Goal: Task Accomplishment & Management: Complete application form

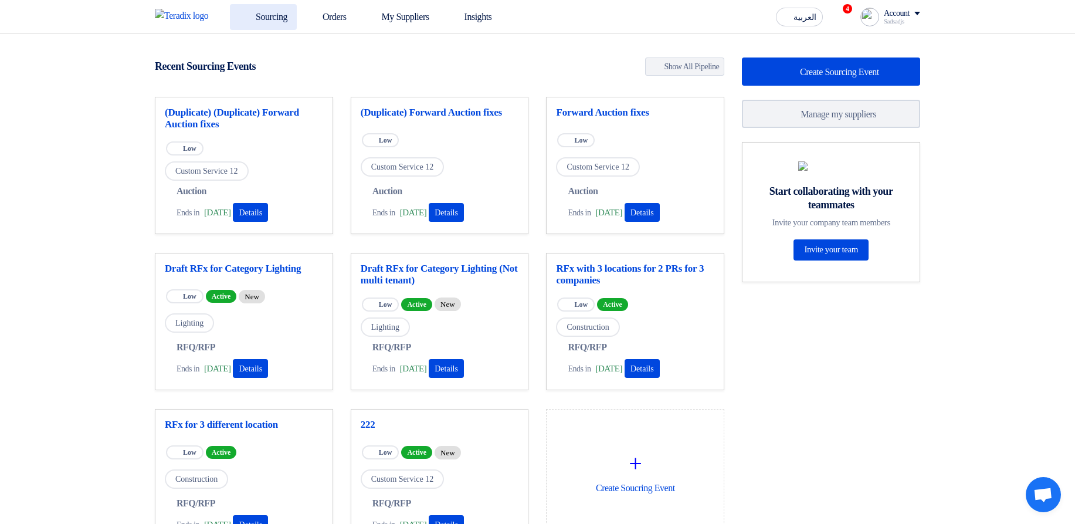
click at [275, 19] on link "Sourcing" at bounding box center [263, 17] width 67 height 26
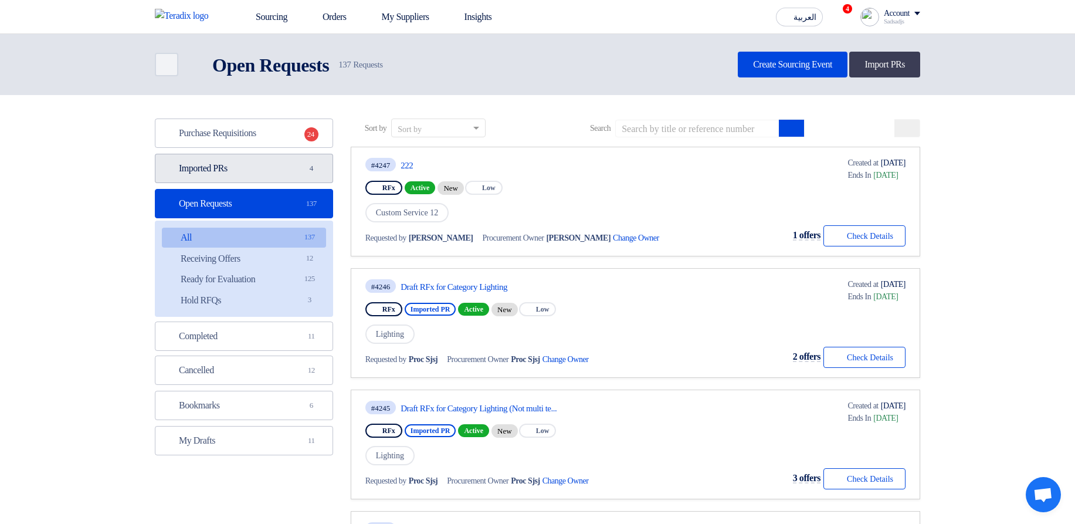
click at [320, 162] on link "Imported PRs Imported PRs 4" at bounding box center [244, 168] width 178 height 29
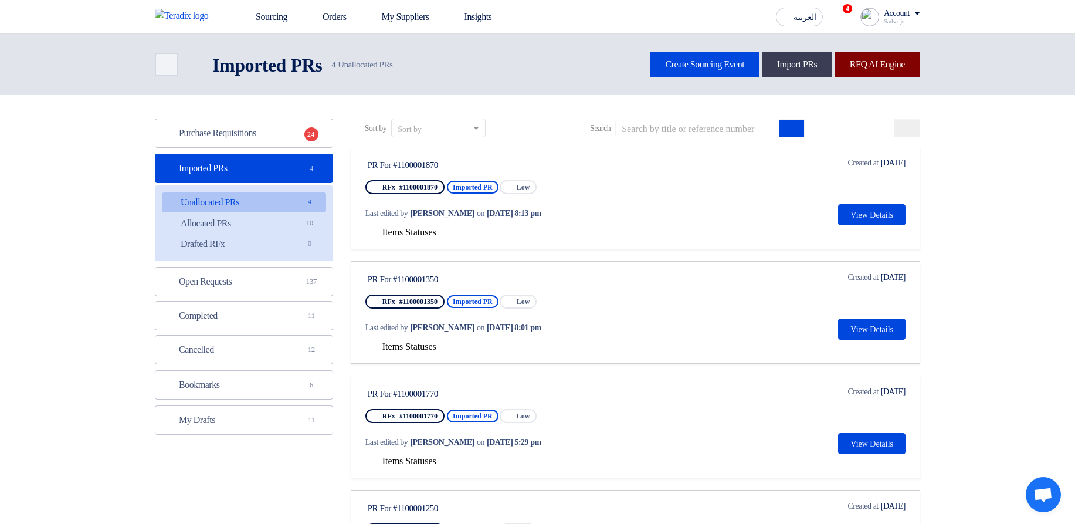
click at [883, 69] on link "RFQ AI Engine" at bounding box center [878, 65] width 86 height 26
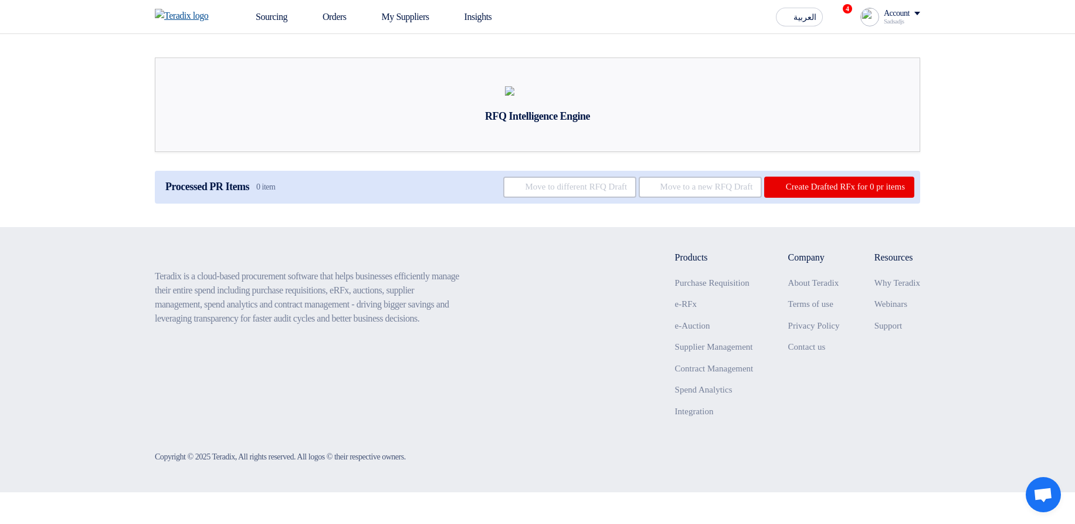
click at [199, 13] on img at bounding box center [185, 16] width 61 height 14
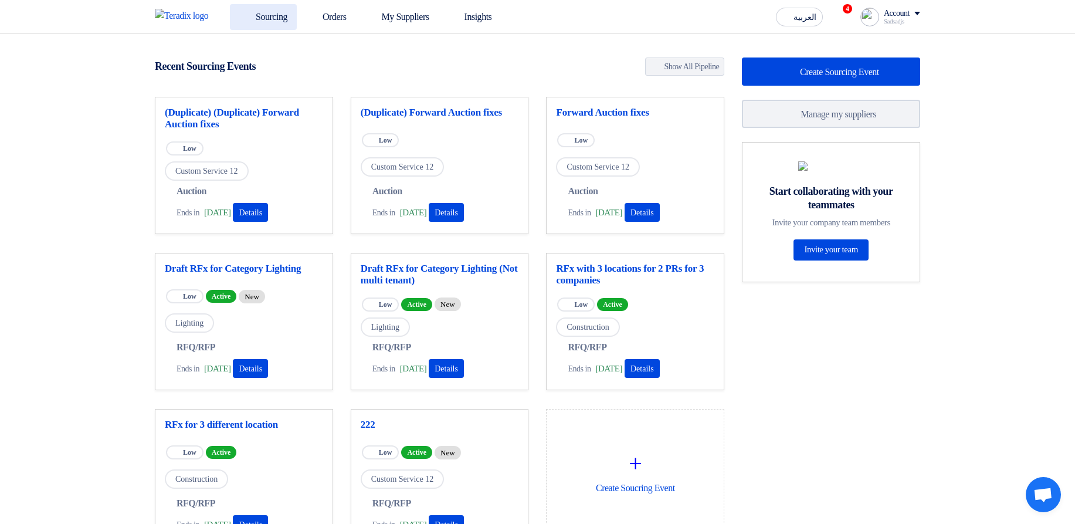
click at [278, 23] on link "Sourcing" at bounding box center [263, 17] width 67 height 26
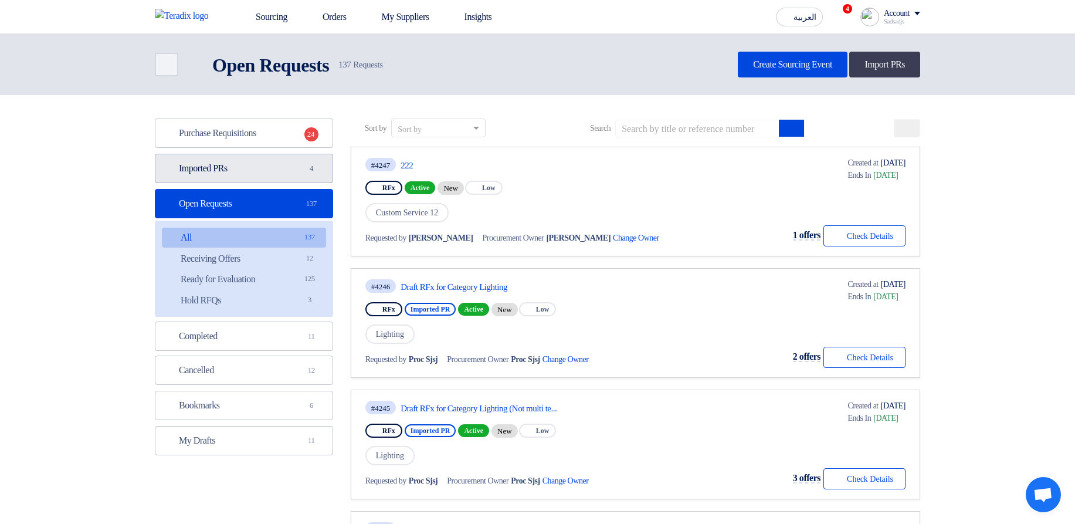
click at [279, 169] on link "Imported PRs Imported PRs 4" at bounding box center [244, 168] width 178 height 29
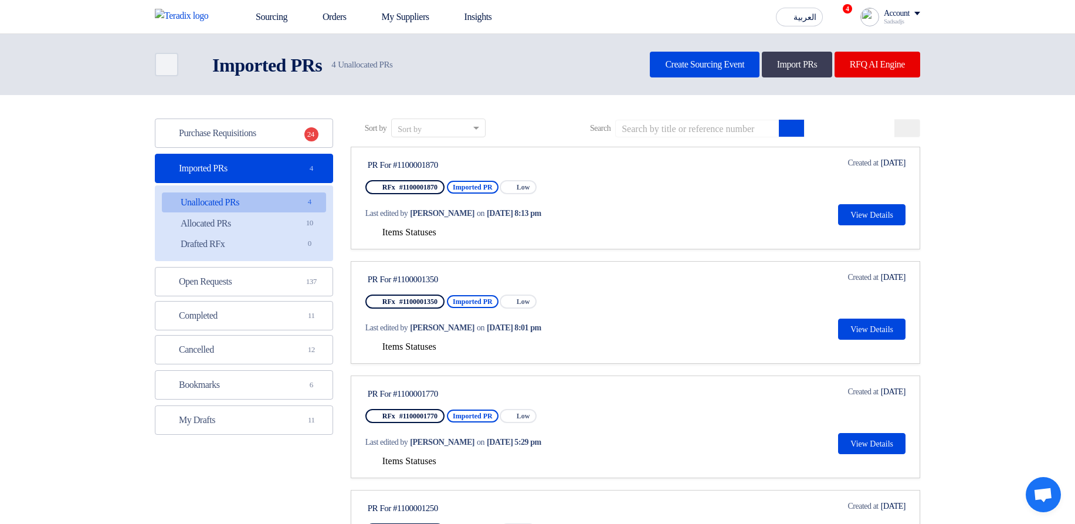
click at [395, 239] on div "Items Statuses" at bounding box center [635, 232] width 540 height 14
click at [391, 233] on span "Items Statuses" at bounding box center [409, 232] width 54 height 10
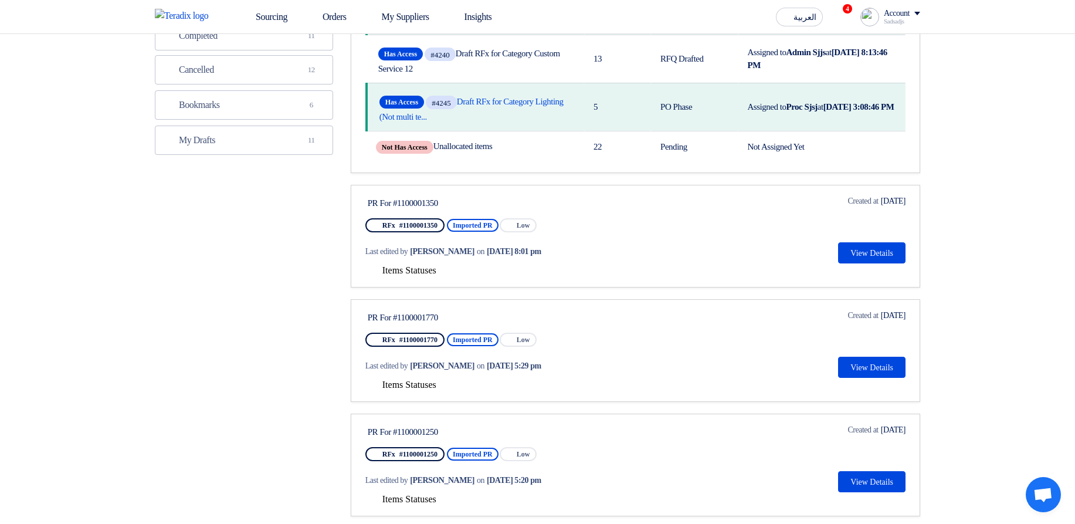
scroll to position [282, 0]
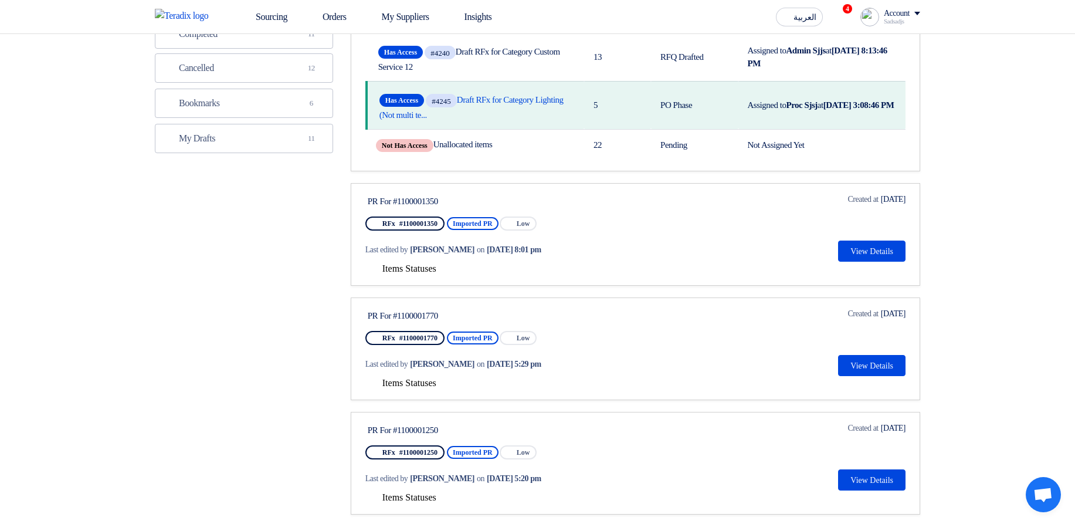
click at [436, 263] on span "Items Statuses" at bounding box center [409, 268] width 54 height 10
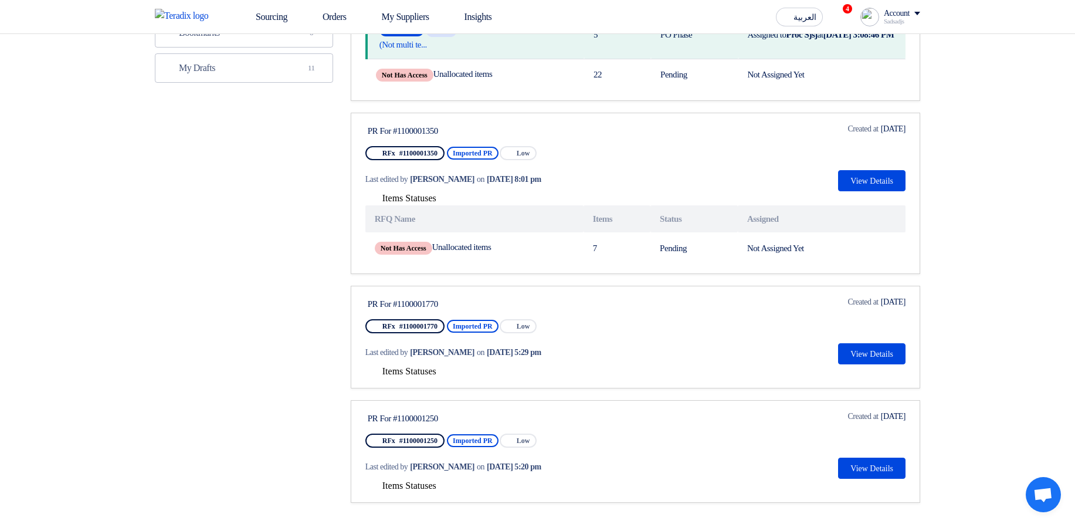
scroll to position [141, 0]
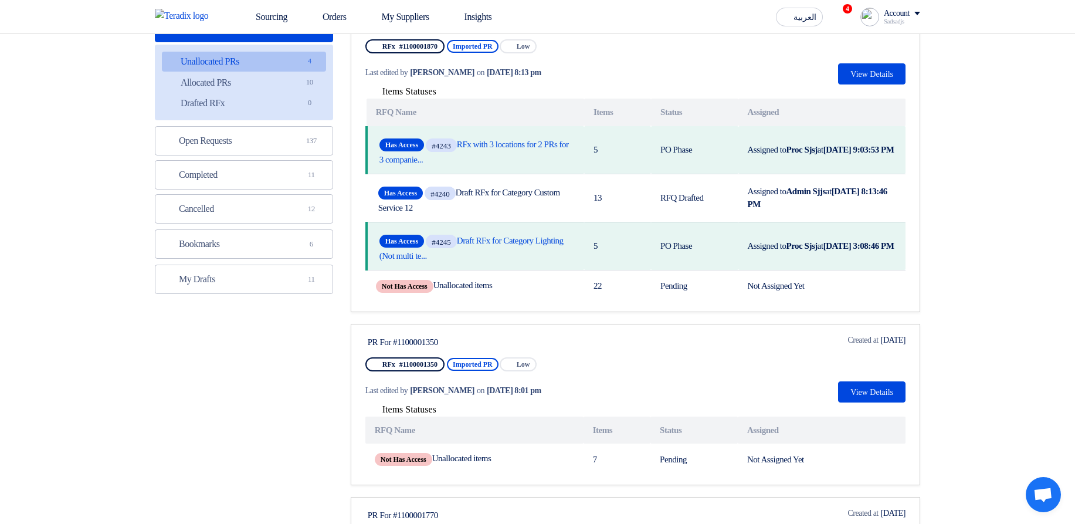
click at [404, 411] on span "Items Statuses" at bounding box center [409, 409] width 54 height 10
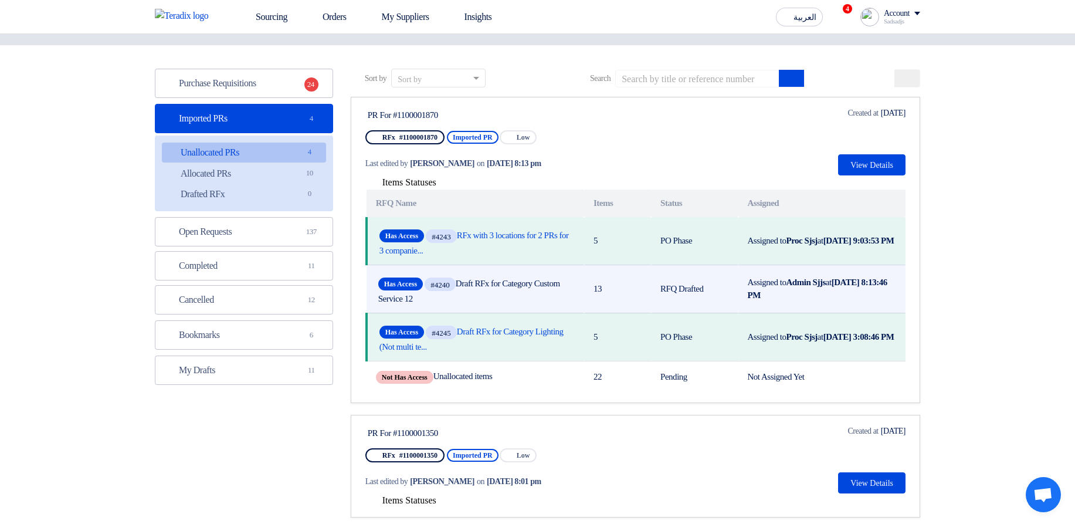
scroll to position [0, 0]
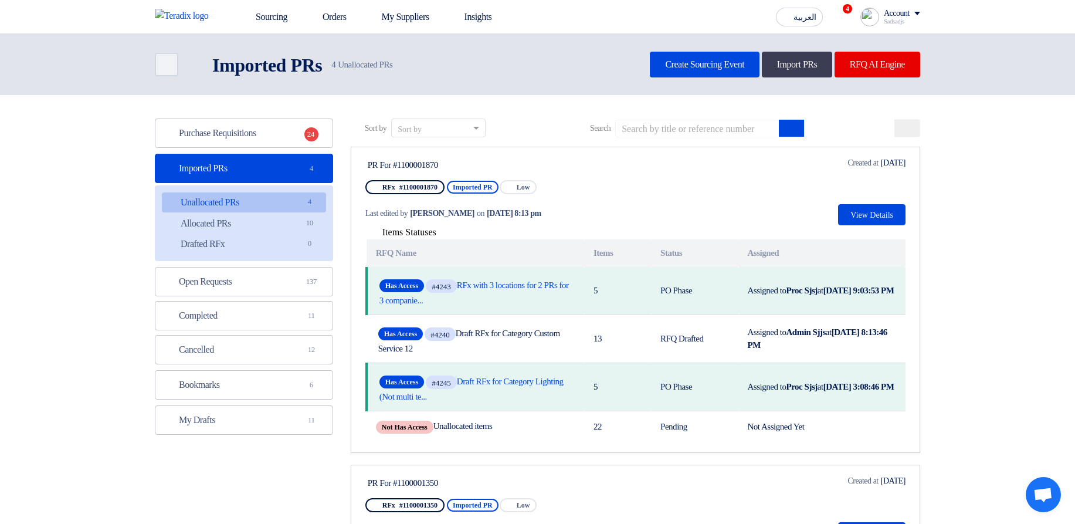
drag, startPoint x: 427, startPoint y: 235, endPoint x: 460, endPoint y: 247, distance: 35.4
click at [428, 236] on span "Items Statuses" at bounding box center [409, 232] width 54 height 10
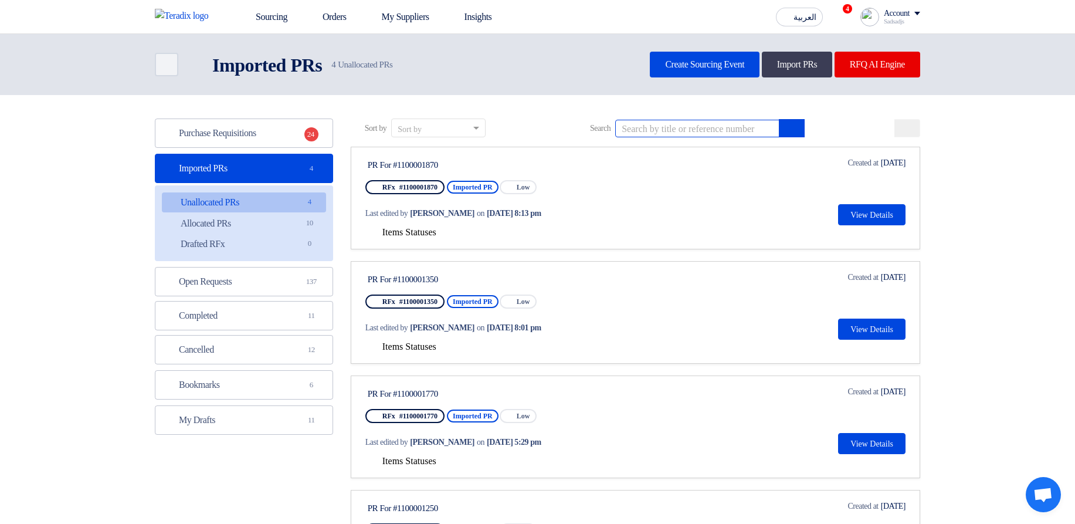
click at [685, 118] on div "Sort by Sort by Search" at bounding box center [635, 132] width 569 height 28
click at [233, 291] on link "Open Requests Open Requests 137" at bounding box center [244, 281] width 178 height 29
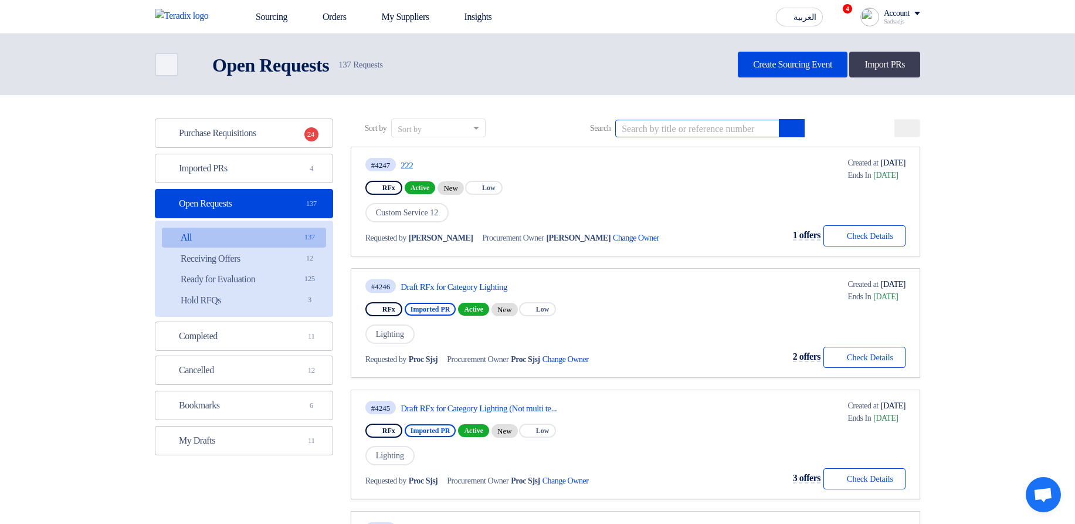
click at [662, 120] on input at bounding box center [697, 129] width 164 height 18
type input "Multi"
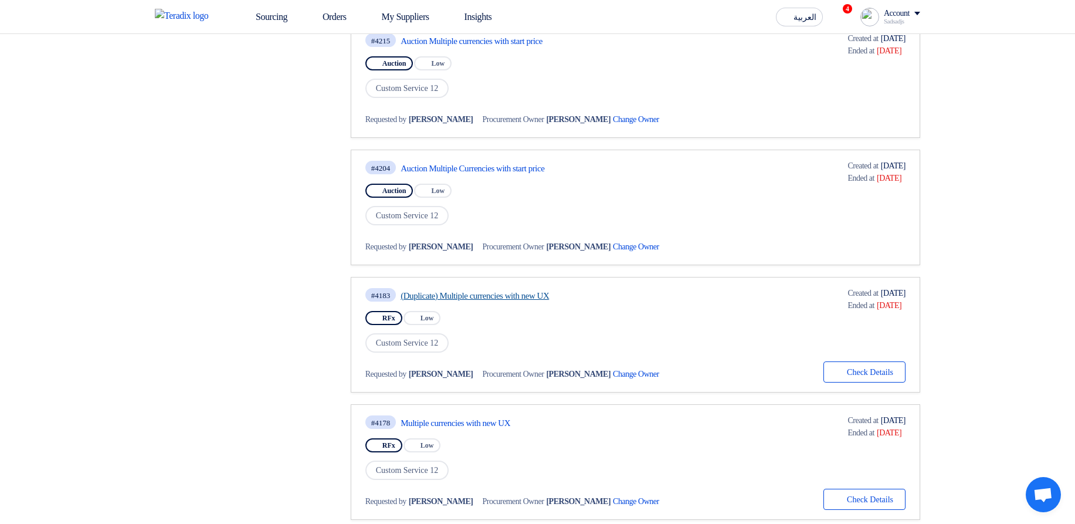
scroll to position [985, 0]
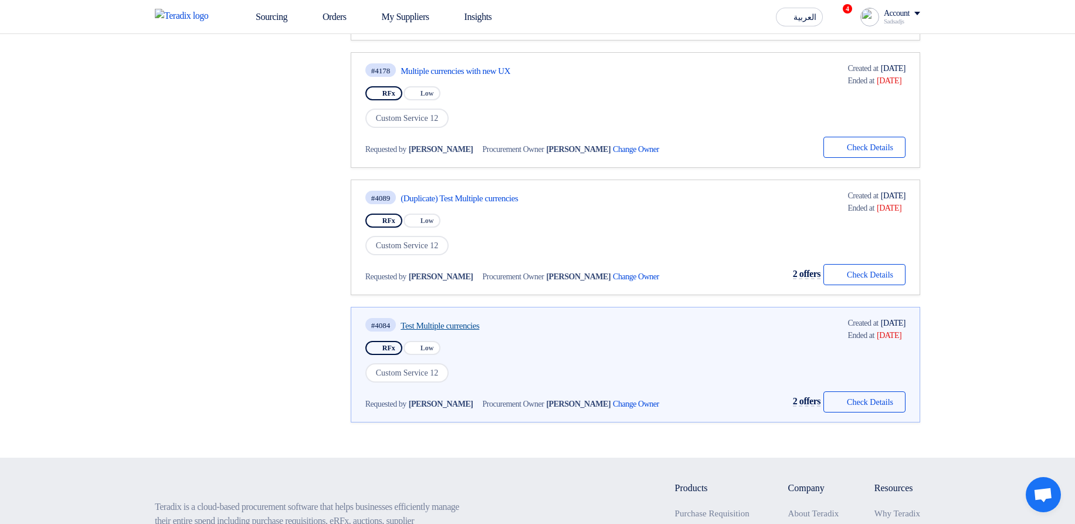
click at [477, 323] on link "Test Multiple currencies" at bounding box center [511, 325] width 220 height 11
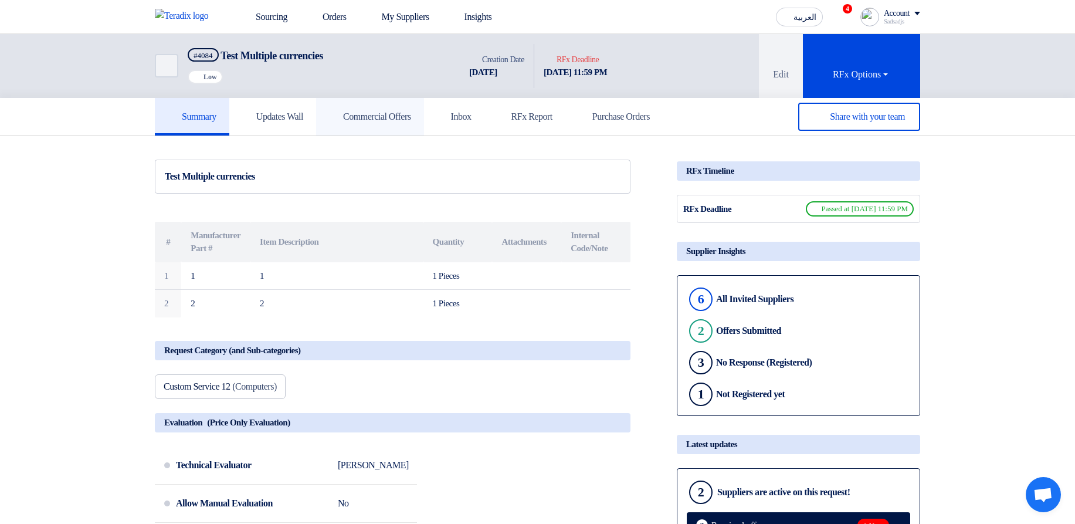
click at [405, 124] on link "Commercial Offers" at bounding box center [370, 117] width 108 height 38
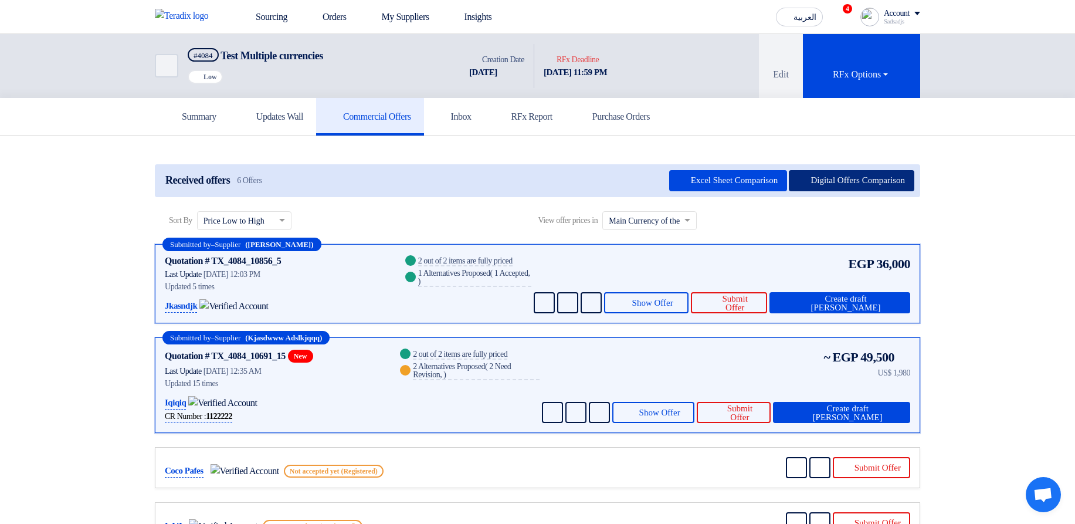
click at [884, 180] on button "Digital Offers Comparison" at bounding box center [852, 180] width 126 height 21
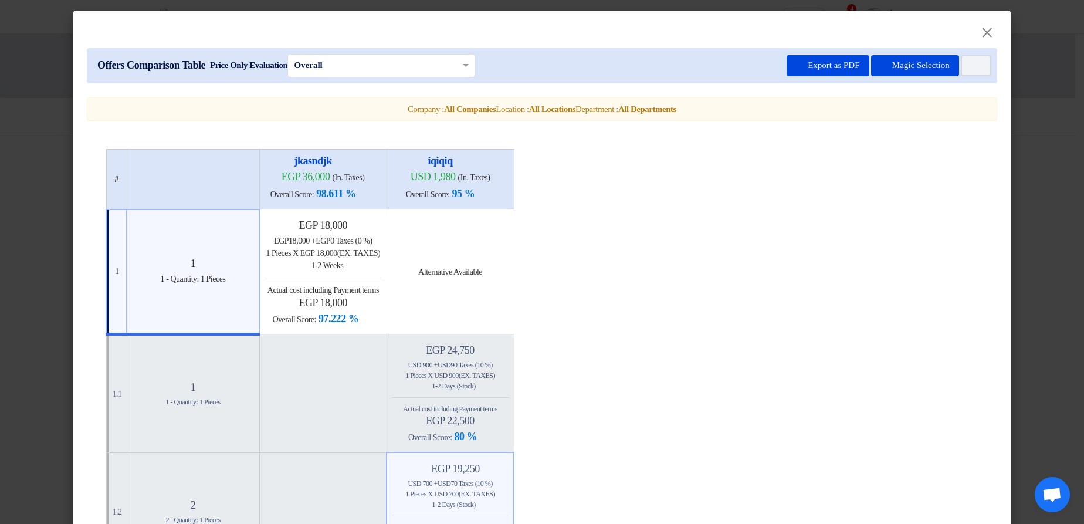
drag, startPoint x: 325, startPoint y: 176, endPoint x: 359, endPoint y: 178, distance: 34.1
click at [330, 178] on span "egp 36,000" at bounding box center [306, 177] width 49 height 12
drag, startPoint x: 474, startPoint y: 173, endPoint x: 497, endPoint y: 169, distance: 23.1
click at [497, 169] on div "iqiqiq usd 1,980 (In. Taxes) Overall Score: 95 %" at bounding box center [450, 179] width 117 height 50
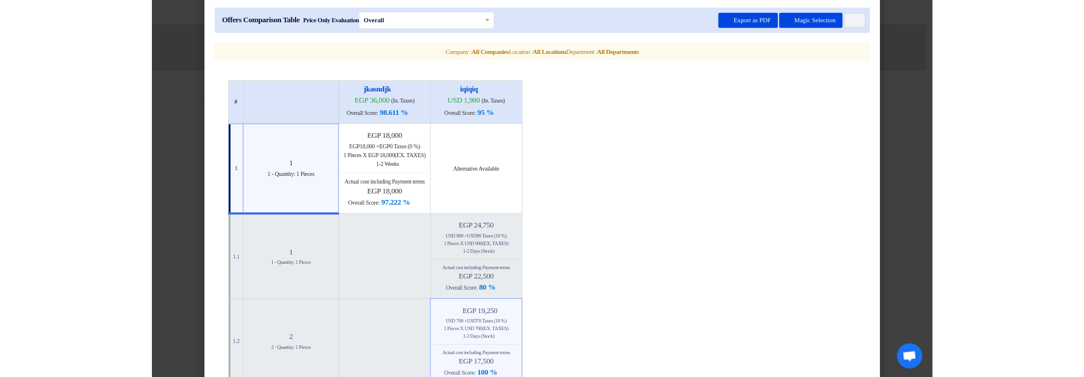
scroll to position [70, 0]
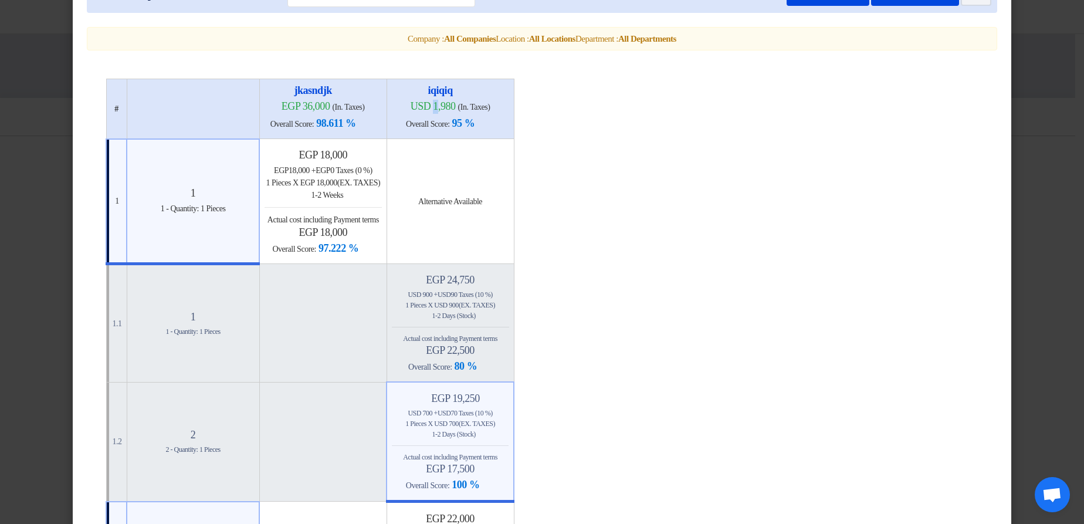
drag, startPoint x: 475, startPoint y: 104, endPoint x: 496, endPoint y: 99, distance: 21.1
click at [496, 99] on div "iqiqiq usd 1,980 (In. Taxes) Overall Score: 95 %" at bounding box center [450, 109] width 117 height 50
click at [610, 110] on table "# jkasndjk egp 36,000 (In. Taxes) Overall Score: 98.611 % iqiqiq" at bounding box center [542, 527] width 873 height 896
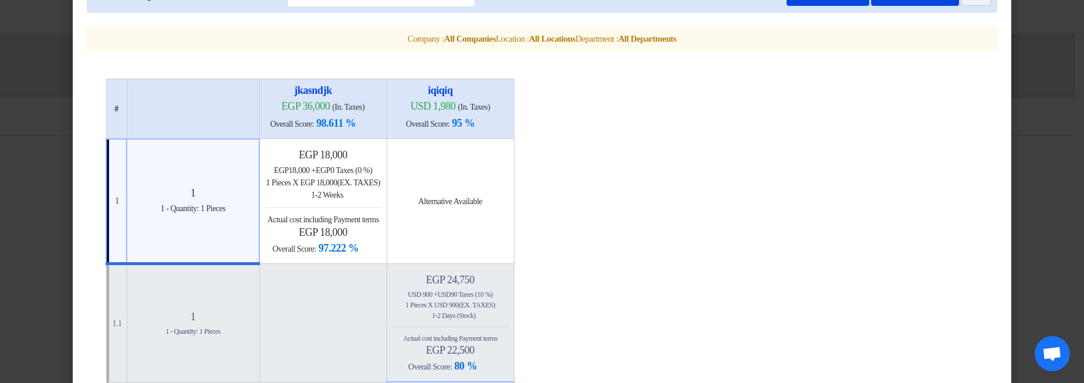
drag, startPoint x: 649, startPoint y: 116, endPoint x: 676, endPoint y: 267, distance: 153.0
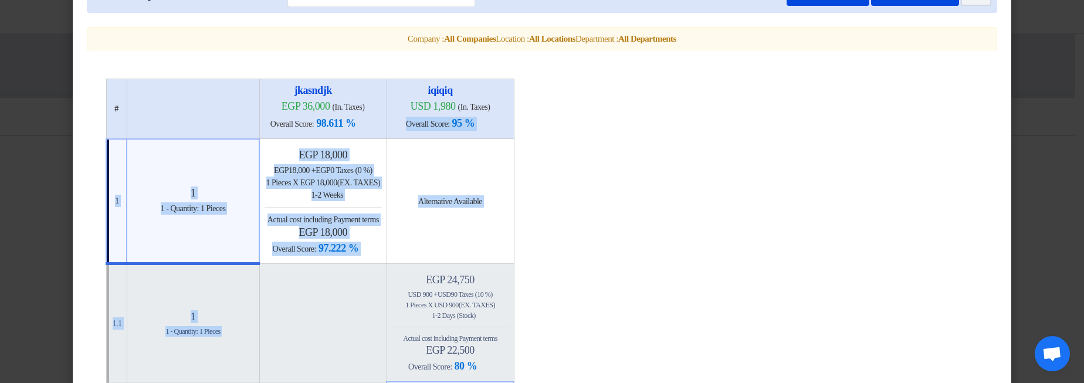
drag, startPoint x: 676, startPoint y: 267, endPoint x: 663, endPoint y: 104, distance: 163.5
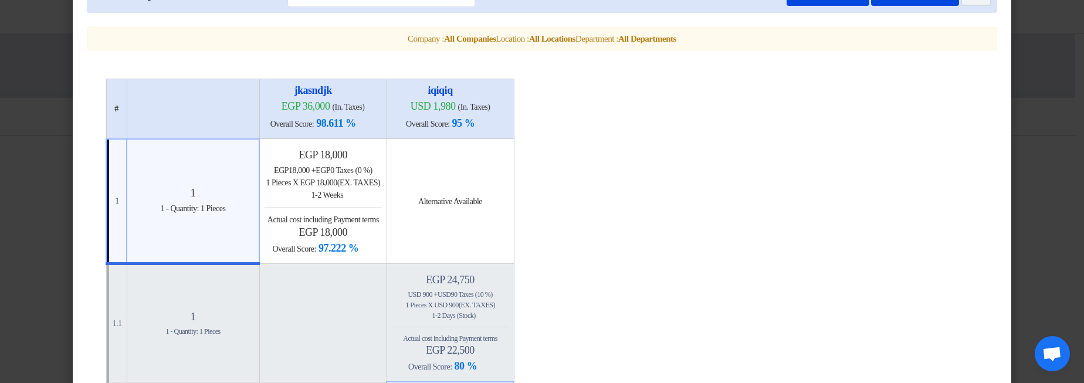
click at [1039, 69] on modal-container "× Offers Comparison Table Price Only Evaluation × Overall × Export as PDF Magic…" at bounding box center [542, 191] width 1084 height 383
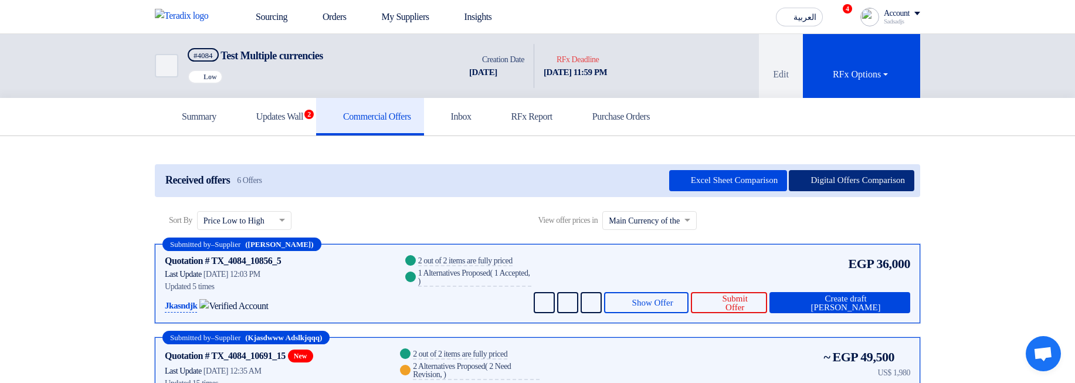
click at [798, 185] on icon at bounding box center [802, 181] width 9 height 9
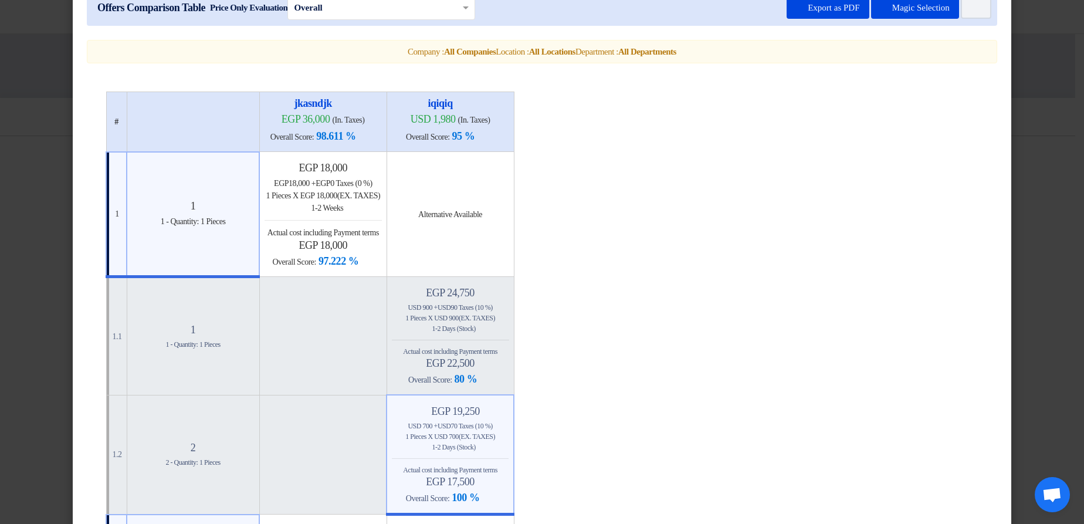
scroll to position [0, 0]
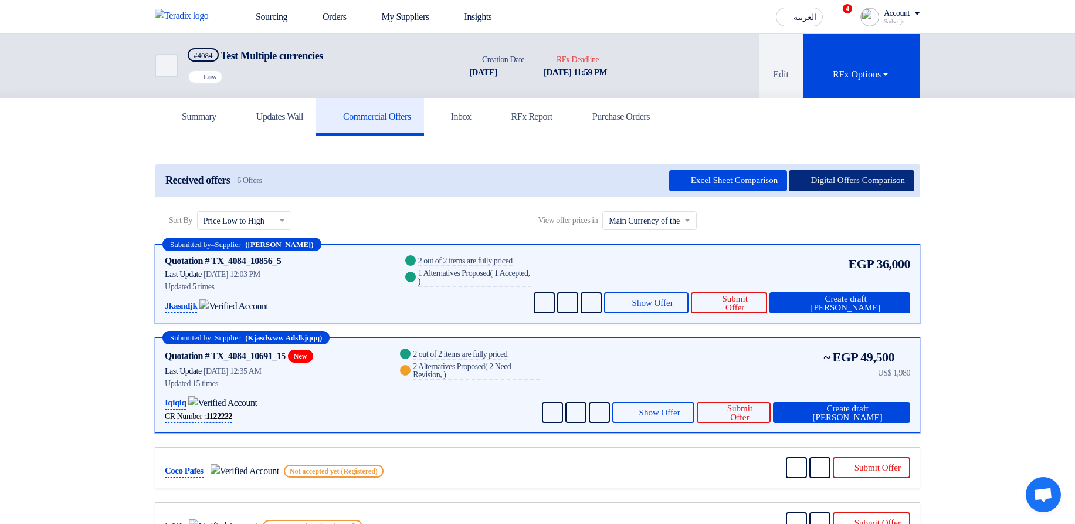
click at [840, 182] on button "Digital Offers Comparison" at bounding box center [852, 180] width 126 height 21
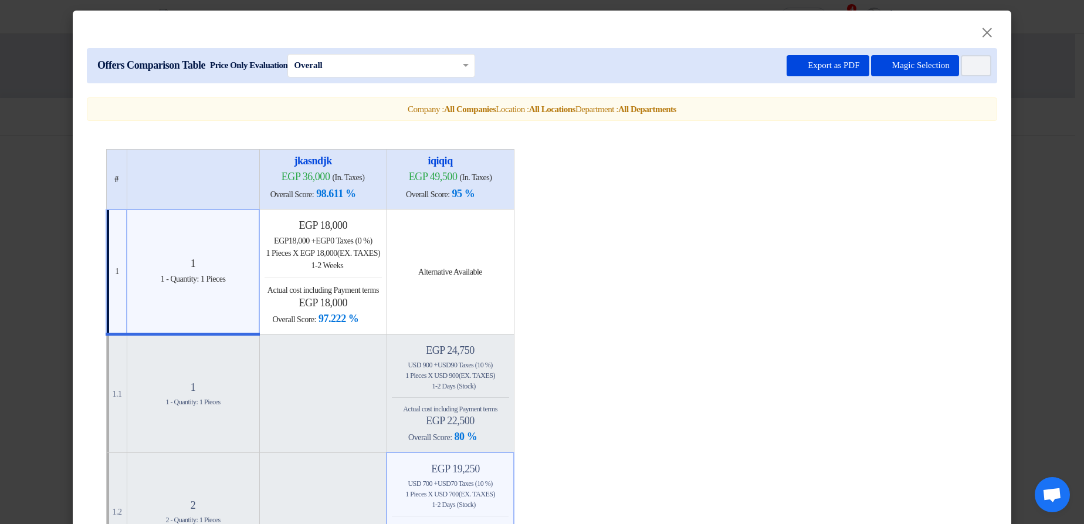
click at [1020, 160] on modal-container "× Offers Comparison Table Price Only Evaluation × Overall × Export as PDF Magic…" at bounding box center [542, 262] width 1084 height 524
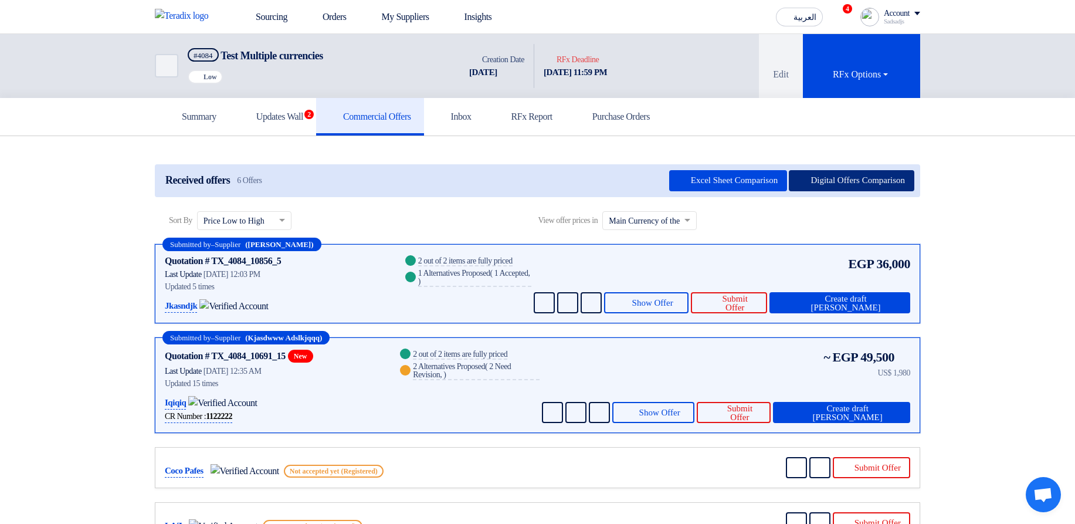
click at [902, 180] on button "Digital Offers Comparison" at bounding box center [852, 180] width 126 height 21
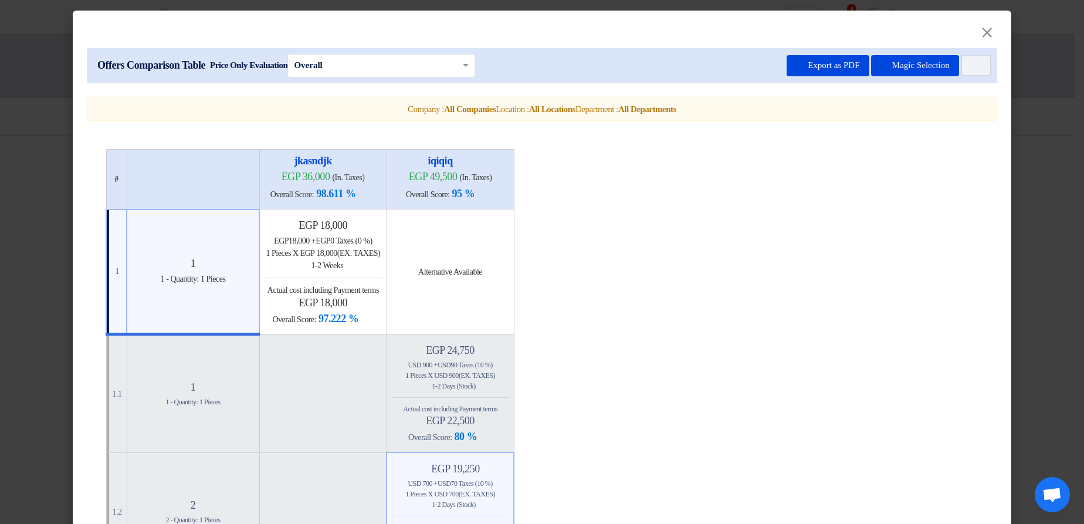
drag, startPoint x: 471, startPoint y: 176, endPoint x: 574, endPoint y: 181, distance: 103.4
click at [506, 181] on h4 "egp 49,500 (In. Taxes)" at bounding box center [450, 177] width 117 height 14
click at [509, 175] on h4 "egp 49,500 (In. Taxes)" at bounding box center [450, 177] width 117 height 14
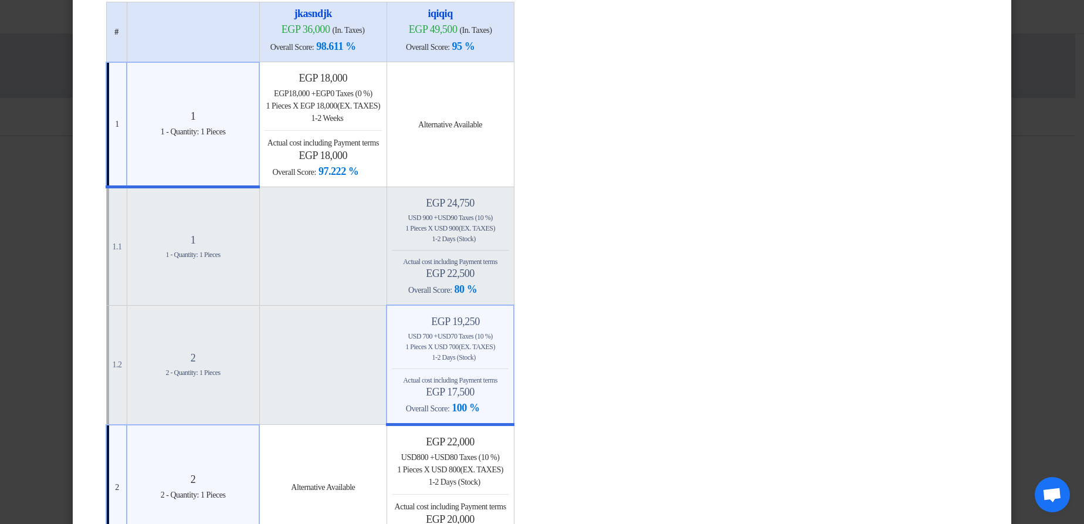
scroll to position [211, 0]
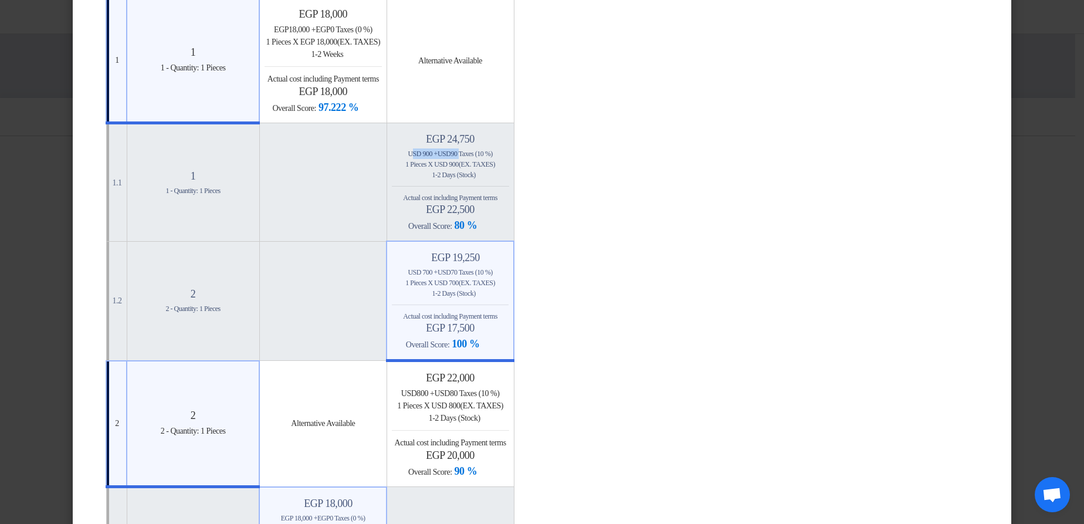
drag, startPoint x: 452, startPoint y: 151, endPoint x: 594, endPoint y: 154, distance: 141.4
click at [503, 155] on div "usd 900 + usd 90 Taxes (10 %)" at bounding box center [450, 153] width 117 height 11
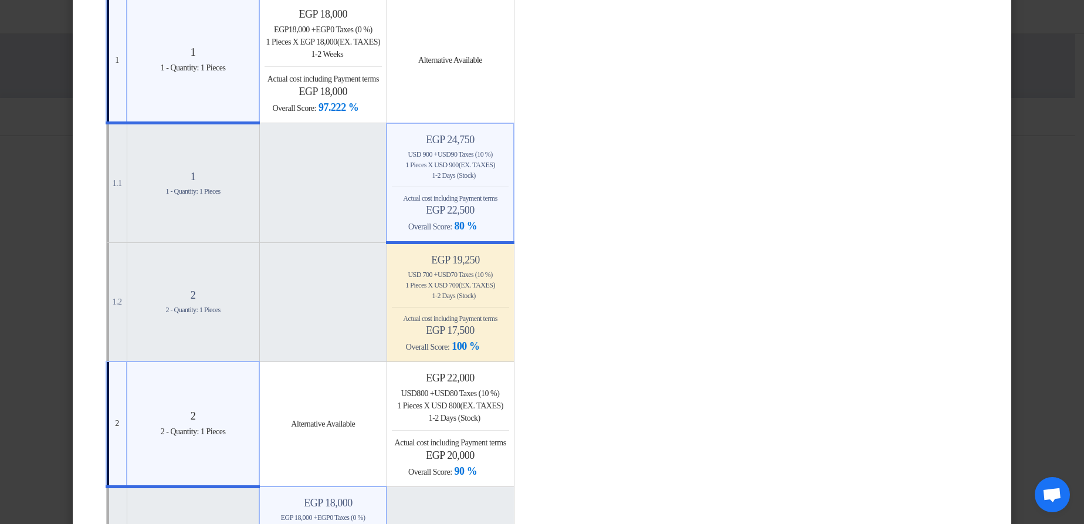
click at [737, 152] on table "# jkasndjk egp 36,000 (In. Taxes) Overall Score: 98.611 % iqiqiq" at bounding box center [542, 386] width 873 height 896
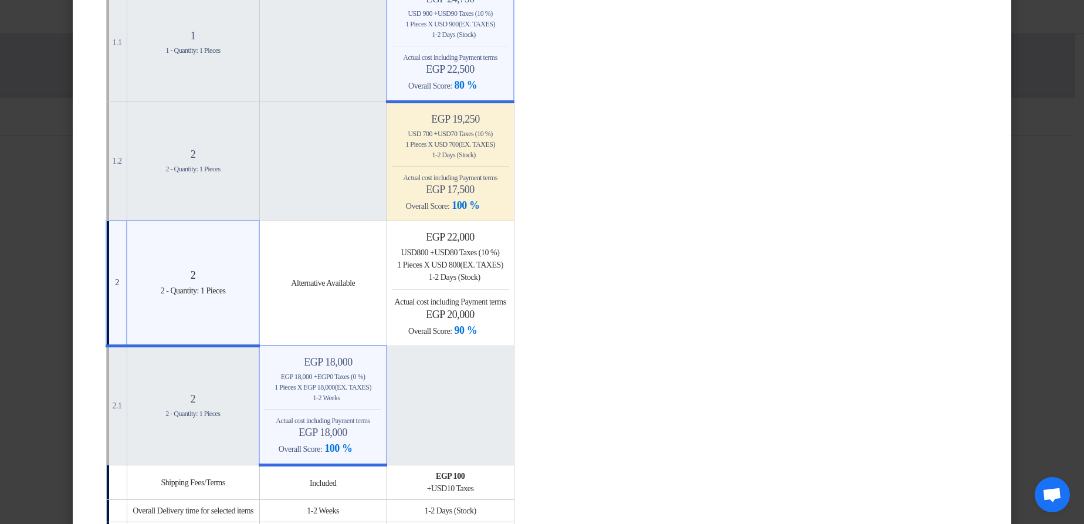
click at [509, 163] on div "Minimize/Maximize Category egp 19,250 usd 700 + usd 70 Taxes (10 %) 1 Pieces x …" at bounding box center [450, 163] width 117 height 100
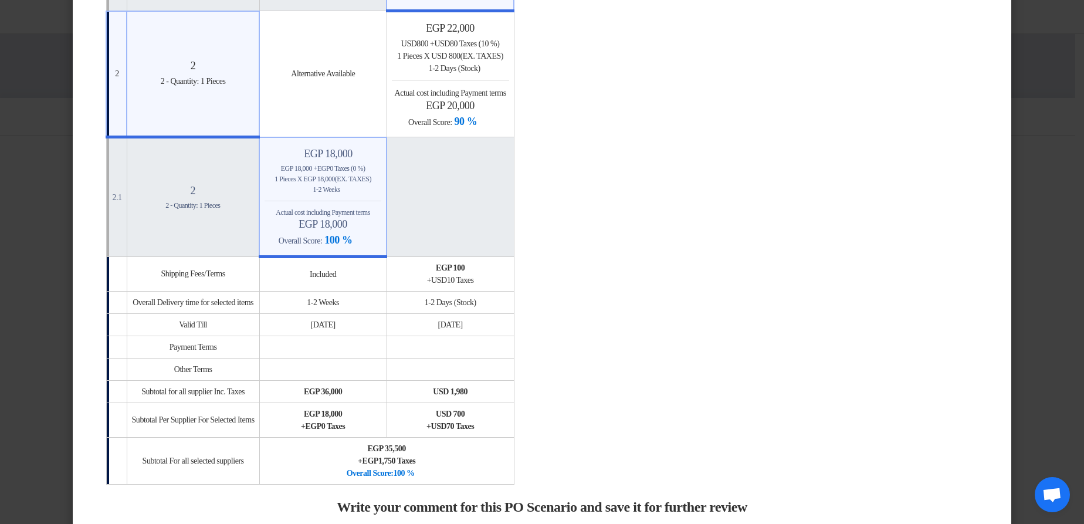
scroll to position [562, 0]
drag, startPoint x: 480, startPoint y: 261, endPoint x: 673, endPoint y: 265, distance: 193.6
click at [509, 278] on div "egp 100 + usd 10 Taxes" at bounding box center [450, 272] width 117 height 25
click at [728, 253] on table "# jkasndjk egp 36,000 (In. Taxes) Overall Score: 98.611 % iqiqiq" at bounding box center [542, 35] width 873 height 896
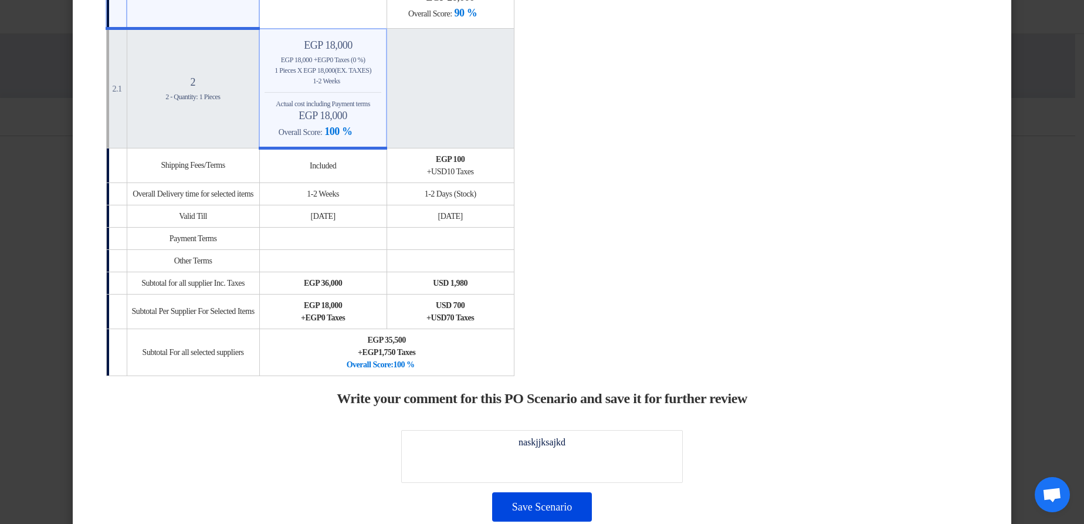
scroll to position [703, 0]
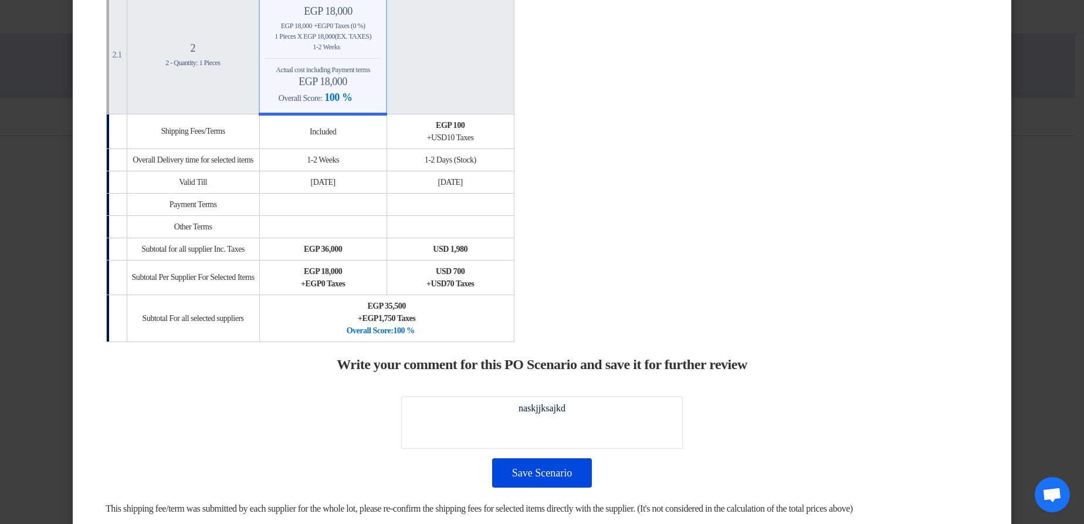
drag, startPoint x: 483, startPoint y: 123, endPoint x: 521, endPoint y: 141, distance: 42.5
click at [509, 137] on div "egp 100 + usd 10 Taxes" at bounding box center [450, 131] width 117 height 25
click at [509, 141] on div "+ usd 10 Taxes" at bounding box center [450, 137] width 117 height 12
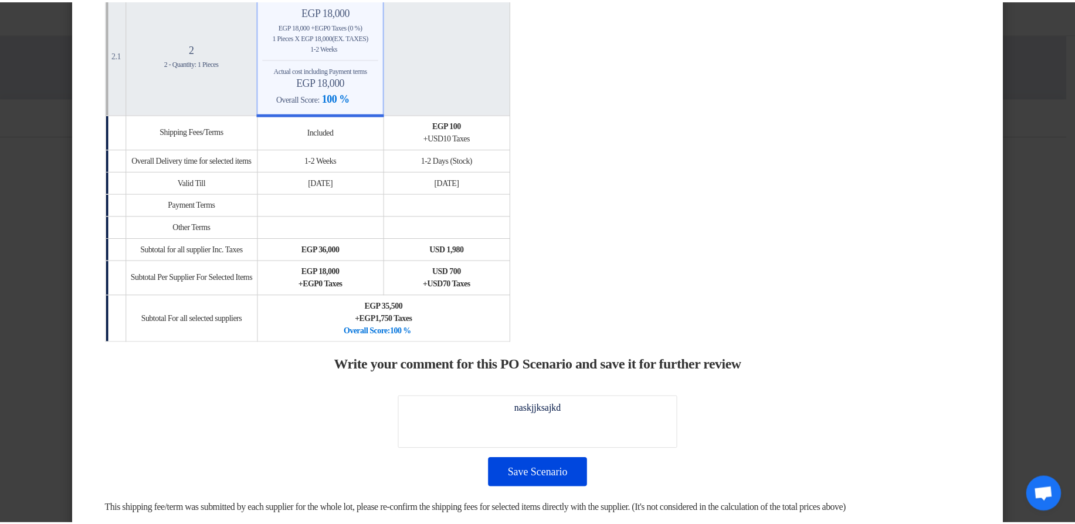
scroll to position [757, 0]
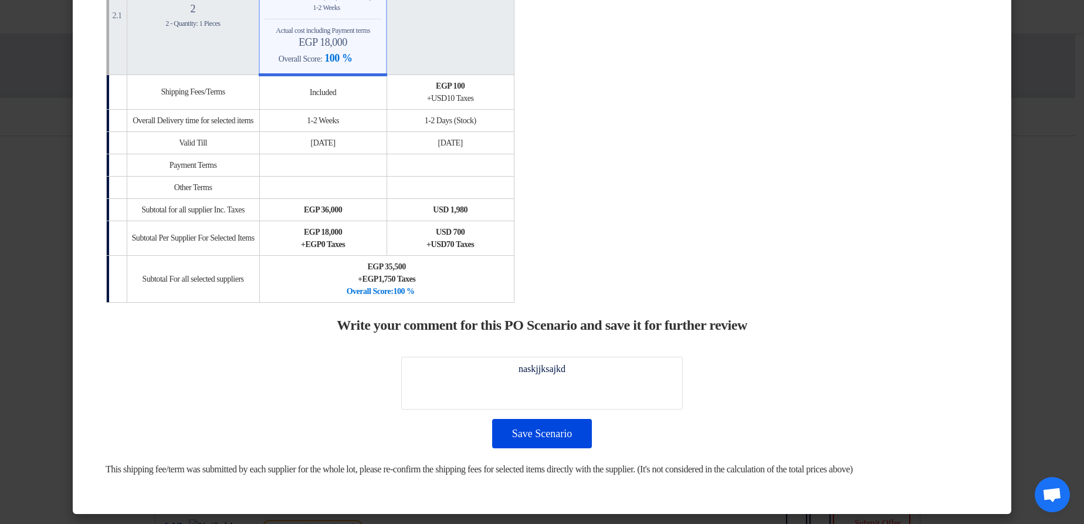
drag, startPoint x: 484, startPoint y: 111, endPoint x: 519, endPoint y: 116, distance: 35.6
click at [514, 116] on td "1-2 Days (Stock)" at bounding box center [449, 120] width 127 height 22
drag, startPoint x: 474, startPoint y: 194, endPoint x: 530, endPoint y: 203, distance: 55.9
click at [514, 203] on td "usd 1,980" at bounding box center [449, 209] width 127 height 22
click at [509, 204] on div "usd 1,980" at bounding box center [450, 210] width 117 height 12
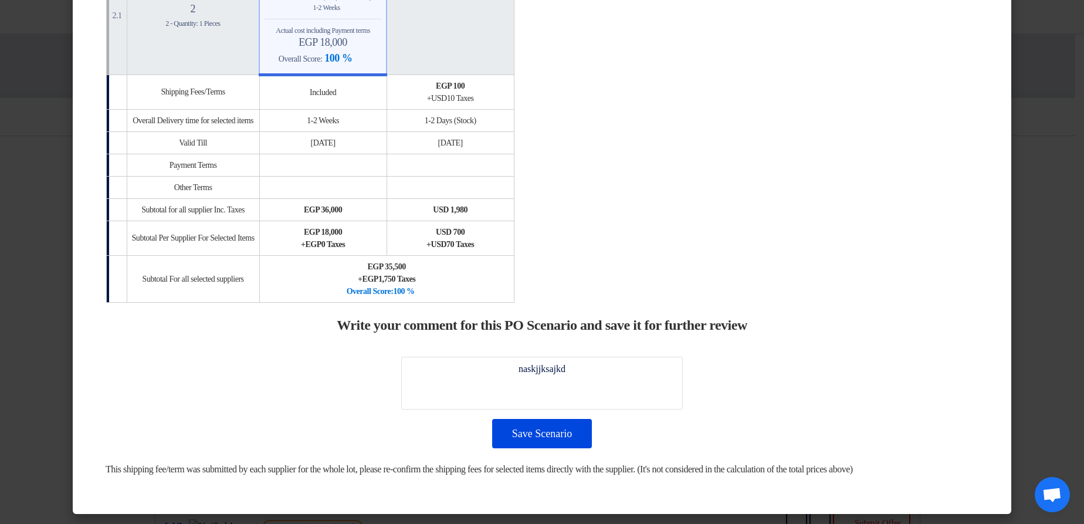
click at [1035, 143] on modal-container "× Offers Comparison Table Price Only Evaluation × Overall × Export as PDF Magic…" at bounding box center [542, 262] width 1084 height 524
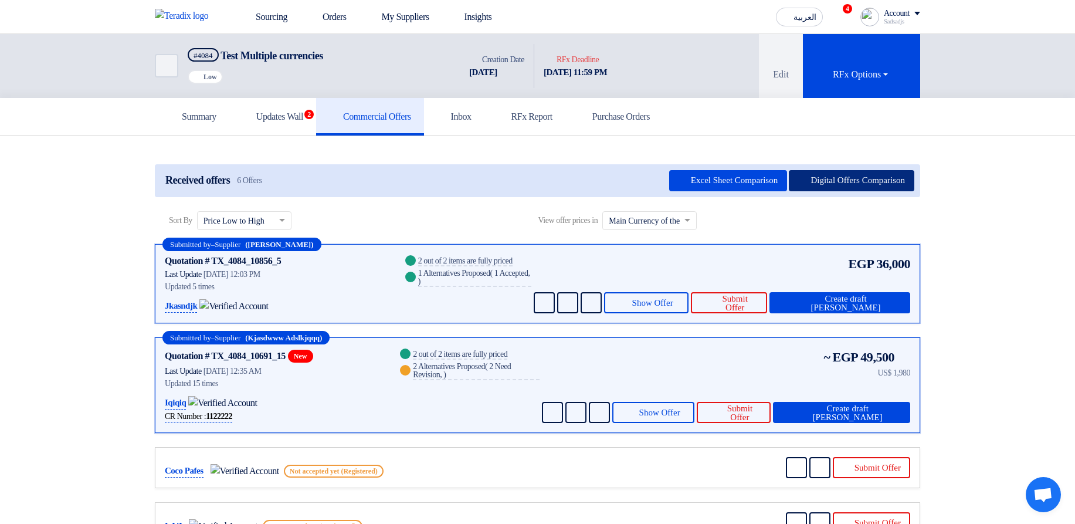
click at [821, 184] on button "Digital Offers Comparison" at bounding box center [852, 180] width 126 height 21
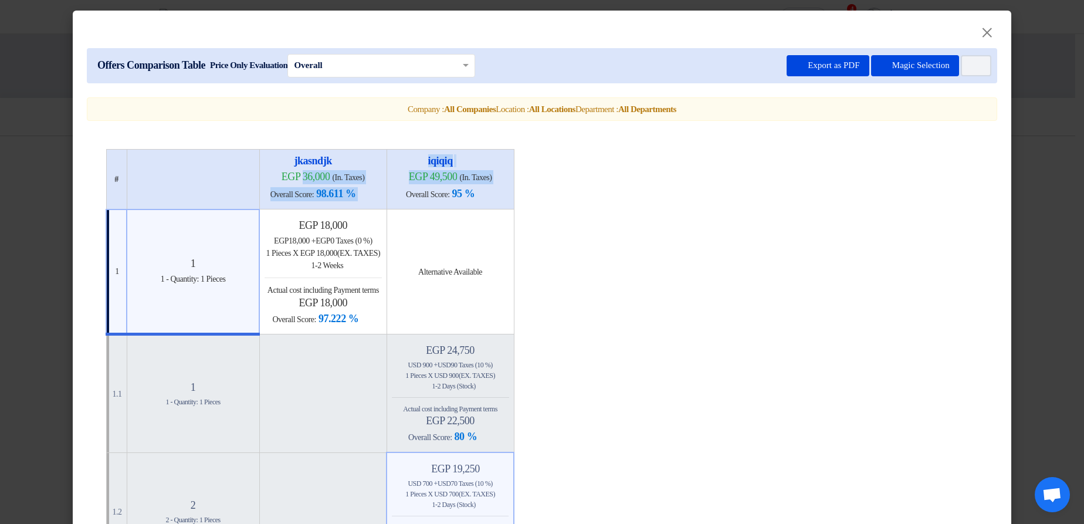
drag, startPoint x: 289, startPoint y: 175, endPoint x: 616, endPoint y: 178, distance: 327.9
click at [970, 63] on icon "Item Card filters" at bounding box center [974, 66] width 9 height 9
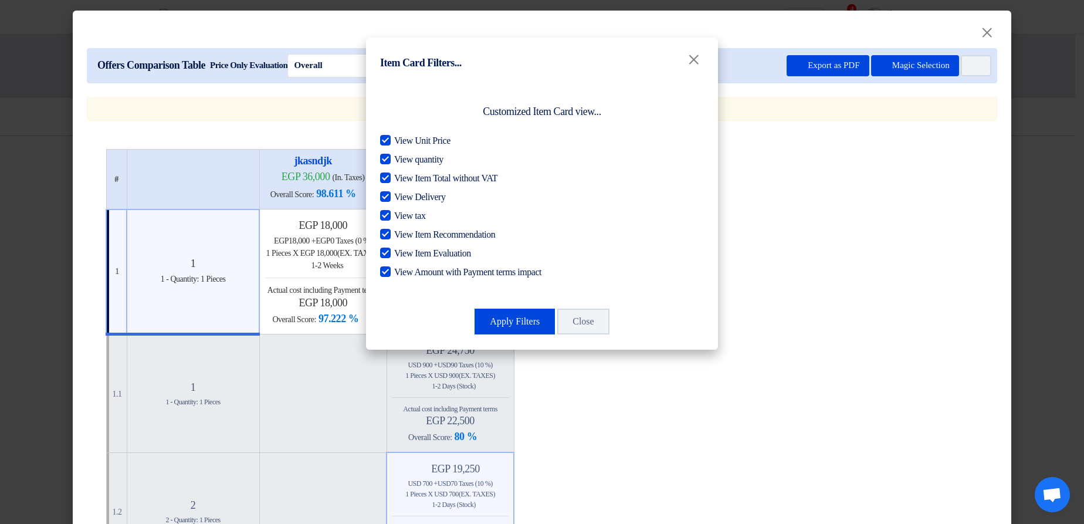
click at [904, 55] on modal-container "Item Card Filters... × Customized Item Card view... View Unit Price View quanti…" at bounding box center [542, 262] width 1084 height 524
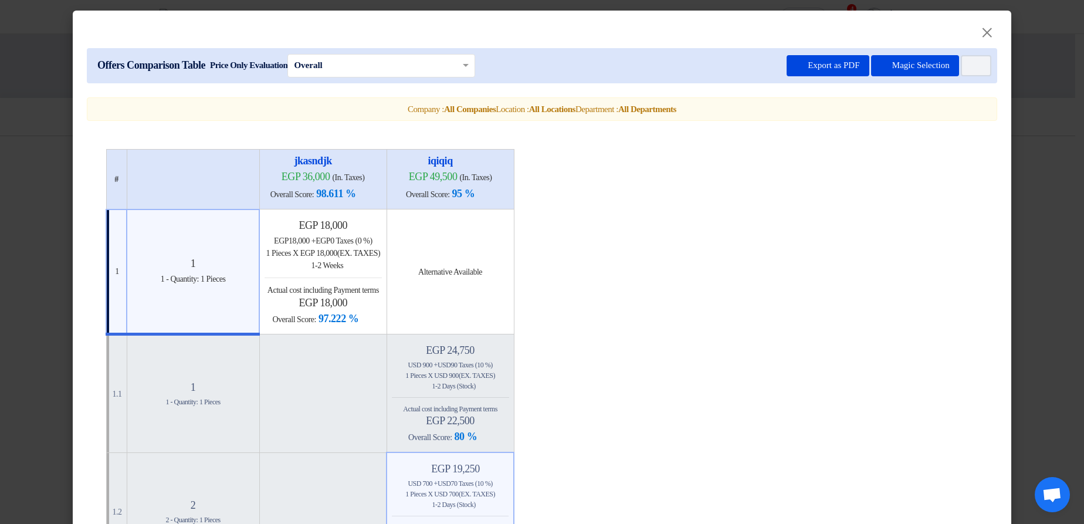
drag, startPoint x: 423, startPoint y: 107, endPoint x: 734, endPoint y: 108, distance: 310.8
click at [734, 108] on div "Company : All Companies Location : All Locations Department : All Departments" at bounding box center [542, 109] width 890 height 13
click at [755, 110] on div "Company : All Companies Location : All Locations Department : All Departments" at bounding box center [542, 109] width 890 height 13
click at [1030, 120] on modal-container "× Offers Comparison Table Price Only Evaluation × Overall × Export as PDF Magic…" at bounding box center [542, 262] width 1084 height 524
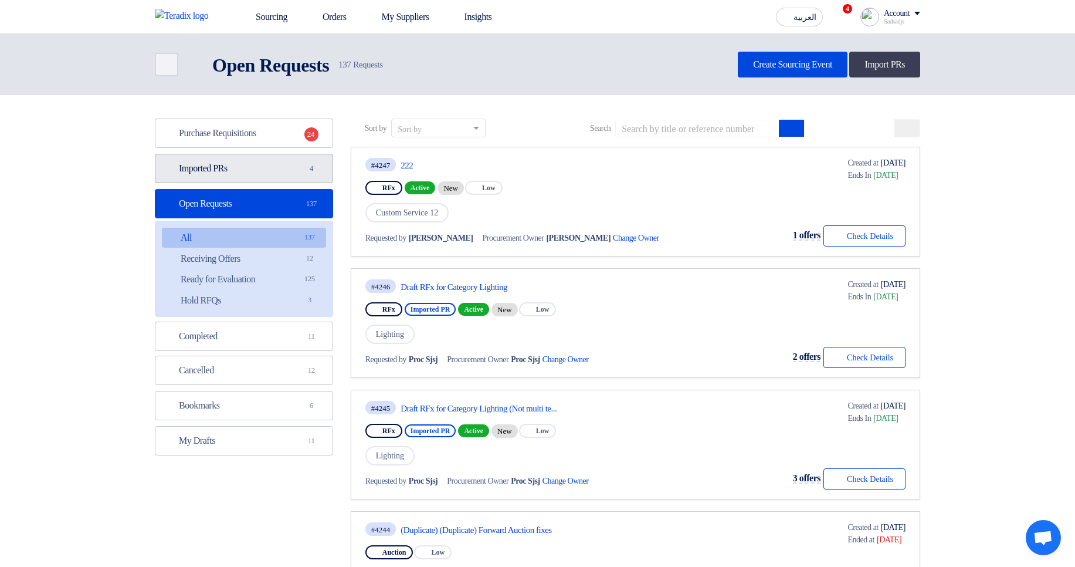
click at [297, 165] on link "Imported PRs Imported PRs 4" at bounding box center [244, 168] width 178 height 29
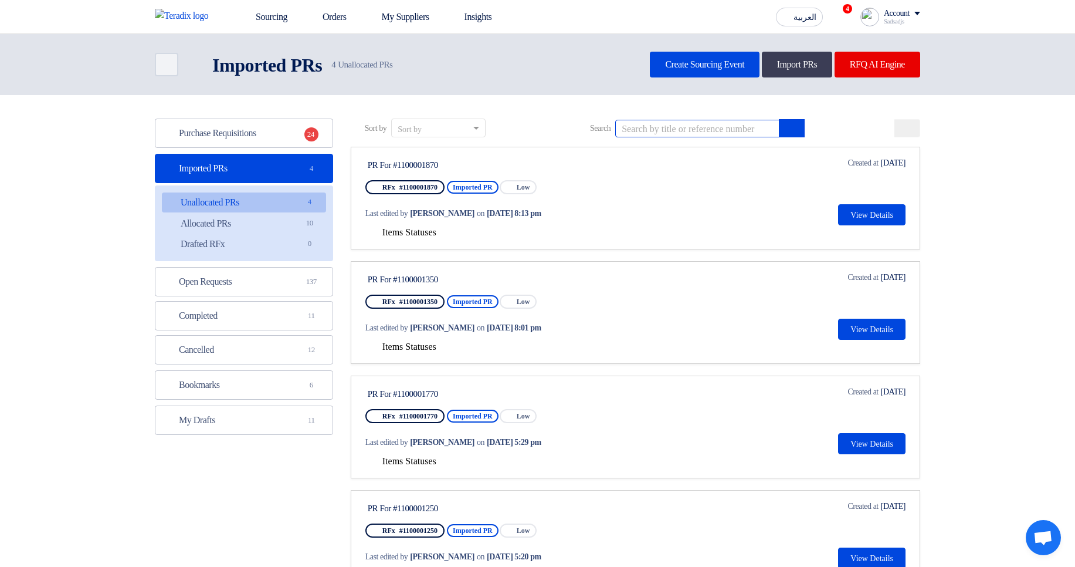
click at [713, 127] on input at bounding box center [697, 129] width 164 height 18
paste input "'1100001150"
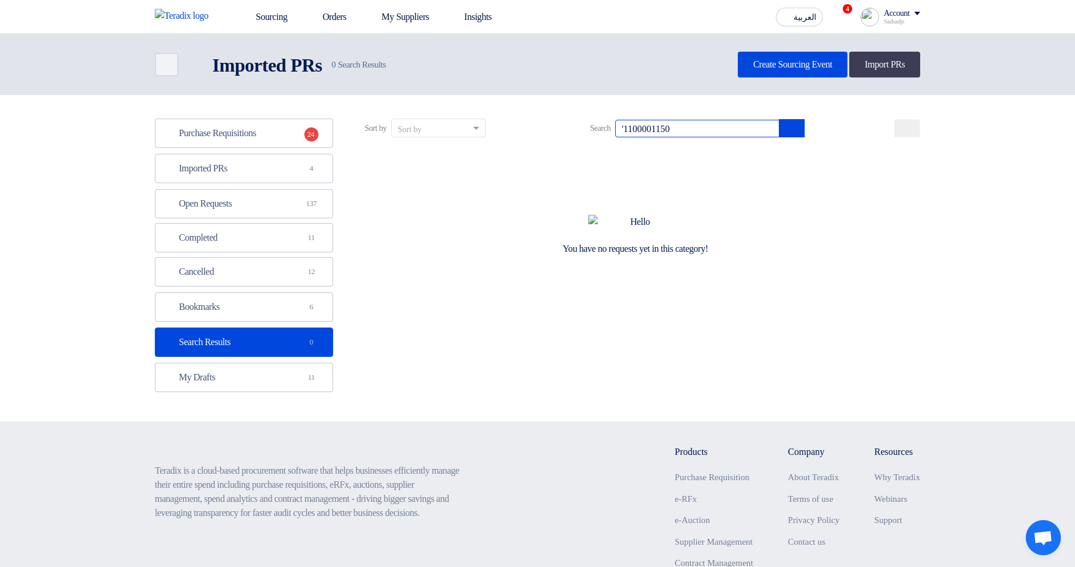
click at [643, 127] on input "'1100001150" at bounding box center [697, 129] width 164 height 18
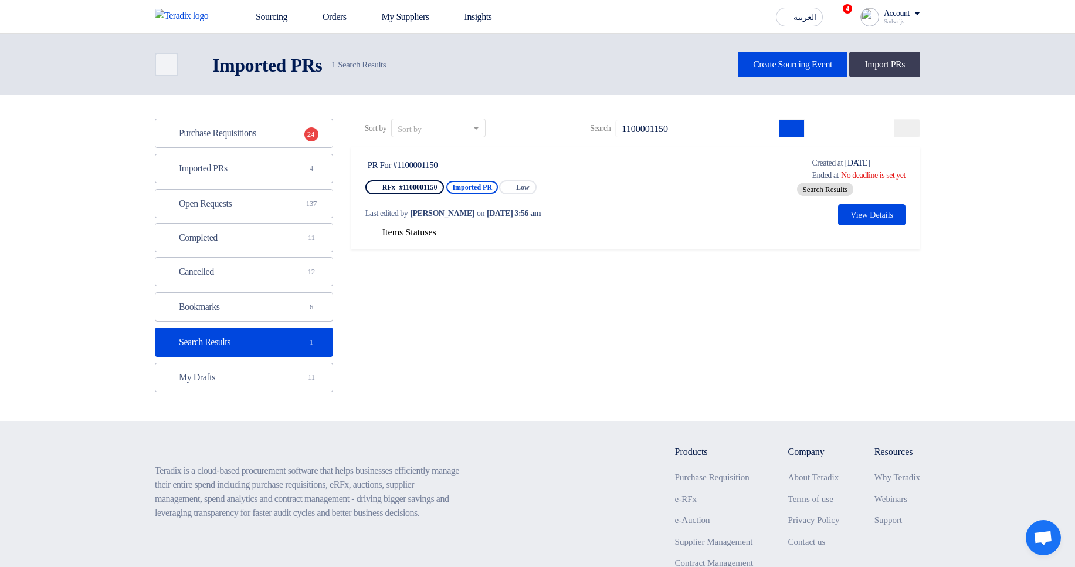
click at [406, 230] on span "Items Statuses" at bounding box center [409, 232] width 54 height 10
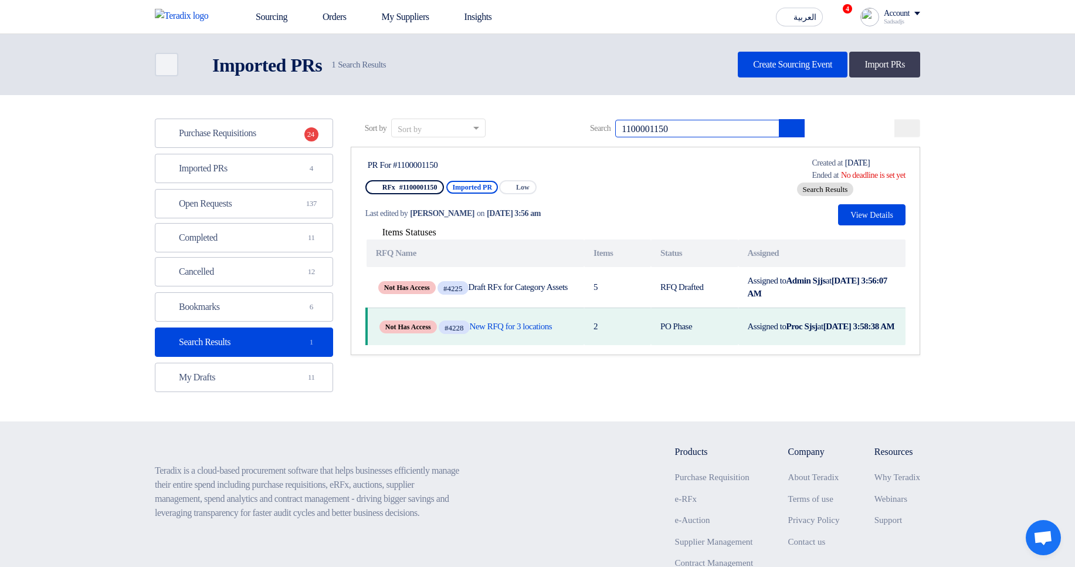
click at [677, 131] on input "1100001150" at bounding box center [697, 129] width 164 height 18
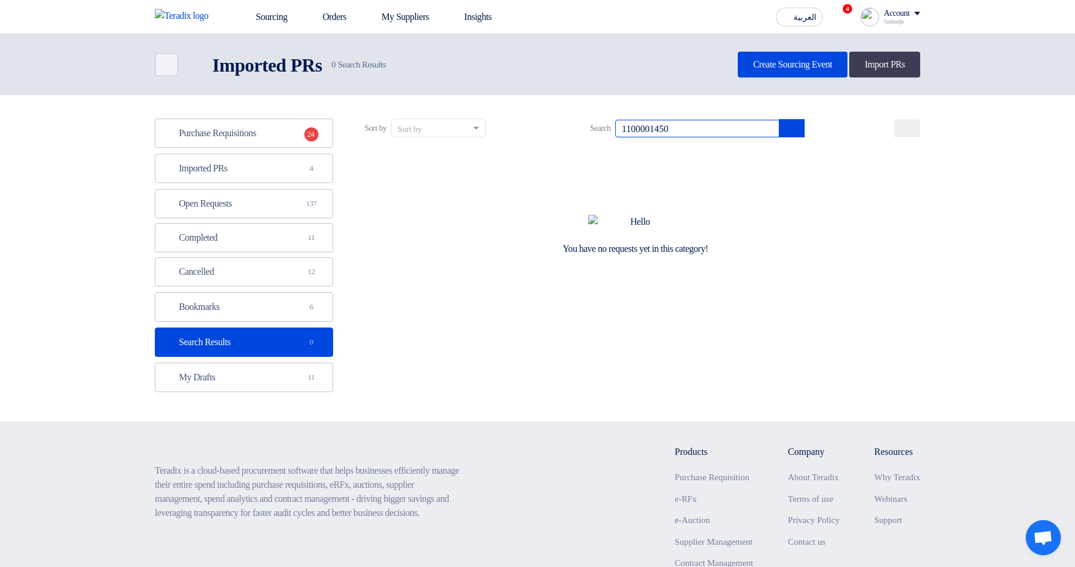
paste input "'110000197"
click at [641, 123] on input "'1100001970" at bounding box center [697, 129] width 164 height 18
type input "1100001970"
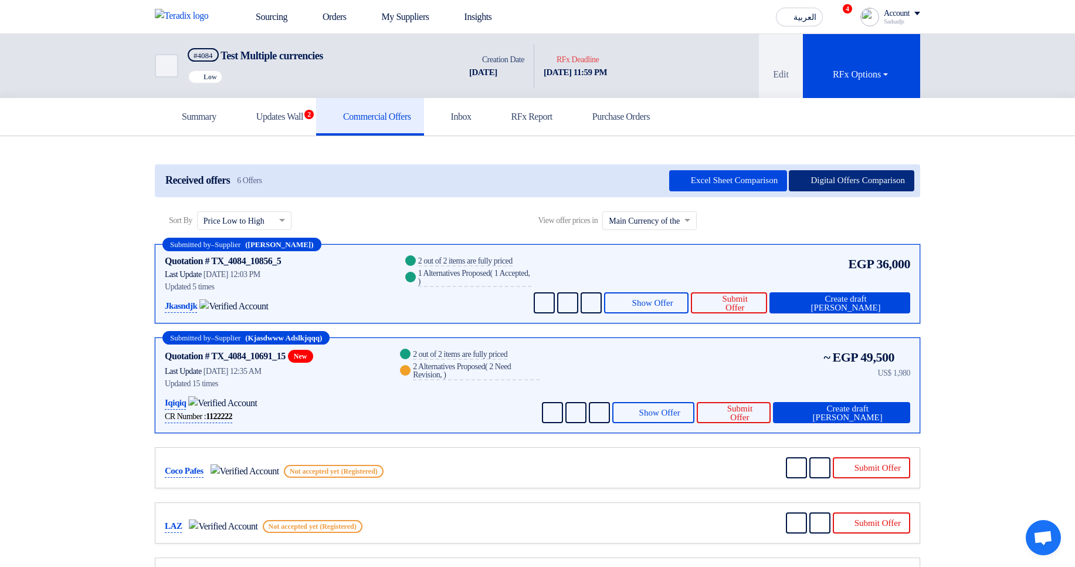
click at [872, 183] on button "Digital Offers Comparison" at bounding box center [852, 180] width 126 height 21
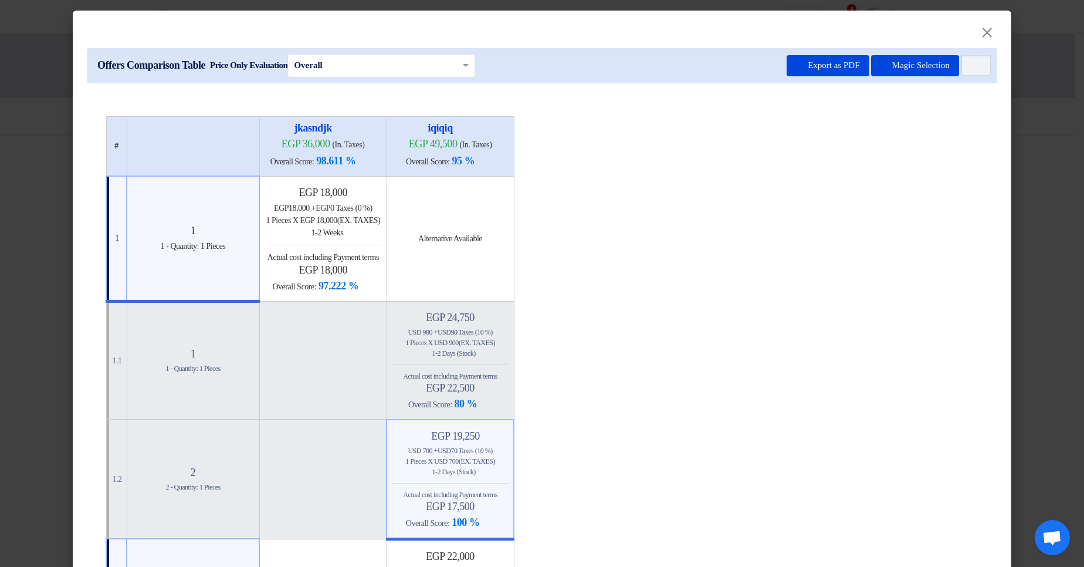
click at [1032, 128] on modal-container "× Offers Comparison Table Price Only Evaluation × Overall × Export as PDF Magic…" at bounding box center [542, 283] width 1084 height 567
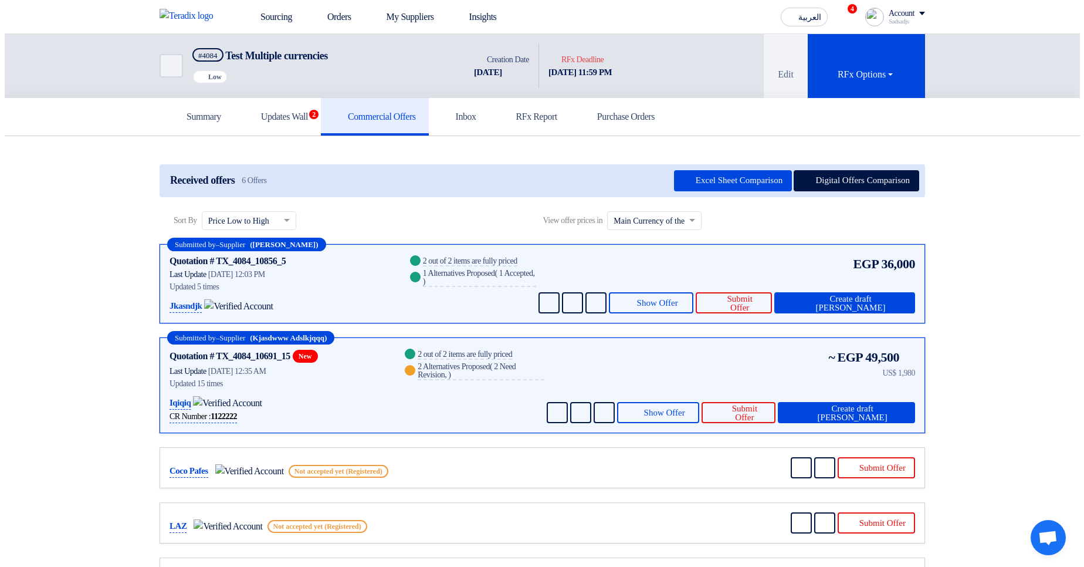
scroll to position [1, 0]
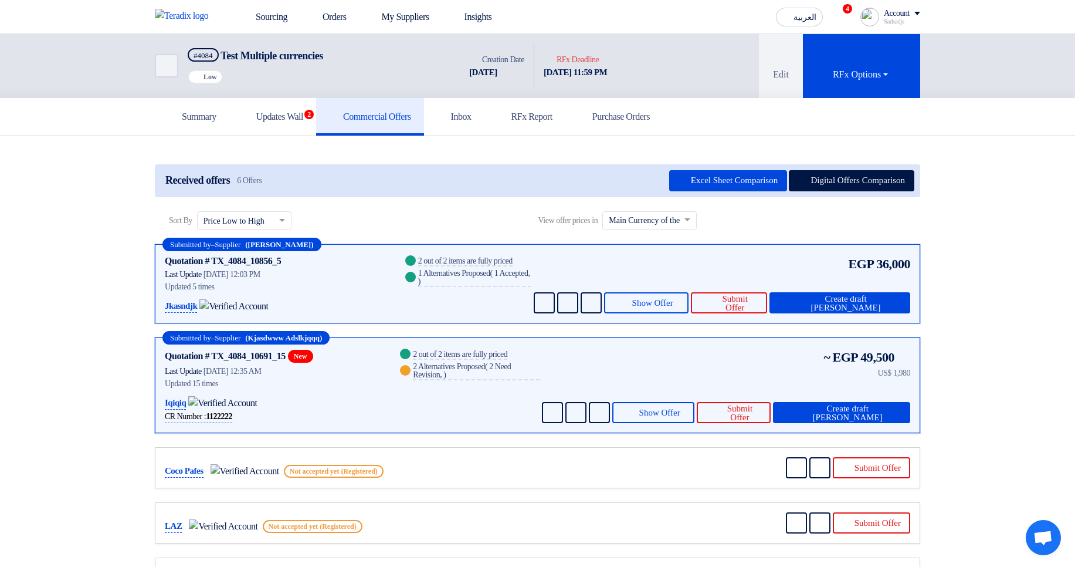
drag, startPoint x: 677, startPoint y: 218, endPoint x: 683, endPoint y: 226, distance: 9.8
click at [679, 223] on input "text" at bounding box center [644, 220] width 70 height 19
click at [679, 268] on div "Currency used by the supplier" at bounding box center [649, 263] width 93 height 22
click at [840, 191] on button "Digital Offers Comparison" at bounding box center [852, 180] width 126 height 21
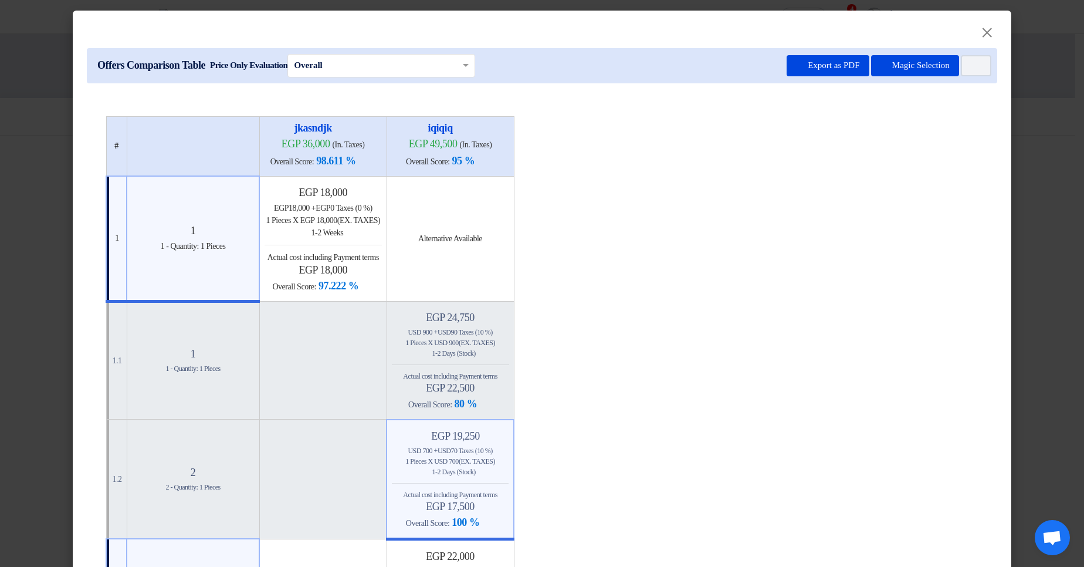
drag, startPoint x: 440, startPoint y: 147, endPoint x: 534, endPoint y: 150, distance: 93.9
click at [509, 150] on h4 "egp 49,500 (In. Taxes)" at bounding box center [450, 144] width 117 height 14
click at [695, 148] on table "# jkasndjk egp 36,000 (In. Taxes) Overall Score: 98.611 % iqiqiq" at bounding box center [542, 564] width 873 height 896
drag, startPoint x: 304, startPoint y: 147, endPoint x: 587, endPoint y: 148, distance: 283.3
click at [580, 148] on table "# jkasndjk egp 36,000 (In. Taxes) Overall Score: 98.611 % iqiqiq" at bounding box center [542, 564] width 873 height 896
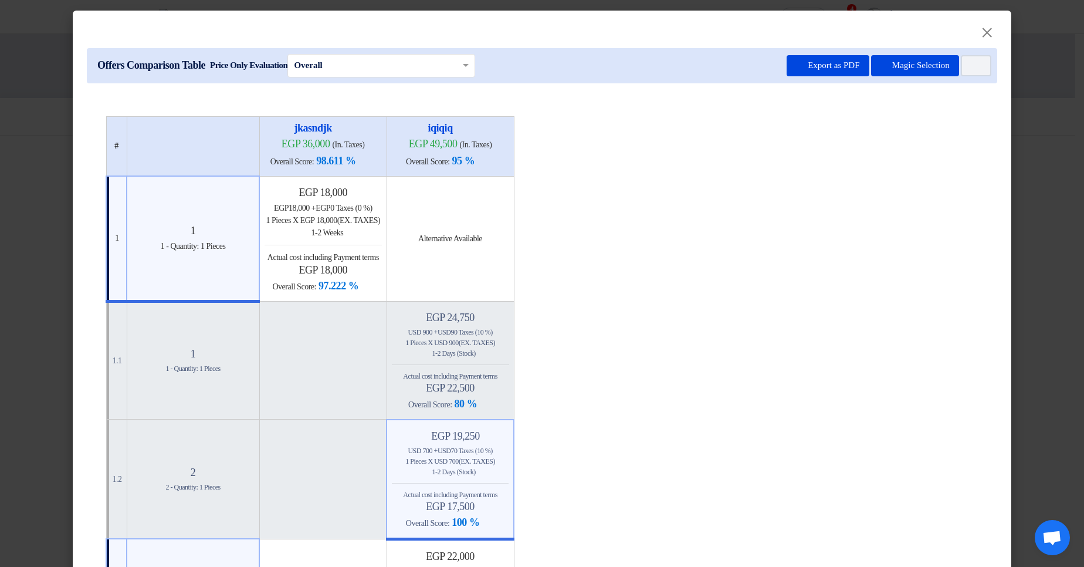
click at [649, 133] on table "# jkasndjk egp 36,000 (In. Taxes) Overall Score: 98.611 % iqiqiq" at bounding box center [542, 564] width 873 height 896
click at [740, 159] on table "# jkasndjk egp 36,000 (In. Taxes) Overall Score: 98.611 % iqiqiq" at bounding box center [542, 564] width 873 height 896
click at [508, 440] on h4 "Minimize/Maximize Category egp 19,250" at bounding box center [450, 435] width 117 height 13
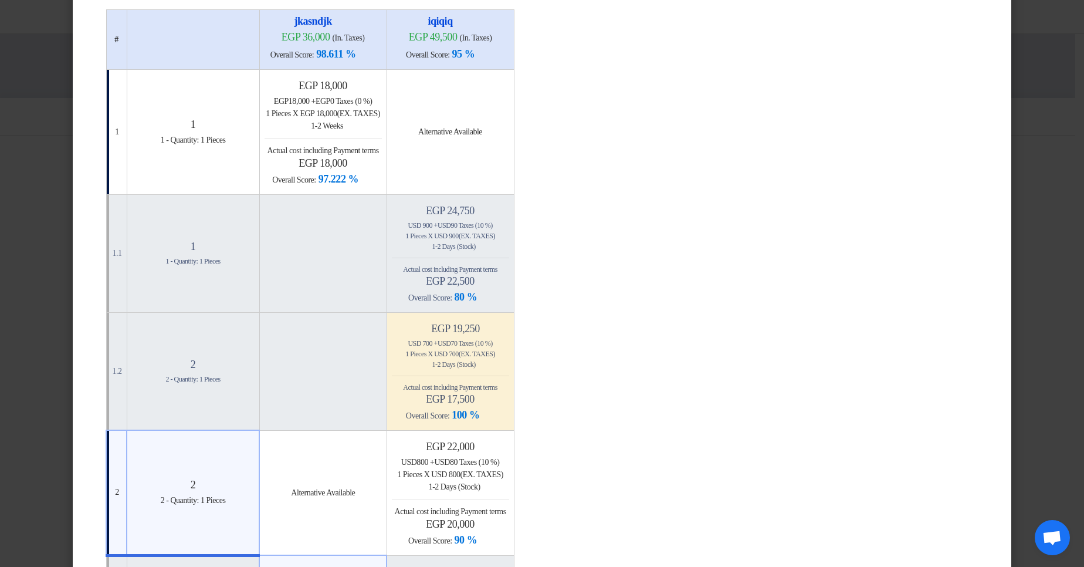
scroll to position [0, 0]
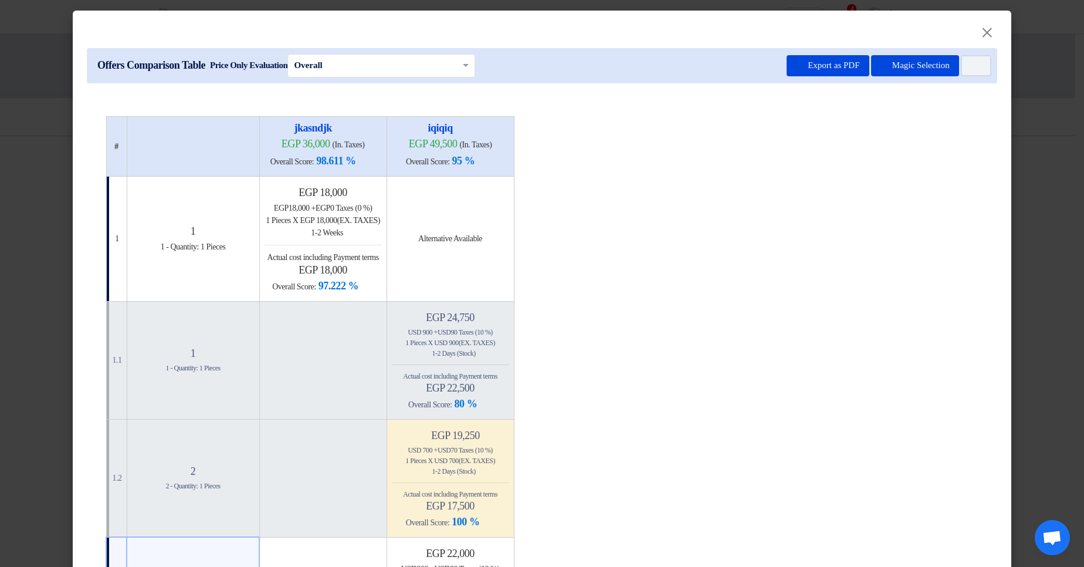
click at [1047, 168] on modal-container "× Offers Comparison Table Price Only Evaluation × Overall × Export as PDF Magic…" at bounding box center [542, 283] width 1084 height 567
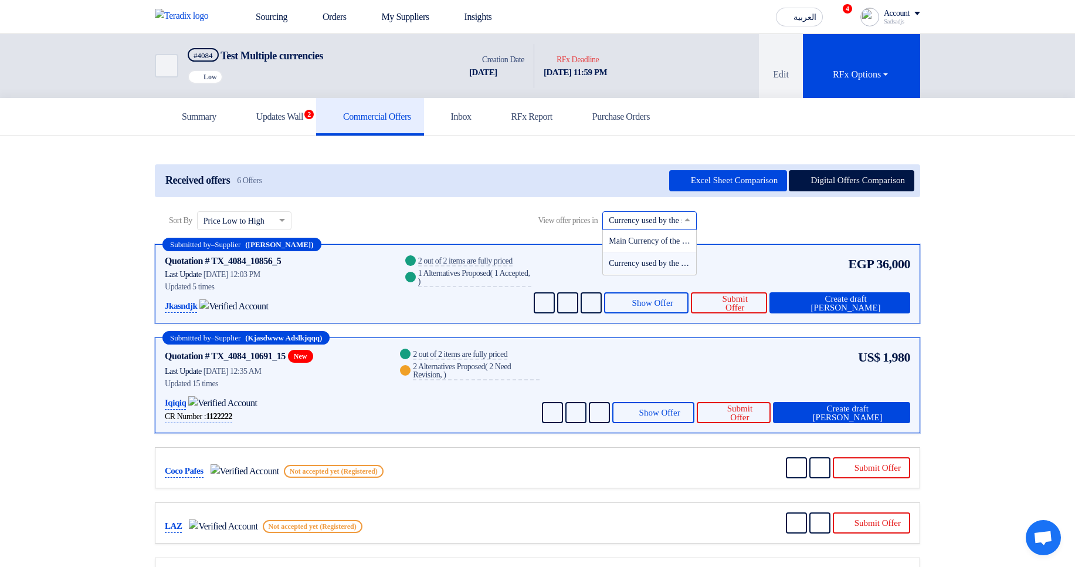
click at [679, 223] on input "text" at bounding box center [644, 220] width 70 height 19
click at [686, 240] on span "Main Currency of the RFQ" at bounding box center [653, 240] width 89 height 9
click at [679, 219] on input "text" at bounding box center [644, 220] width 70 height 19
click at [698, 260] on span "Currency used by the supplier" at bounding box center [658, 263] width 99 height 9
click at [848, 184] on button "Digital Offers Comparison" at bounding box center [852, 180] width 126 height 21
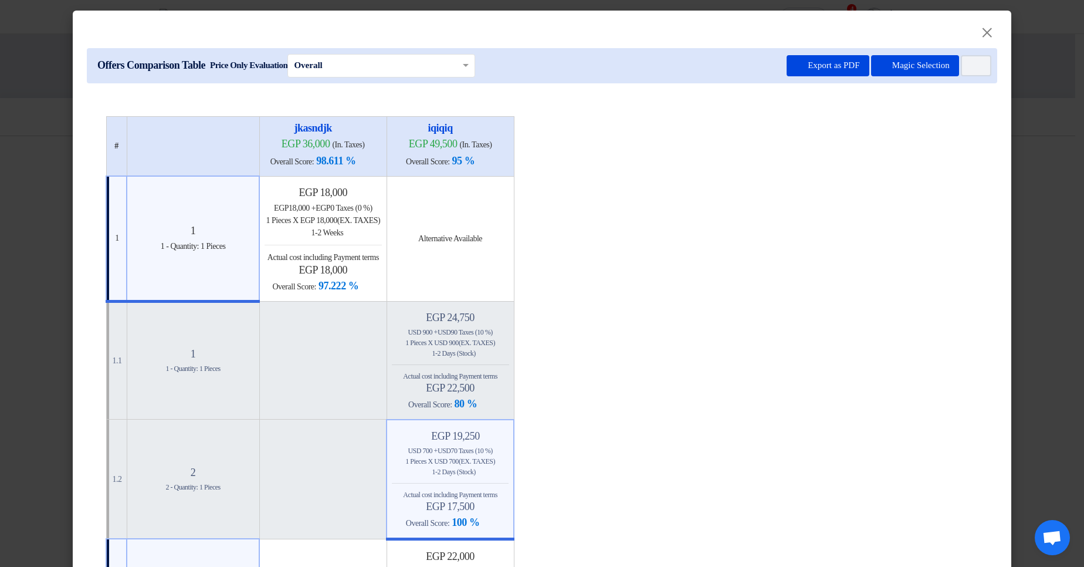
click at [746, 291] on table "# jkasndjk egp 36,000 (In. Taxes) Overall Score: 98.611 % iqiqiq" at bounding box center [542, 564] width 873 height 896
click at [746, 290] on table "# jkasndjk egp 36,000 (In. Taxes) Overall Score: 98.611 % iqiqiq" at bounding box center [542, 564] width 873 height 896
drag, startPoint x: 306, startPoint y: 140, endPoint x: 499, endPoint y: 137, distance: 193.6
click at [499, 137] on tr "# jkasndjk egp 36,000 (In. Taxes) Overall Score: 98.611 % iqiqiq" at bounding box center [310, 146] width 408 height 60
click at [457, 138] on span "egp 49,500" at bounding box center [433, 144] width 49 height 12
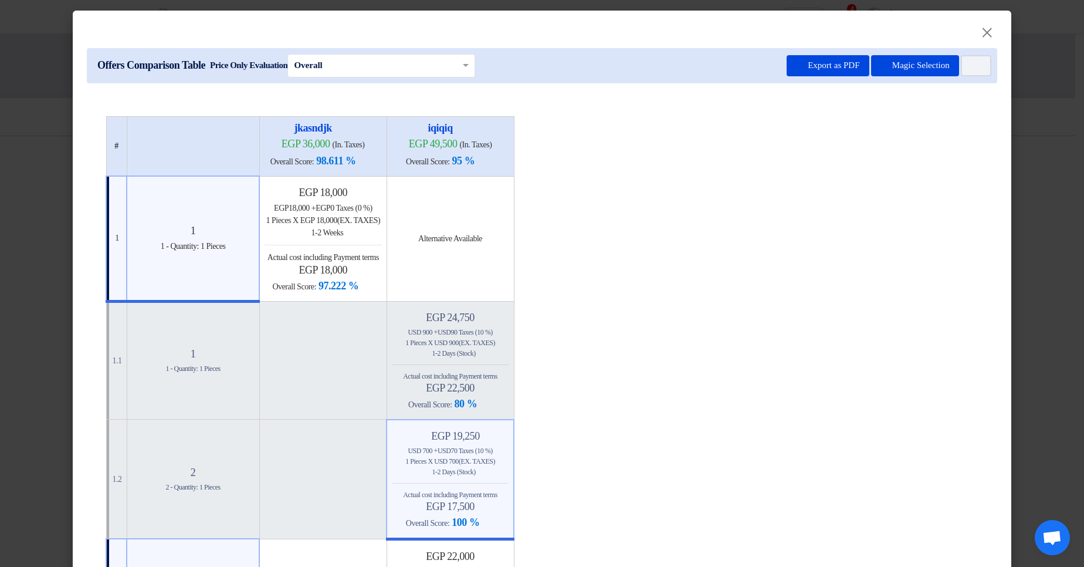
click at [1030, 100] on modal-container "× Offers Comparison Table Price Only Evaluation × Overall × Export as PDF Magic…" at bounding box center [542, 283] width 1084 height 567
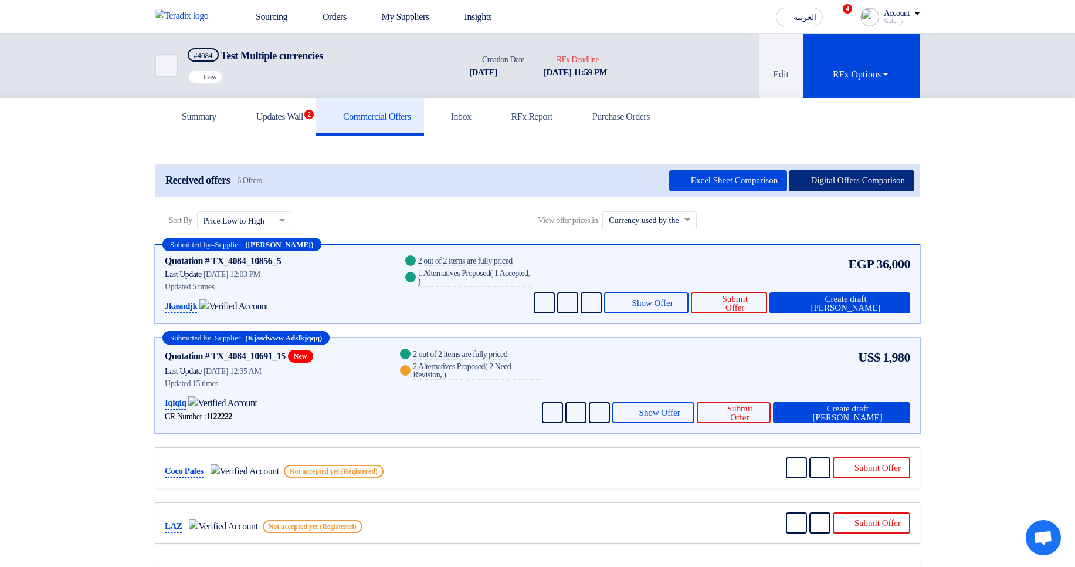
click at [830, 175] on button "Digital Offers Comparison" at bounding box center [852, 180] width 126 height 21
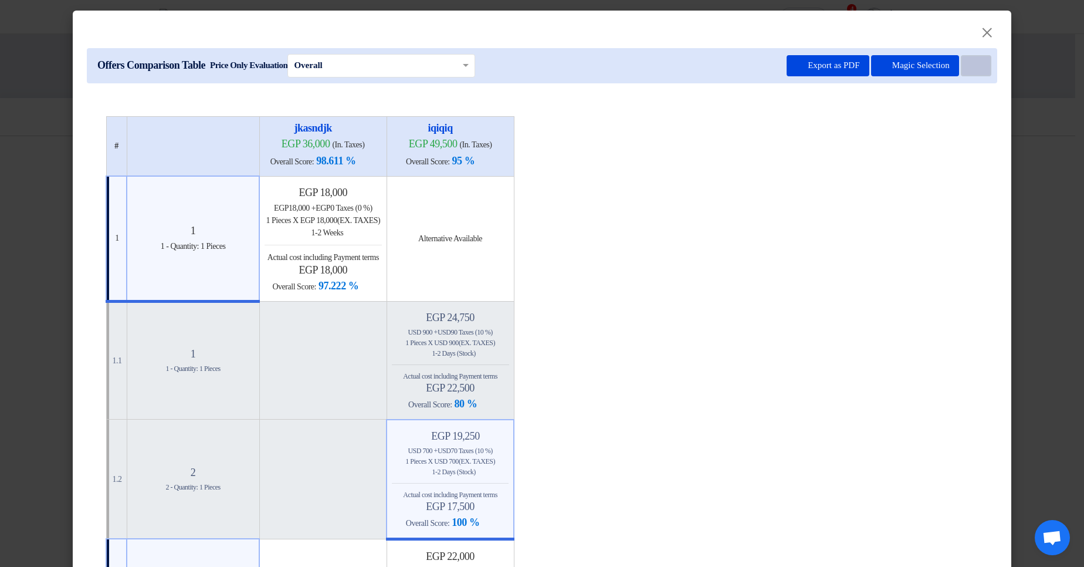
click at [982, 65] on button "Item Card filters" at bounding box center [976, 65] width 30 height 21
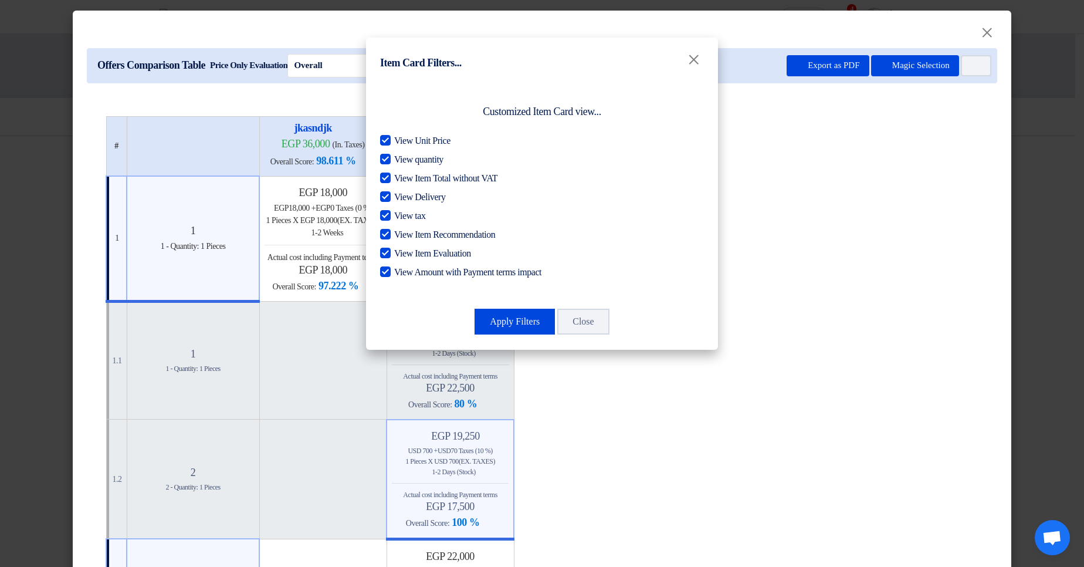
click at [874, 200] on modal-container "Item Card Filters... × Customized Item Card view... View Unit Price View quanti…" at bounding box center [542, 283] width 1084 height 567
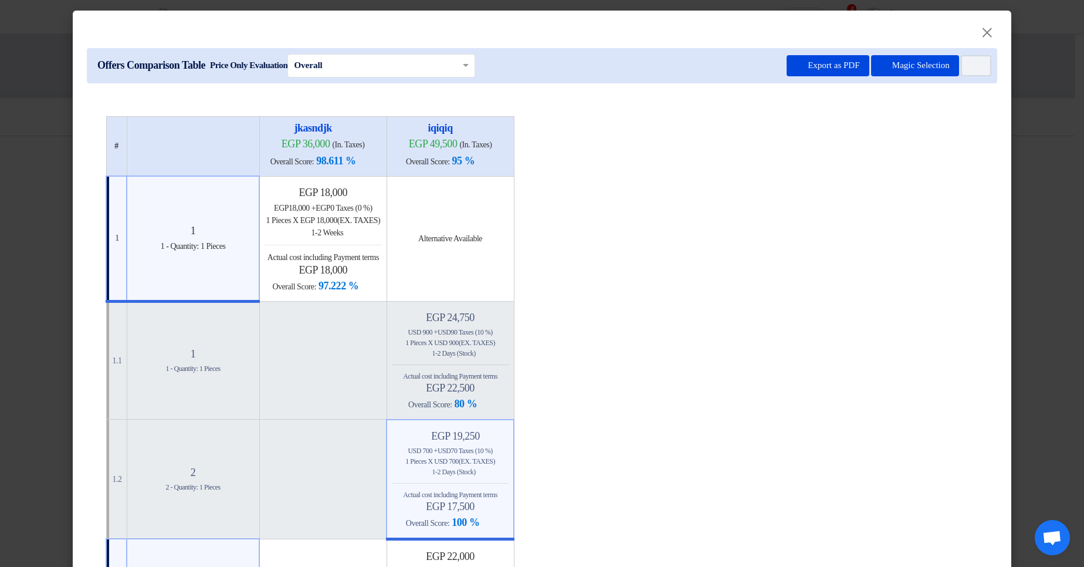
click at [508, 443] on div "Minimize/Maximize Category egp 19,250 usd 700 + usd 70 Taxes (10 %) 1 Pieces x …" at bounding box center [450, 479] width 117 height 100
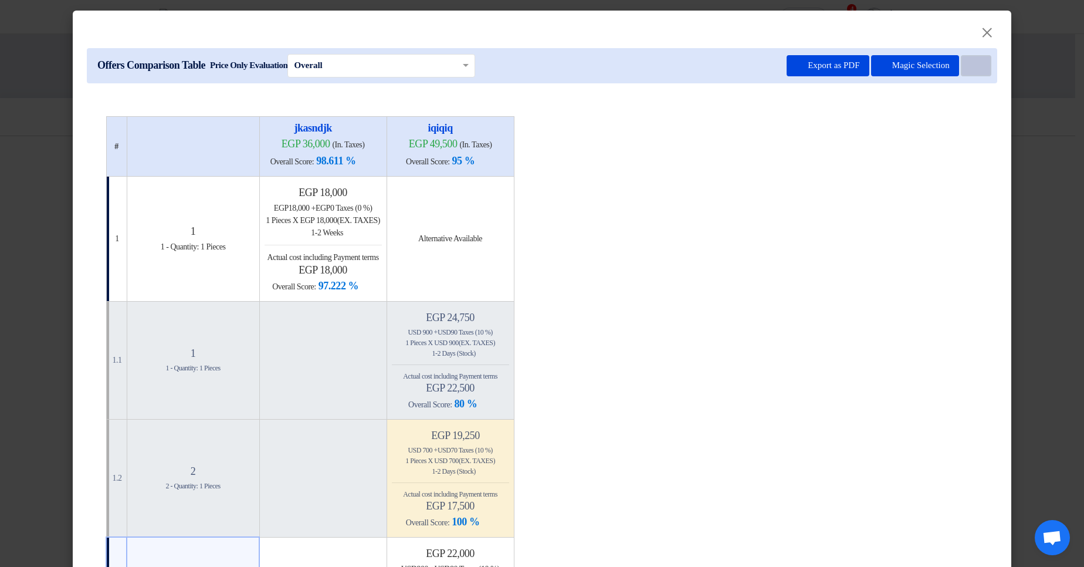
click at [970, 62] on use at bounding box center [970, 62] width 0 height 0
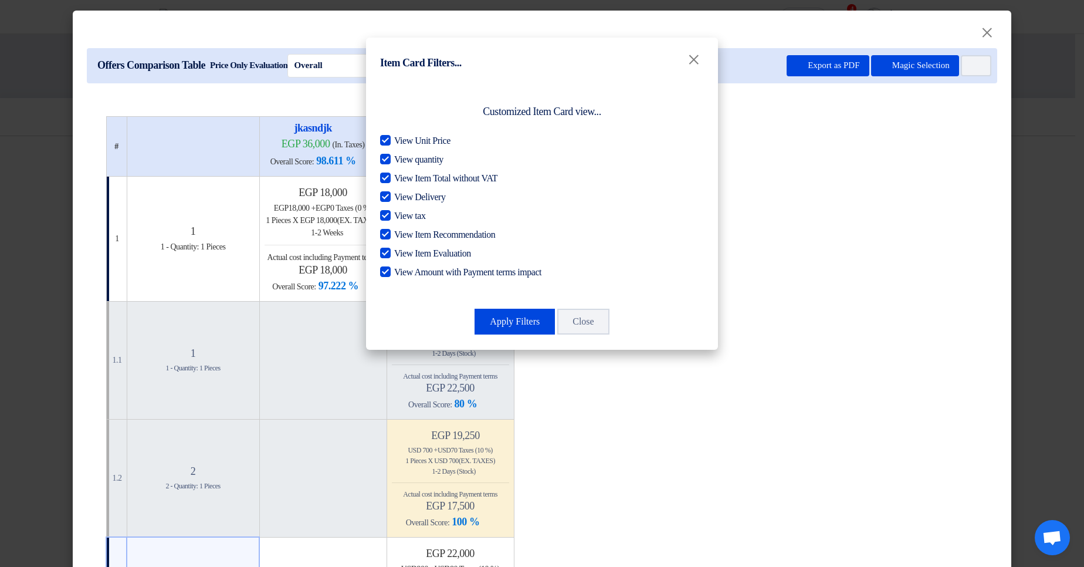
click at [421, 235] on span "View Item Recommendation" at bounding box center [444, 235] width 101 height 14
click at [402, 235] on input "View Item Recommendation" at bounding box center [398, 232] width 8 height 8
checkbox input "false"
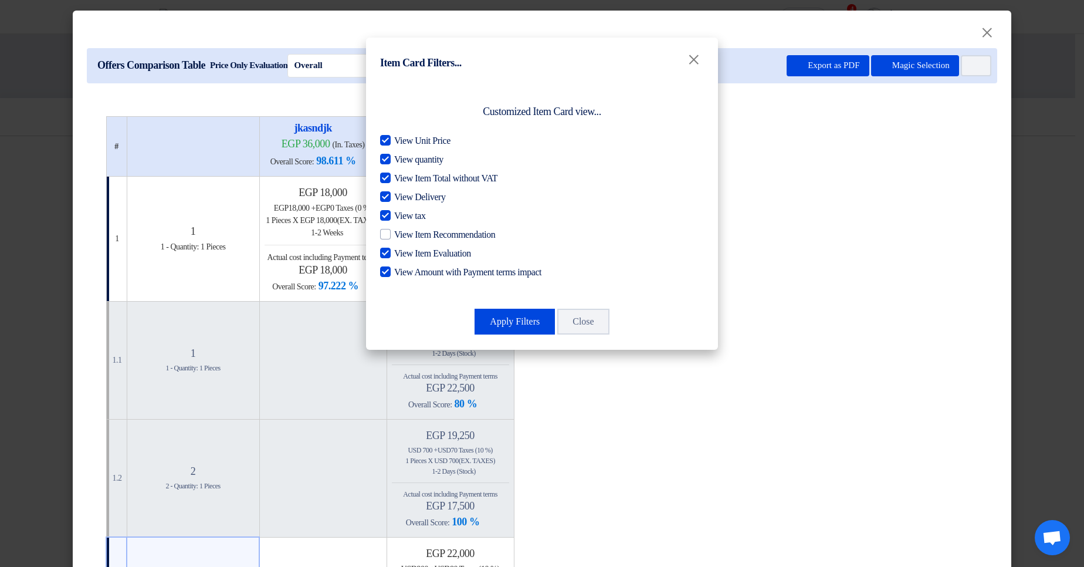
click at [437, 260] on span "View Item Evaluation" at bounding box center [432, 253] width 77 height 14
click at [402, 254] on input "View Item Evaluation" at bounding box center [398, 250] width 8 height 8
checkbox input "false"
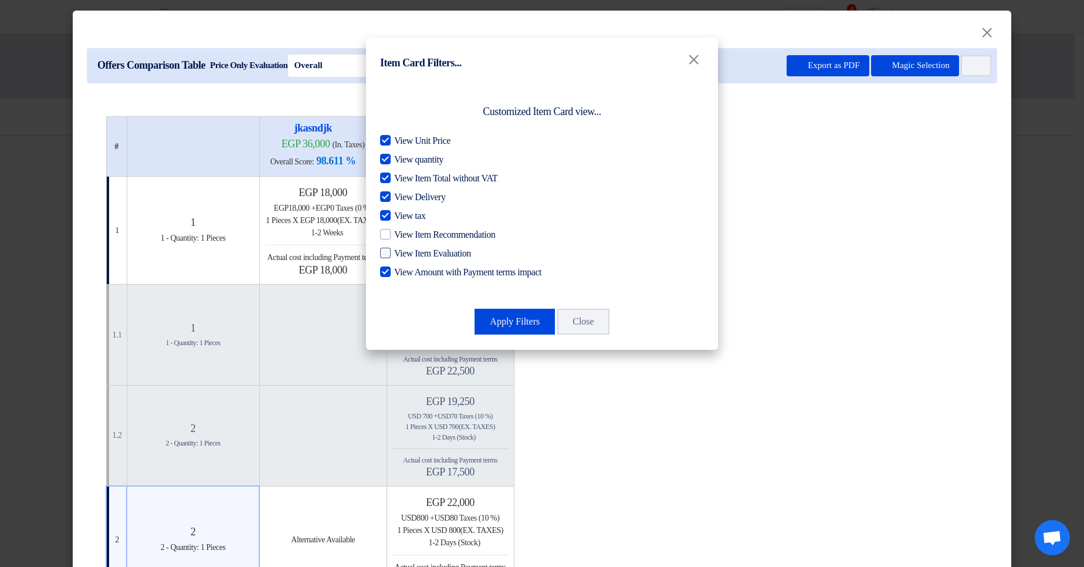
drag, startPoint x: 435, startPoint y: 274, endPoint x: 422, endPoint y: 257, distance: 21.8
click at [434, 276] on span "View Amount with Payment terms impact" at bounding box center [467, 272] width 147 height 14
click at [402, 273] on input "View Amount with Payment terms impact" at bounding box center [398, 269] width 8 height 8
checkbox input "false"
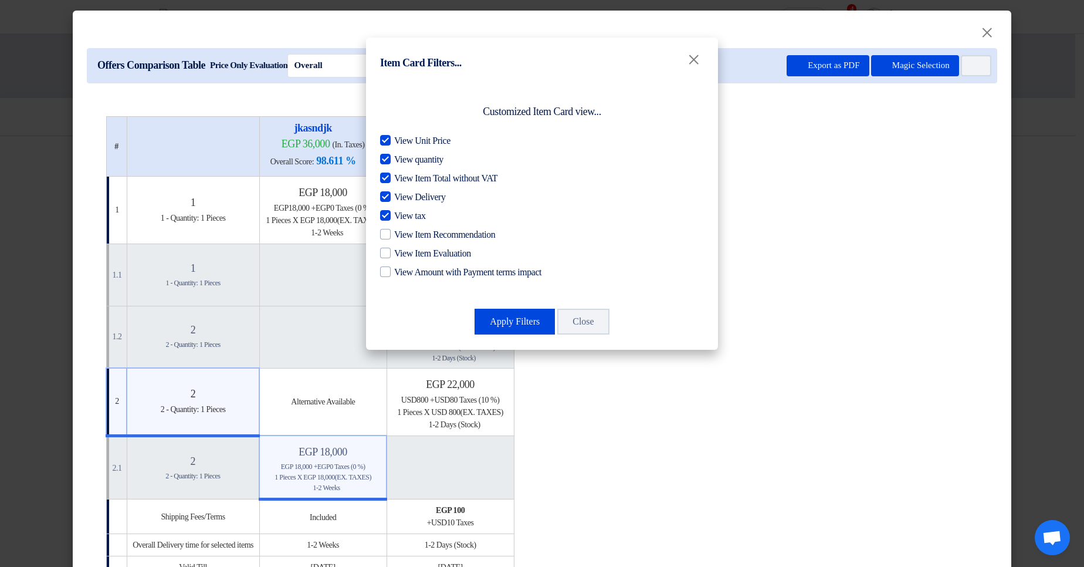
click at [404, 220] on span "View tax" at bounding box center [409, 216] width 31 height 14
click at [402, 216] on input "View tax" at bounding box center [398, 213] width 8 height 8
checkbox input "false"
click at [427, 195] on span "View Delivery" at bounding box center [419, 197] width 51 height 14
click at [402, 195] on input "View Delivery" at bounding box center [398, 194] width 8 height 8
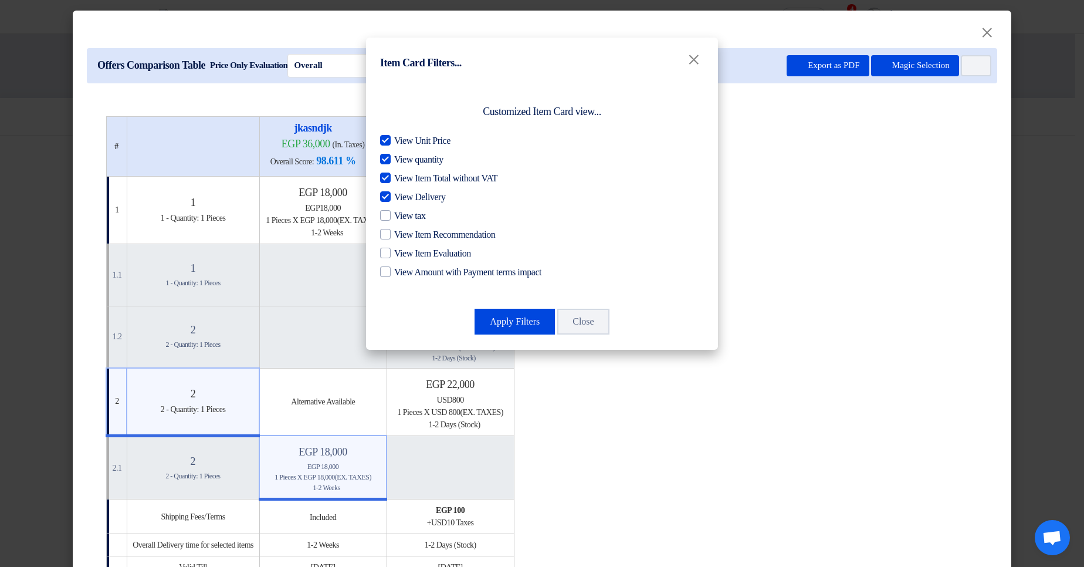
checkbox input "false"
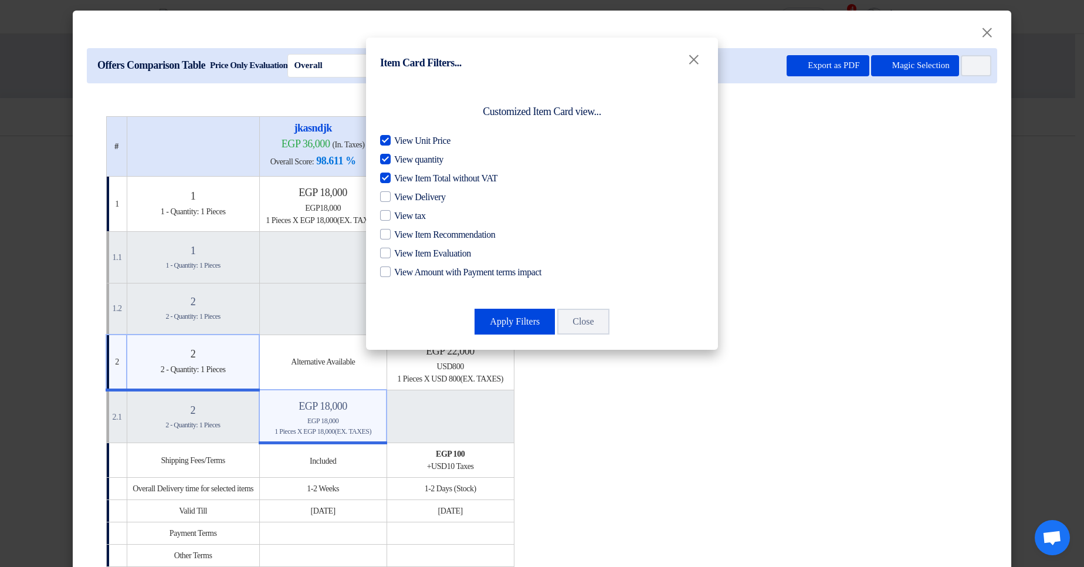
click at [432, 169] on div "View Unit Price View quantity View Item Total without VAT View Delivery View ta…" at bounding box center [542, 206] width 324 height 145
click at [426, 152] on span "View quantity" at bounding box center [418, 159] width 49 height 14
click at [402, 152] on input "View quantity" at bounding box center [398, 156] width 8 height 8
checkbox input "false"
click at [434, 178] on span "View Item Total without VAT" at bounding box center [445, 178] width 103 height 14
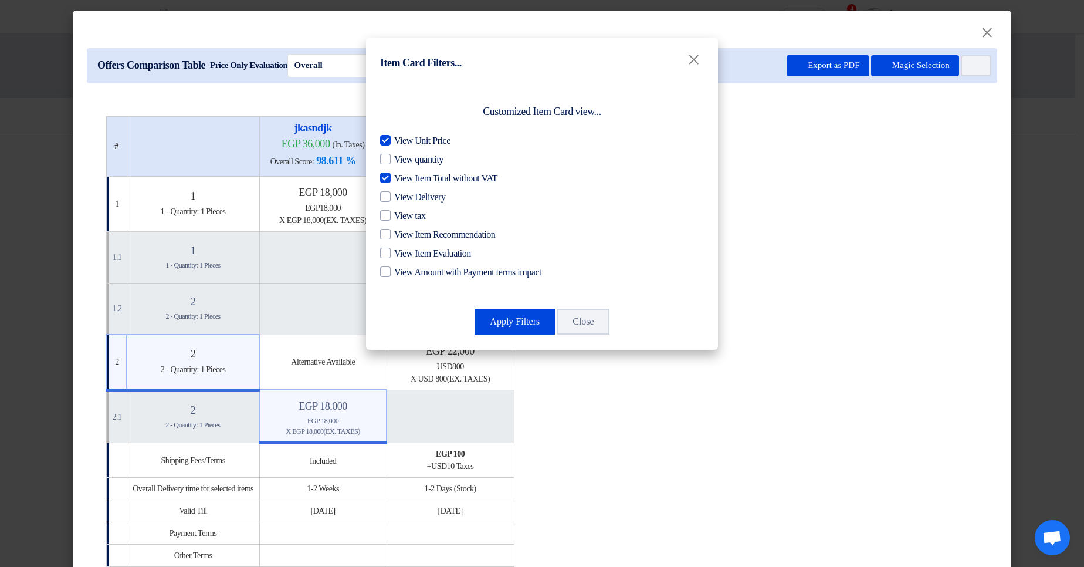
click at [402, 178] on input "View Item Total without VAT" at bounding box center [398, 175] width 8 height 8
checkbox input "false"
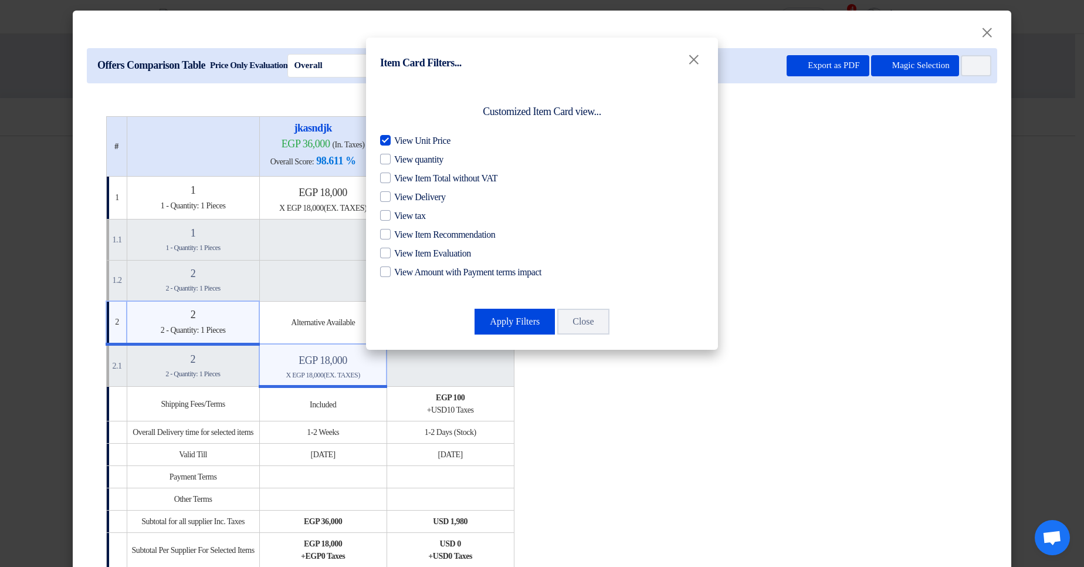
click at [438, 144] on span "View Unit Price" at bounding box center [422, 141] width 56 height 14
click at [402, 141] on input "View Unit Price" at bounding box center [398, 138] width 8 height 8
checkbox input "false"
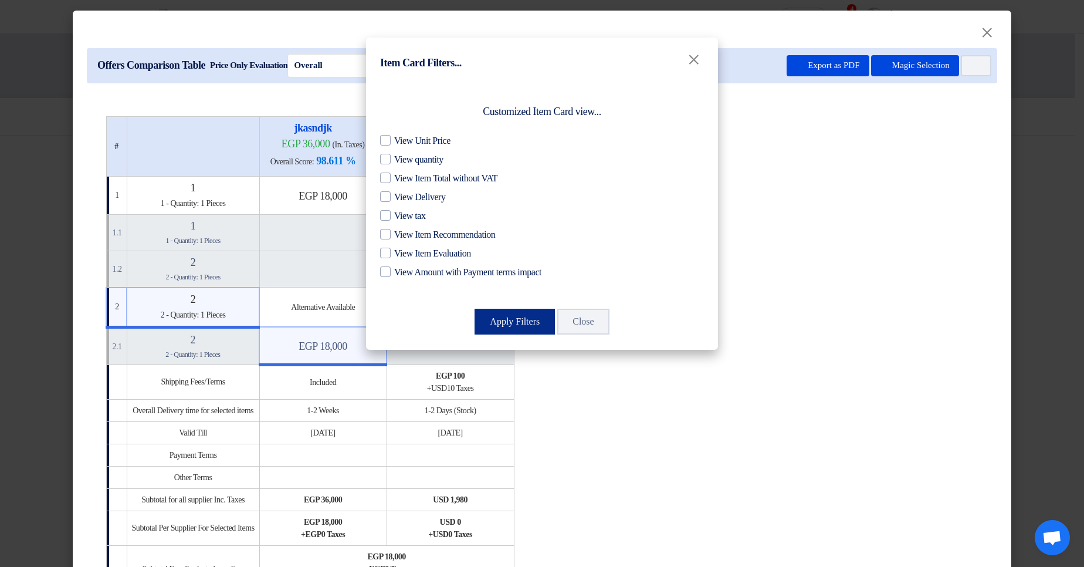
click at [523, 322] on button "Apply Filters" at bounding box center [514, 321] width 80 height 26
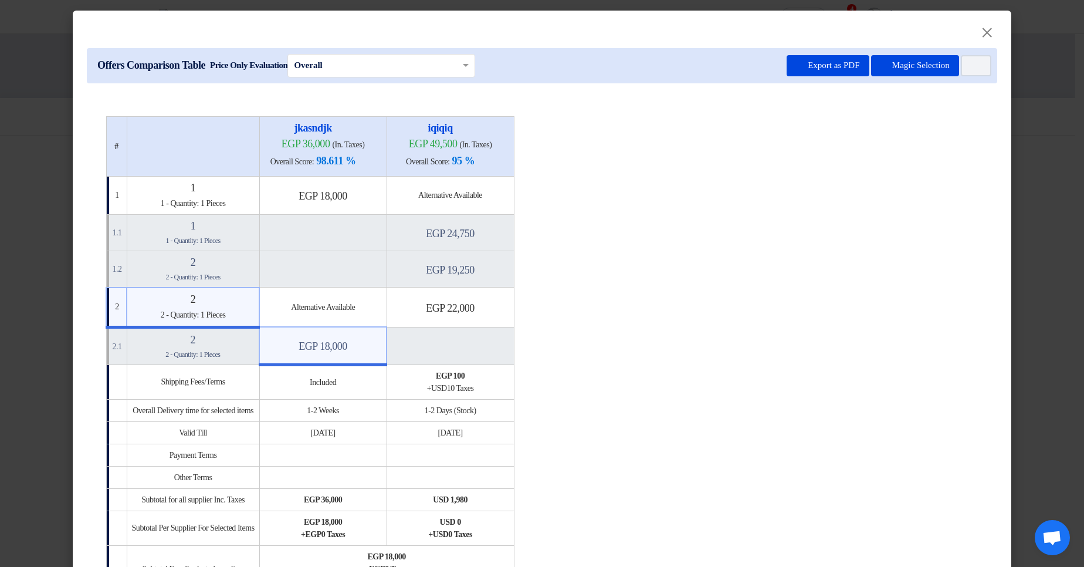
click at [751, 256] on table "# jkasndjk egp 36,000 (In. Taxes) Overall Score: 98.611 % iqiqiq" at bounding box center [542, 354] width 873 height 476
click at [970, 62] on use at bounding box center [970, 62] width 0 height 0
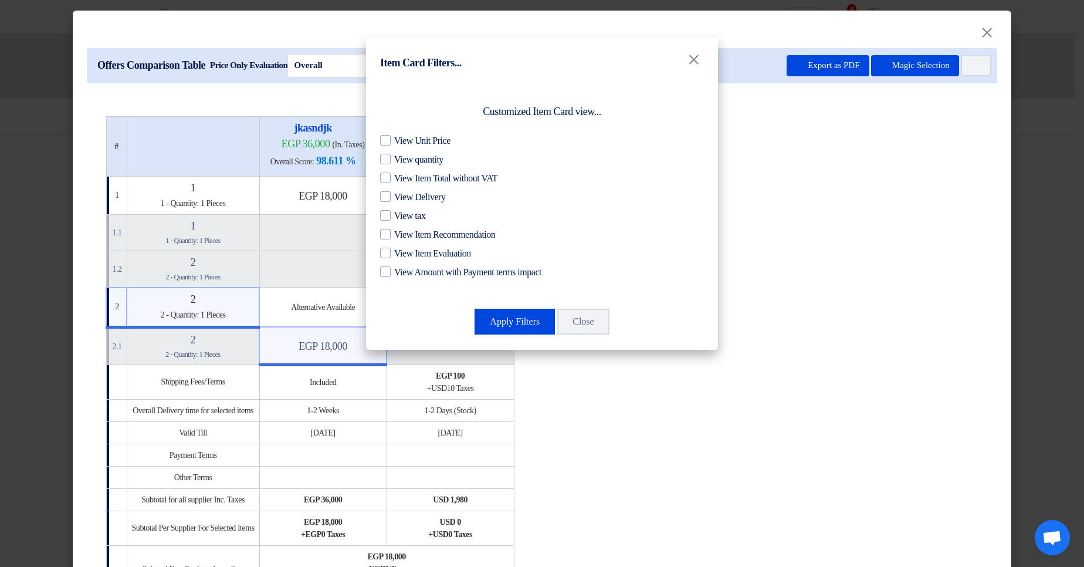
drag, startPoint x: 445, startPoint y: 144, endPoint x: 467, endPoint y: 171, distance: 35.4
click at [445, 143] on span "View Unit Price" at bounding box center [422, 141] width 56 height 14
click at [402, 141] on input "View Unit Price" at bounding box center [398, 138] width 8 height 8
checkbox input "true"
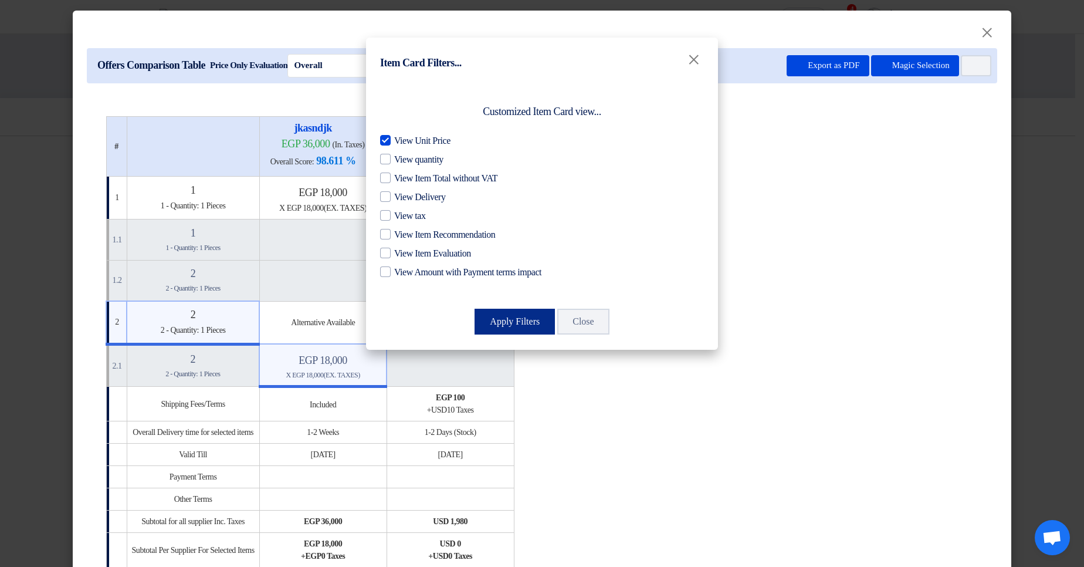
click at [497, 324] on button "Apply Filters" at bounding box center [514, 321] width 80 height 26
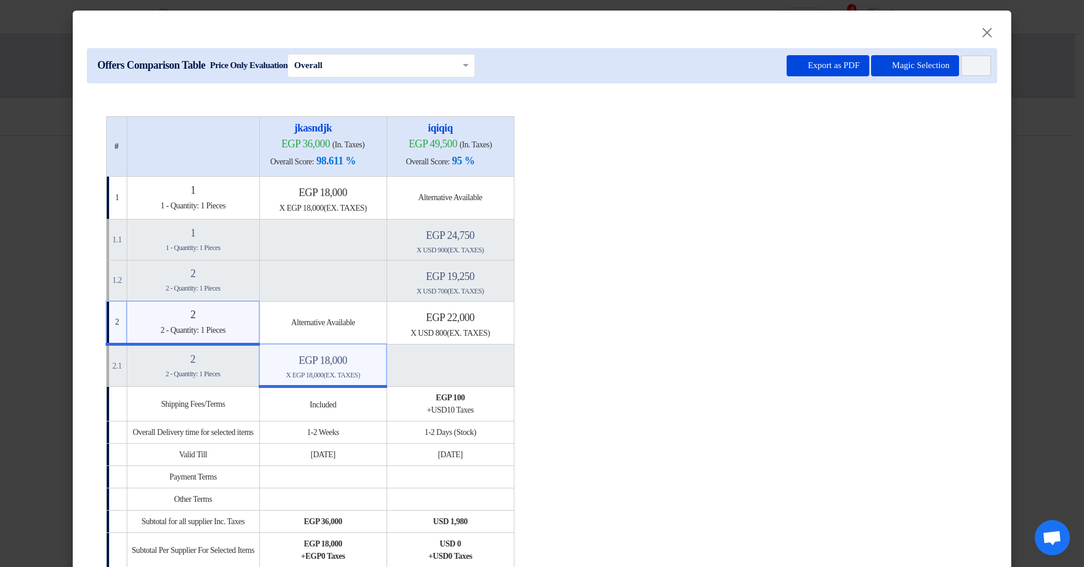
click at [351, 357] on h4 "egp 18,000" at bounding box center [322, 360] width 117 height 13
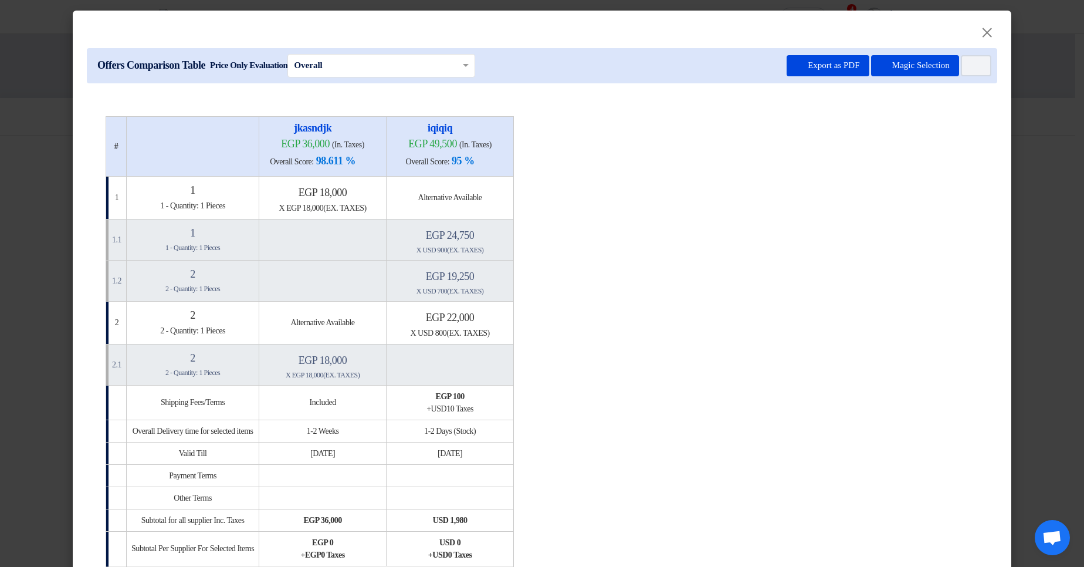
click at [730, 310] on table "# jkasndjk egp 36,000 (In. Taxes) Overall Score: 98.611 % iqiqiq" at bounding box center [542, 358] width 873 height 484
drag, startPoint x: 304, startPoint y: 150, endPoint x: 478, endPoint y: 145, distance: 173.7
click at [478, 145] on tr "# jkasndjk egp 36,000 (In. Taxes) Overall Score: 98.611 % iqiqiq" at bounding box center [310, 146] width 408 height 60
click at [480, 146] on span "(In. Taxes)" at bounding box center [475, 144] width 32 height 9
click at [624, 174] on table "# jkasndjk egp 36,000 (In. Taxes) Overall Score: 98.611 % iqiqiq" at bounding box center [542, 358] width 873 height 484
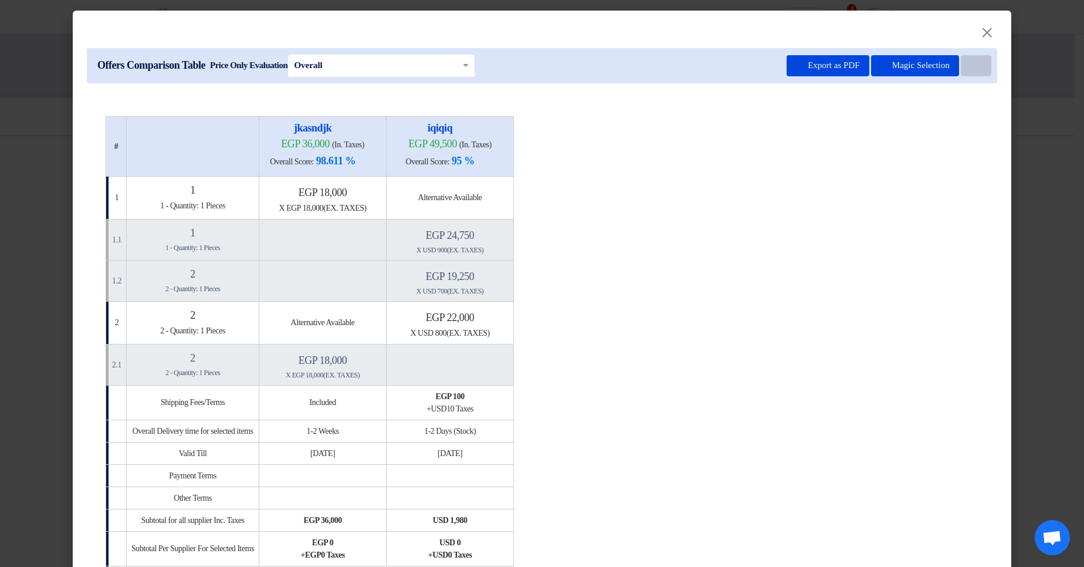
click at [969, 63] on button "Item Card filters" at bounding box center [976, 65] width 30 height 21
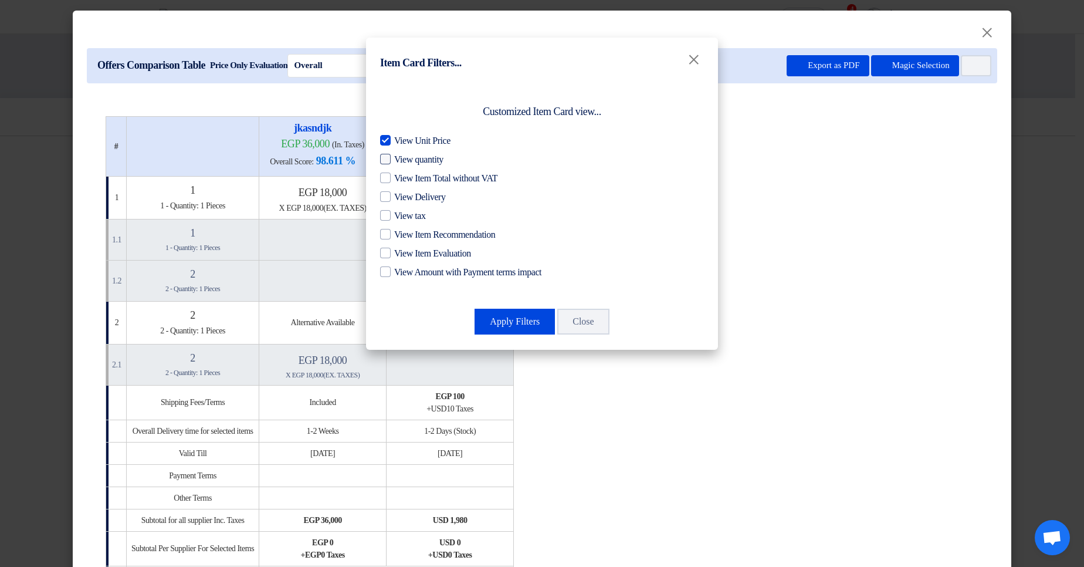
click at [418, 158] on span "View quantity" at bounding box center [418, 159] width 49 height 14
click at [402, 158] on input "View quantity" at bounding box center [398, 156] width 8 height 8
checkbox input "true"
click at [501, 324] on button "Apply Filters" at bounding box center [514, 321] width 80 height 26
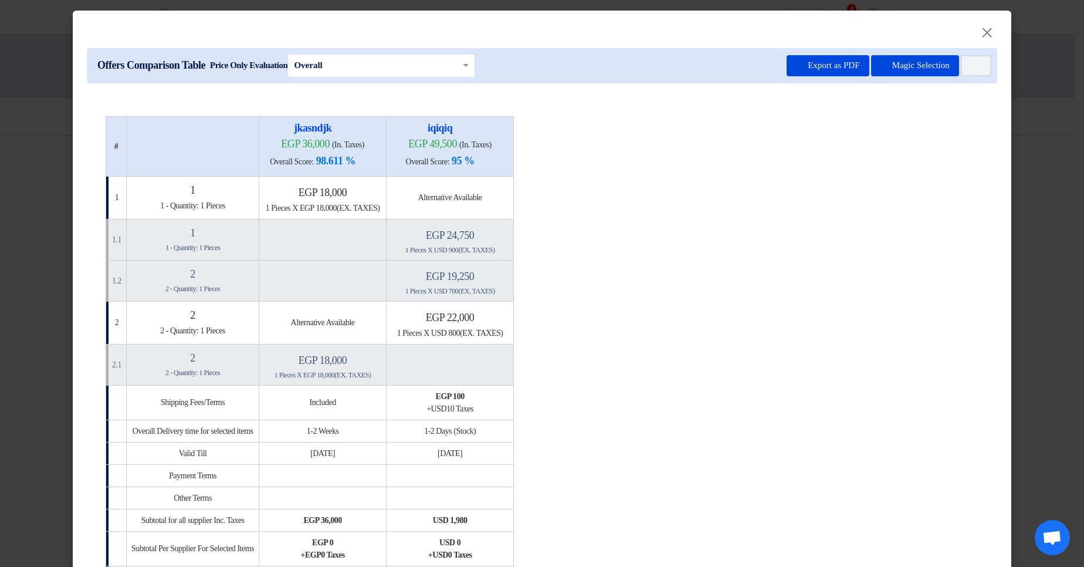
click at [798, 278] on table "# jkasndjk egp 36,000 (In. Taxes) Overall Score: 98.611 % iqiqiq" at bounding box center [542, 358] width 873 height 484
click at [1009, 177] on modal-container "× Offers Comparison Table Price Only Evaluation × Overall × Export as PDF Magic…" at bounding box center [542, 283] width 1084 height 567
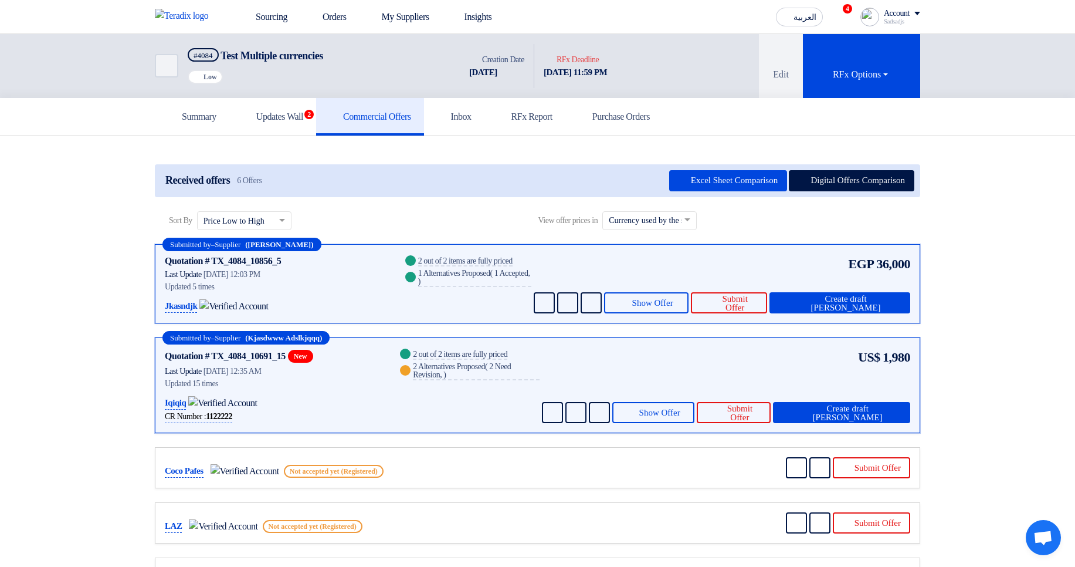
drag, startPoint x: 869, startPoint y: 352, endPoint x: 910, endPoint y: 357, distance: 40.7
click at [910, 357] on div "US$ 1,980" at bounding box center [883, 356] width 55 height 19
click at [860, 259] on span "EGP" at bounding box center [862, 263] width 26 height 19
click at [999, 255] on section "Received offers 6 Offers Excel Sheet Comparison Digital Offers Comparison Sort …" at bounding box center [537, 409] width 1075 height 547
click at [823, 184] on button "Digital Offers Comparison" at bounding box center [852, 180] width 126 height 21
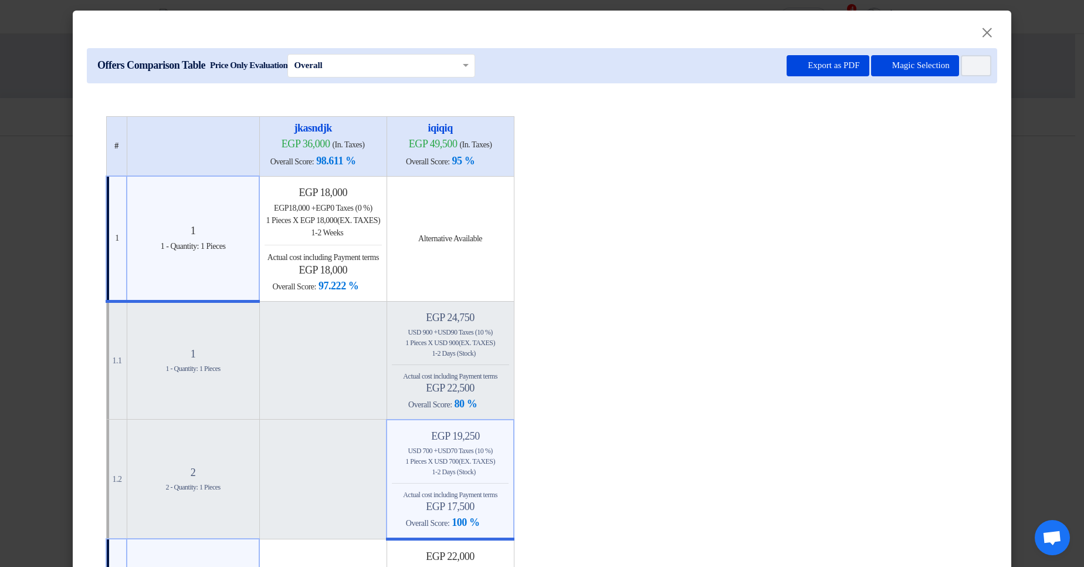
click at [805, 181] on table "# jkasndjk egp 36,000 (In. Taxes) Overall Score: 98.611 % iqiqiq" at bounding box center [542, 564] width 873 height 896
click at [457, 145] on span "egp 49,500" at bounding box center [433, 144] width 49 height 12
click at [491, 146] on span "(In. Taxes)" at bounding box center [475, 144] width 32 height 9
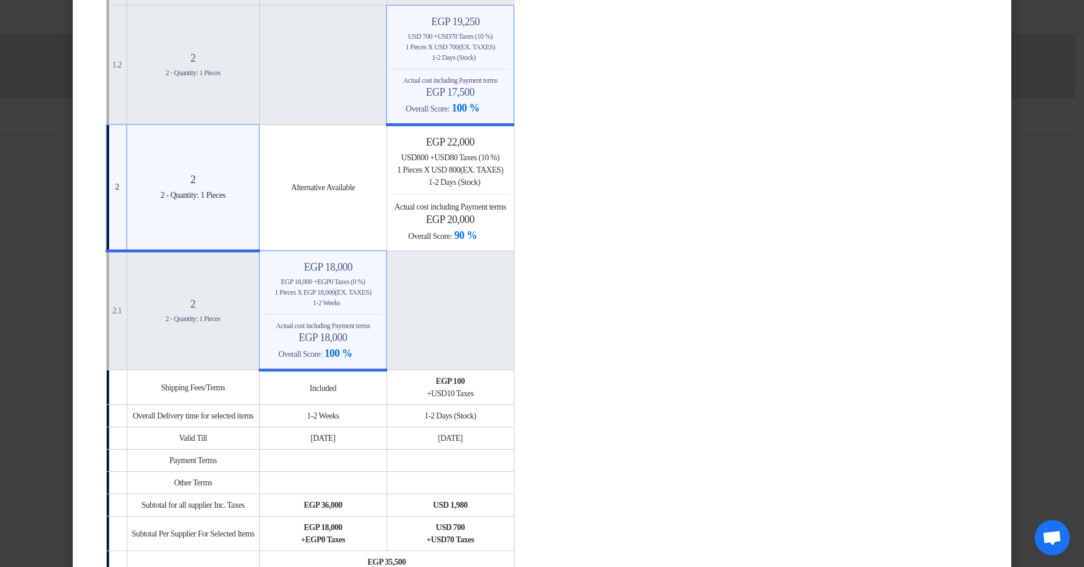
scroll to position [563, 0]
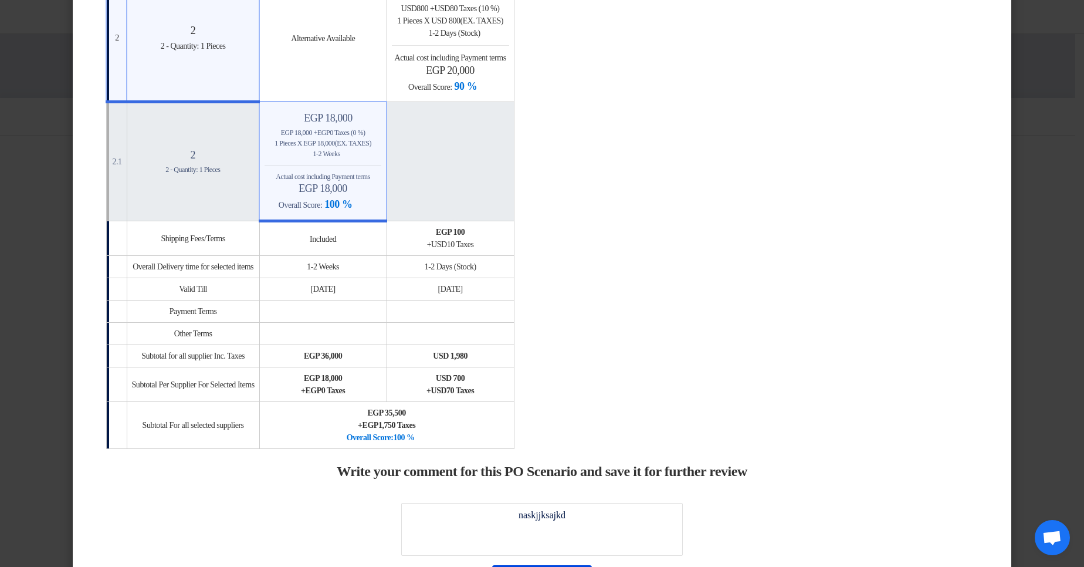
drag, startPoint x: 466, startPoint y: 348, endPoint x: 359, endPoint y: 358, distance: 107.1
click at [514, 360] on td "usd 1,980" at bounding box center [449, 356] width 127 height 22
drag, startPoint x: 134, startPoint y: 355, endPoint x: 540, endPoint y: 358, distance: 406.4
click at [514, 358] on tr "Subtotal for all supplier Inc. Taxes egp 36,000 usd 1,980" at bounding box center [310, 356] width 408 height 22
click at [509, 357] on div "usd 1,980" at bounding box center [450, 356] width 117 height 12
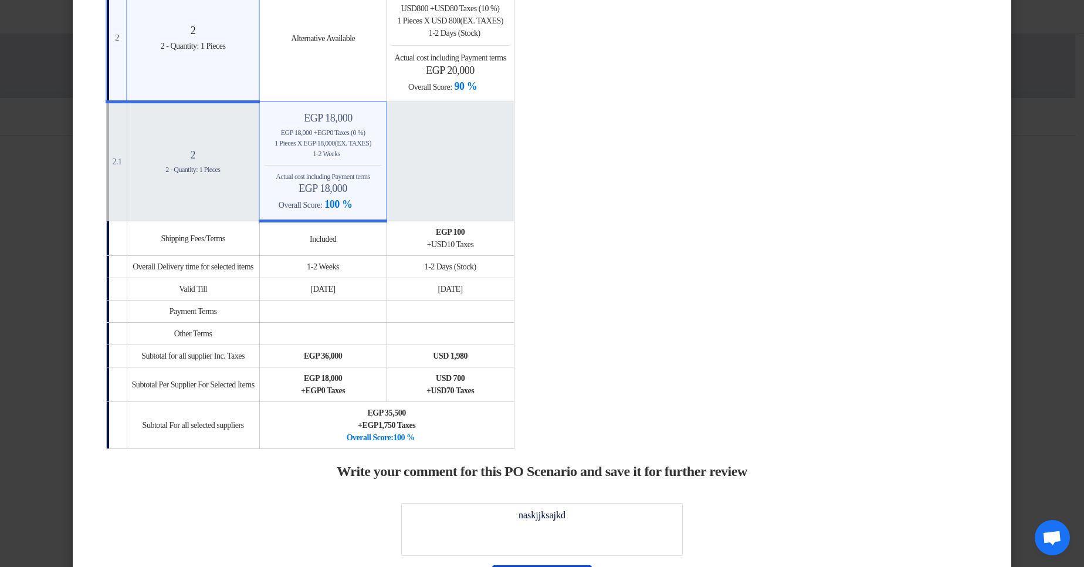
click at [643, 351] on table "# jkasndjk egp 36,000 (In. Taxes) Overall Score: 98.611 % iqiqiq" at bounding box center [542, 1] width 873 height 896
click at [509, 354] on div "usd 1,980" at bounding box center [450, 356] width 117 height 12
drag, startPoint x: 186, startPoint y: 358, endPoint x: 234, endPoint y: 358, distance: 48.1
click at [234, 358] on td "Subtotal for all supplier Inc. Taxes" at bounding box center [193, 356] width 133 height 22
click at [197, 360] on td "Subtotal for all supplier Inc. Taxes" at bounding box center [193, 356] width 133 height 22
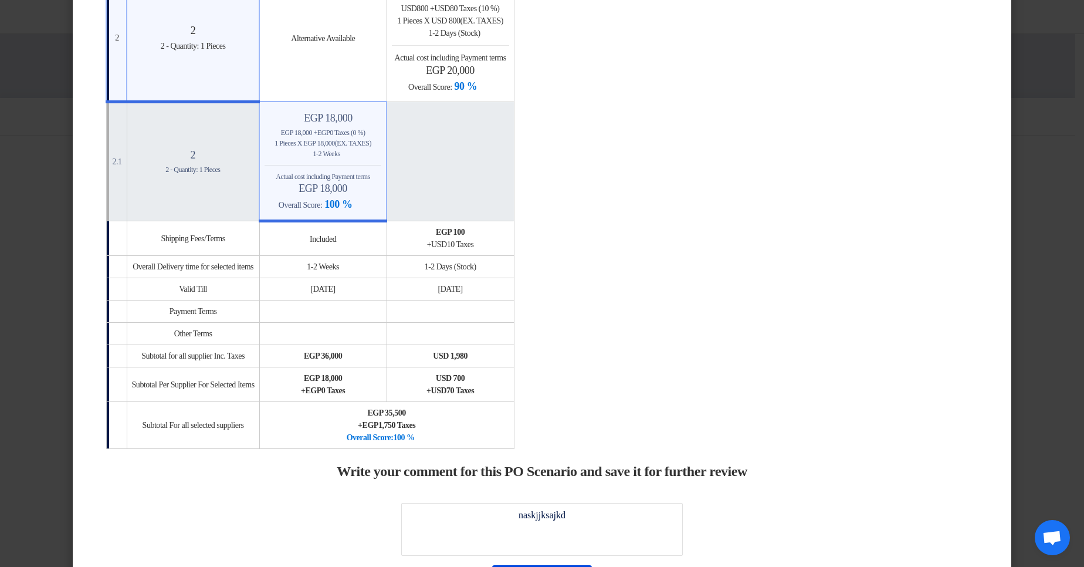
click at [634, 351] on table "# jkasndjk egp 36,000 (In. Taxes) Overall Score: 98.611 % iqiqiq" at bounding box center [542, 1] width 873 height 896
click at [759, 310] on table "# jkasndjk egp 36,000 (In. Taxes) Overall Score: 98.611 % iqiqiq" at bounding box center [542, 1] width 873 height 896
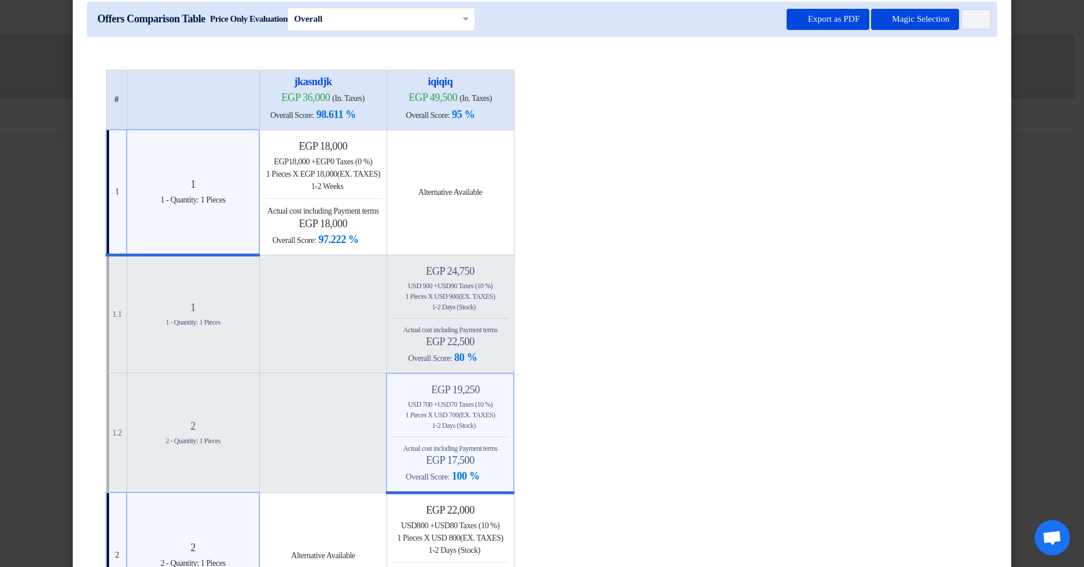
scroll to position [0, 0]
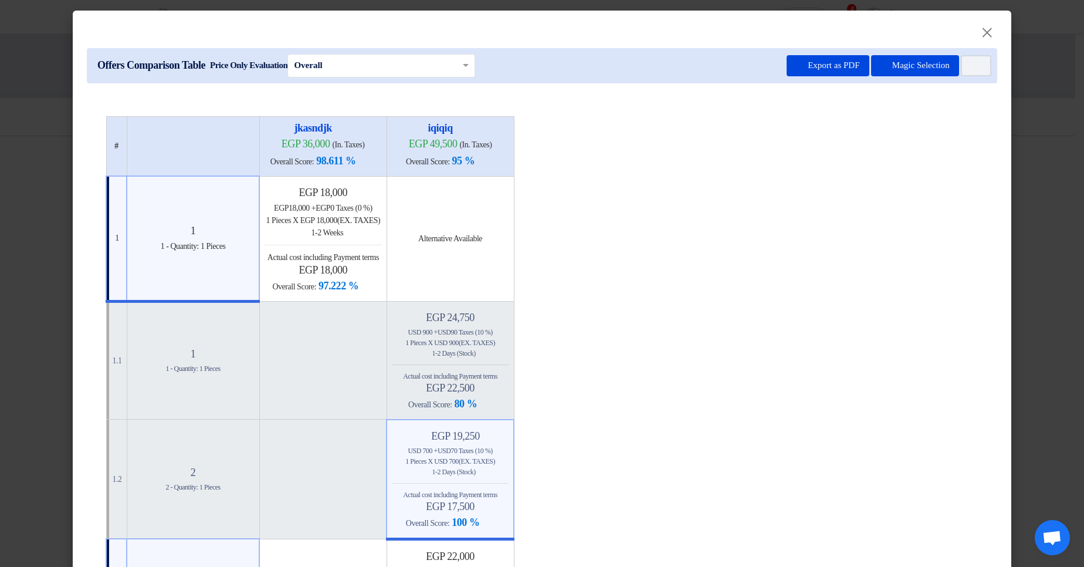
click at [1029, 167] on modal-container "× Offers Comparison Table Price Only Evaluation × Overall × Export as PDF Magic…" at bounding box center [542, 283] width 1084 height 567
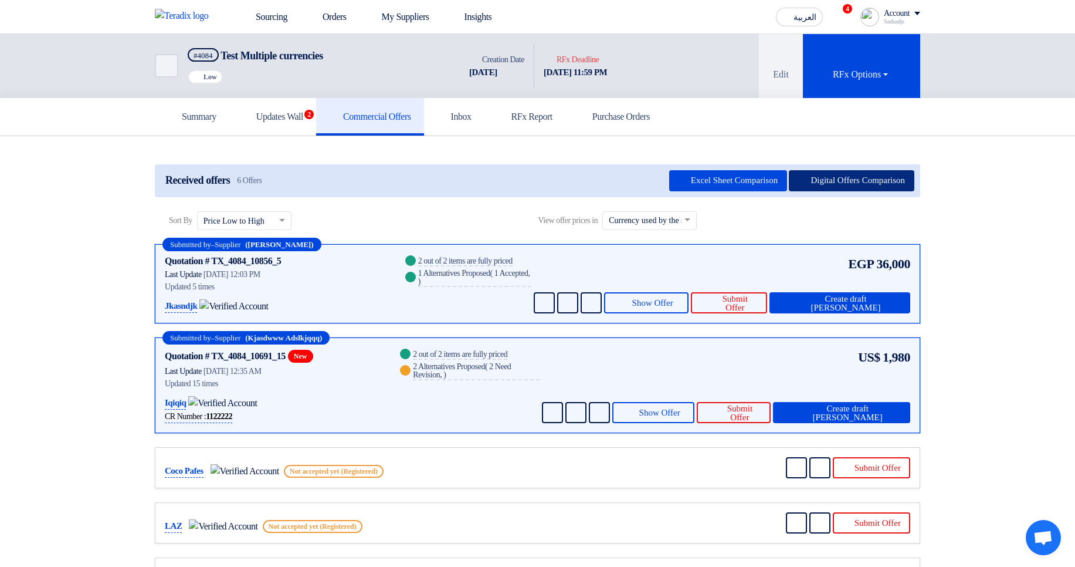
click at [857, 177] on button "Digital Offers Comparison" at bounding box center [852, 180] width 126 height 21
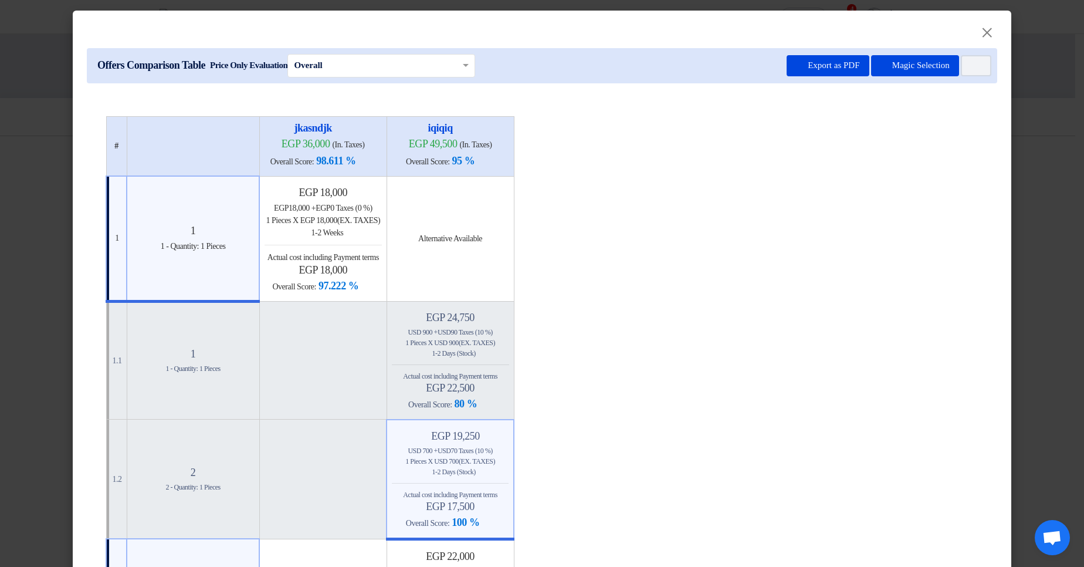
click at [508, 452] on div "usd 700 + usd 70 Taxes (10 %)" at bounding box center [450, 450] width 117 height 11
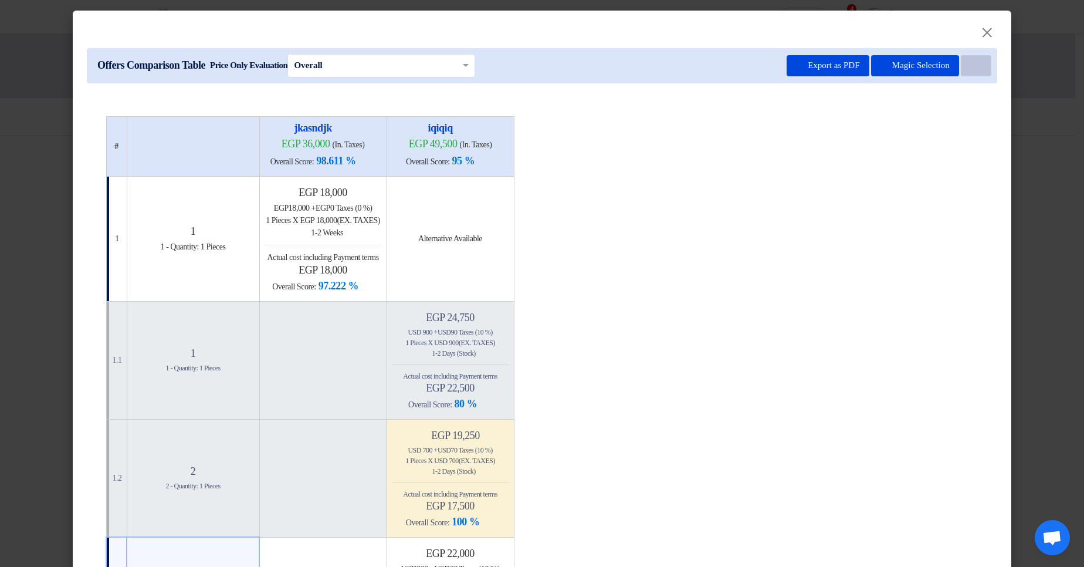
click at [974, 62] on icon "Item Card filters" at bounding box center [974, 66] width 9 height 9
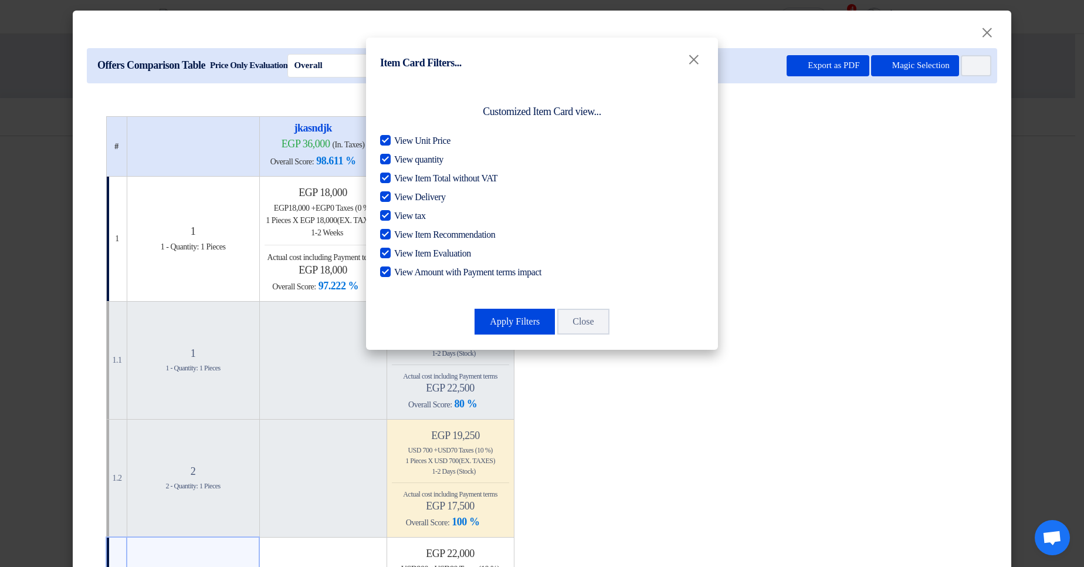
click at [471, 270] on span "View Amount with Payment terms impact" at bounding box center [467, 272] width 147 height 14
click at [402, 270] on input "View Amount with Payment terms impact" at bounding box center [398, 269] width 8 height 8
checkbox input "false"
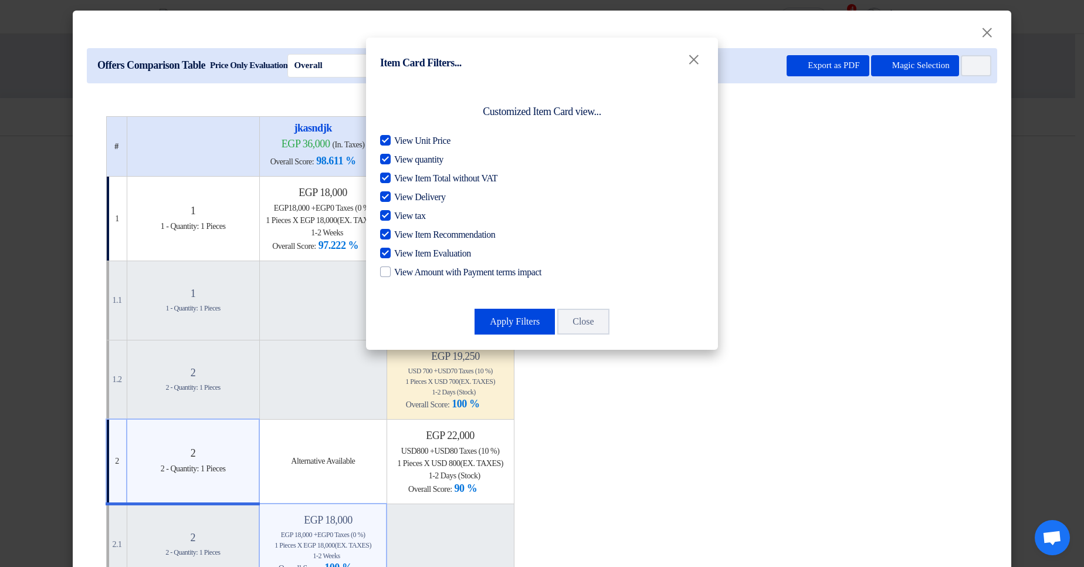
click at [457, 252] on span "View Item Evaluation" at bounding box center [432, 253] width 77 height 14
click at [402, 252] on input "View Item Evaluation" at bounding box center [398, 250] width 8 height 8
checkbox input "false"
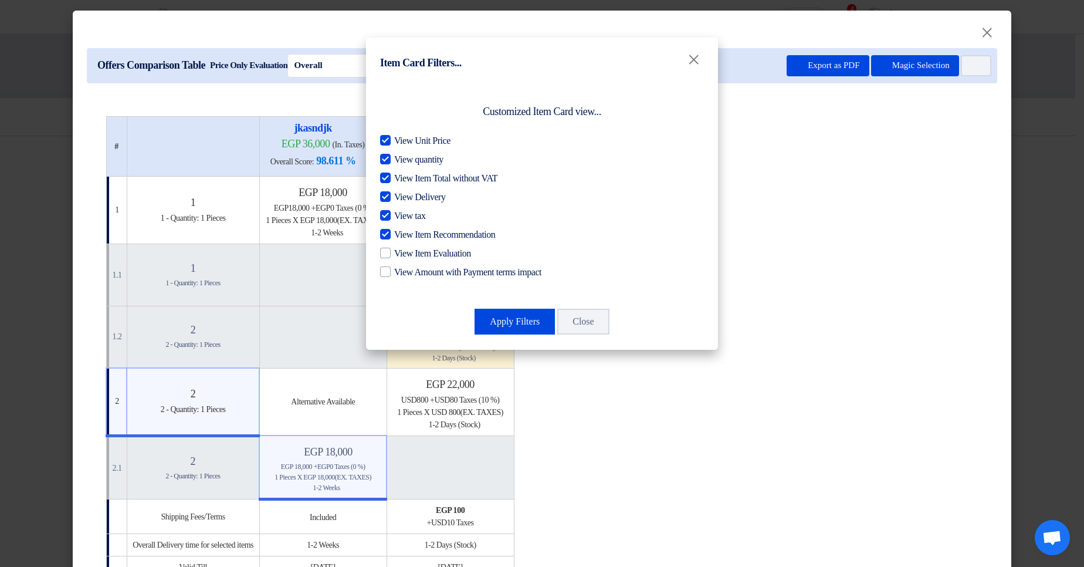
click at [460, 236] on span "View Item Recommendation" at bounding box center [444, 235] width 101 height 14
click at [402, 235] on input "View Item Recommendation" at bounding box center [398, 232] width 8 height 8
checkbox input "false"
click at [412, 212] on span "View tax" at bounding box center [409, 216] width 31 height 14
click at [402, 212] on input "View tax" at bounding box center [398, 213] width 8 height 8
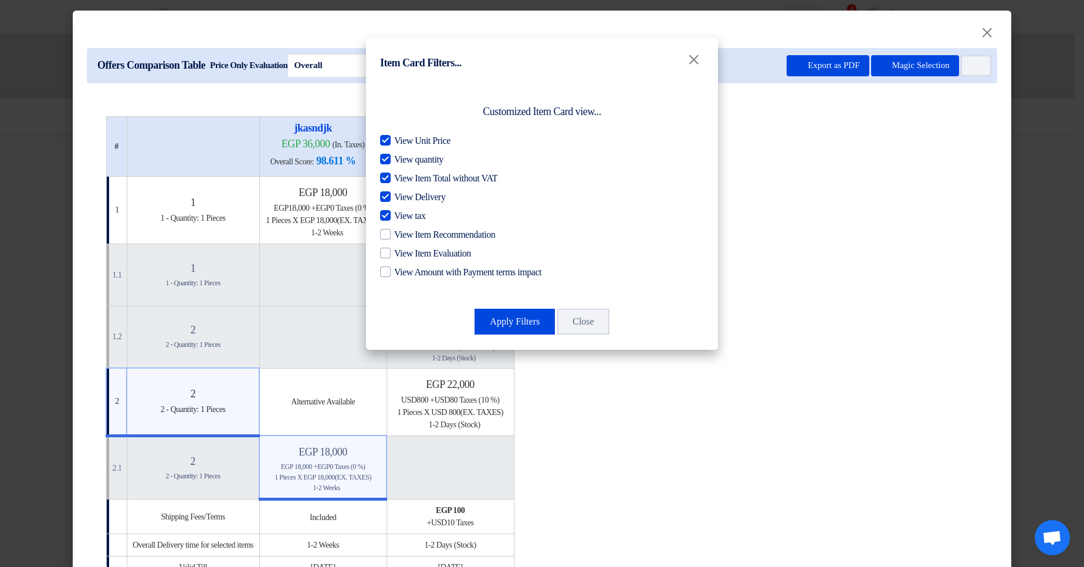
checkbox input "false"
click at [411, 196] on span "View Delivery" at bounding box center [419, 197] width 51 height 14
click at [402, 196] on input "View Delivery" at bounding box center [398, 194] width 8 height 8
checkbox input "false"
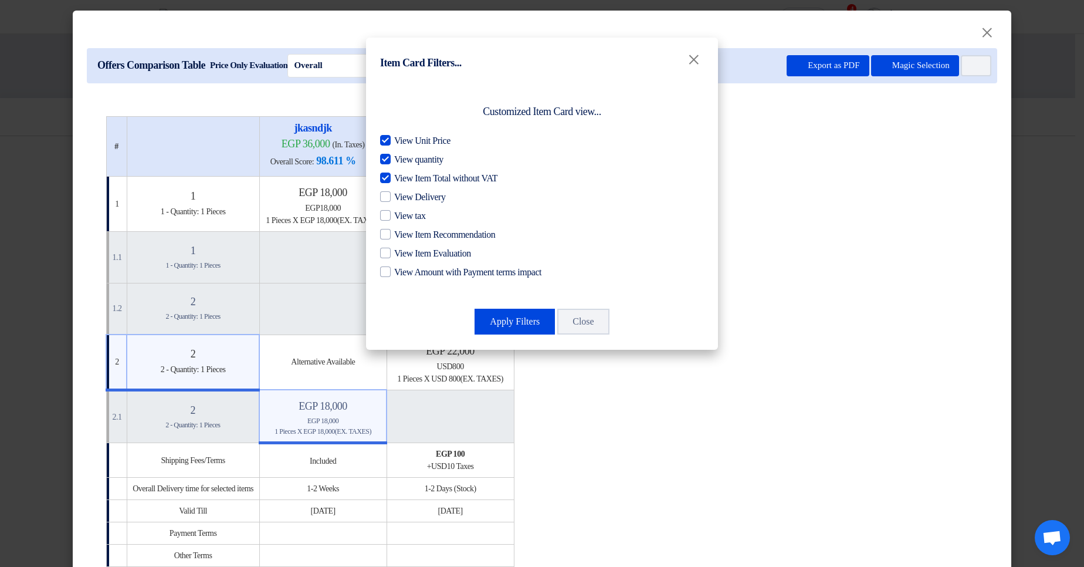
click at [416, 178] on span "View Item Total without VAT" at bounding box center [445, 178] width 103 height 14
click at [402, 178] on input "View Item Total without VAT" at bounding box center [398, 175] width 8 height 8
checkbox input "false"
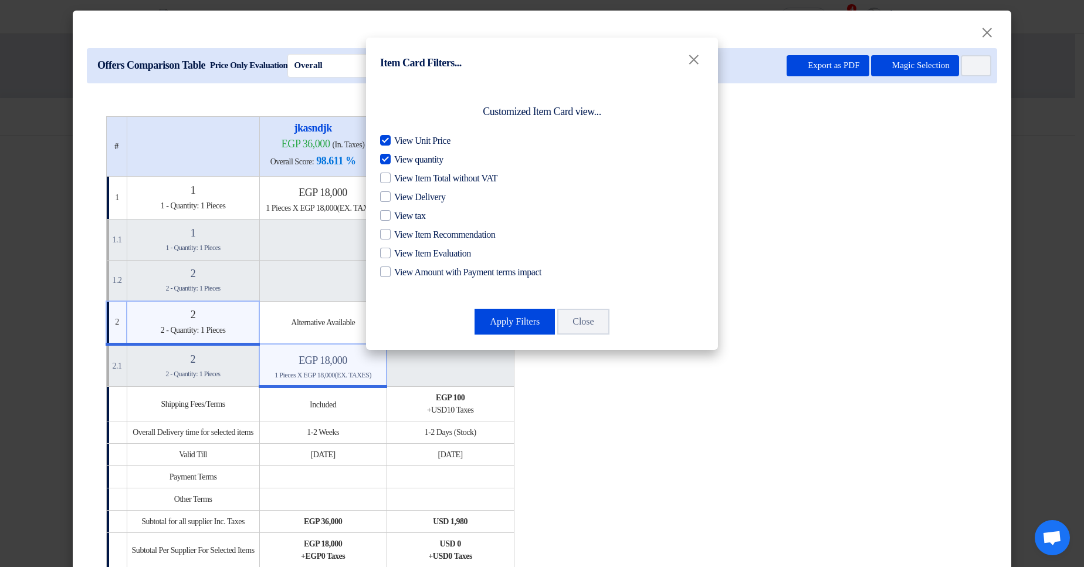
click at [419, 144] on span "View Unit Price" at bounding box center [422, 141] width 56 height 14
click at [402, 141] on input "View Unit Price" at bounding box center [398, 138] width 8 height 8
checkbox input "false"
click at [419, 154] on span "View quantity" at bounding box center [418, 159] width 49 height 14
click at [402, 154] on input "View quantity" at bounding box center [398, 156] width 8 height 8
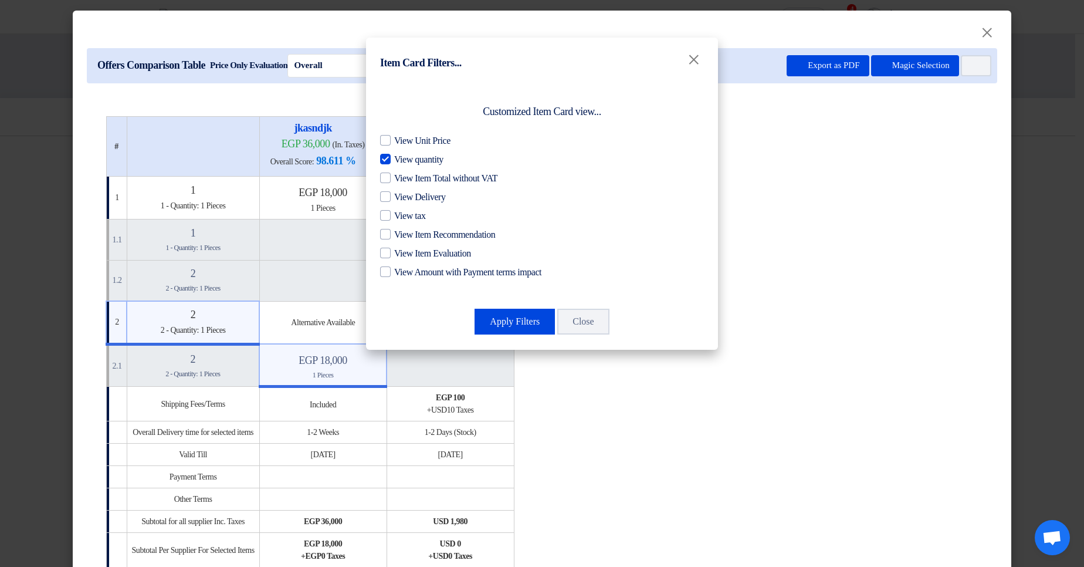
checkbox input "false"
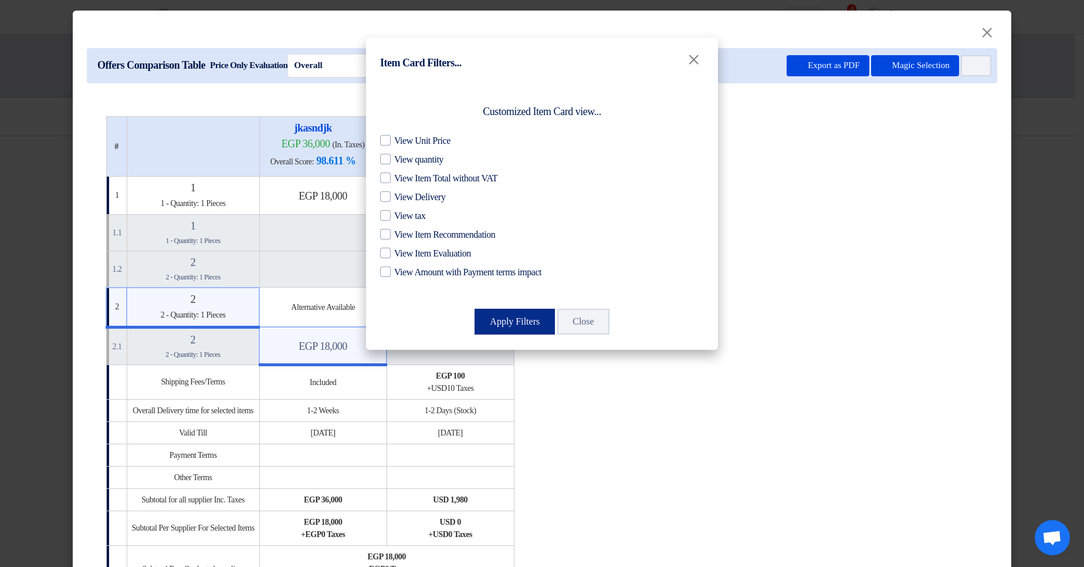
click at [517, 325] on button "Apply Filters" at bounding box center [514, 321] width 80 height 26
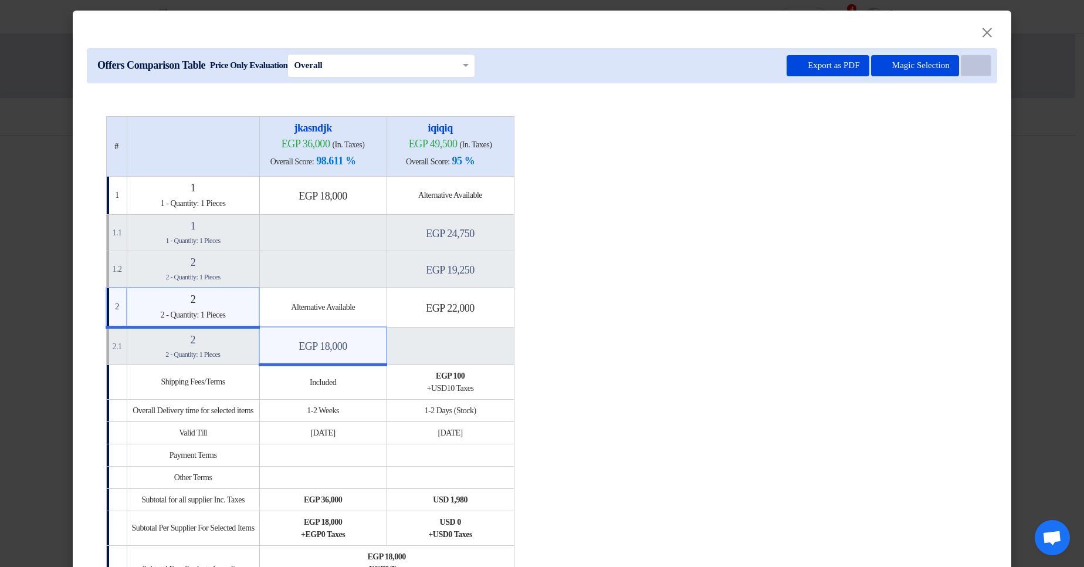
click at [962, 66] on button "Item Card filters" at bounding box center [976, 65] width 30 height 21
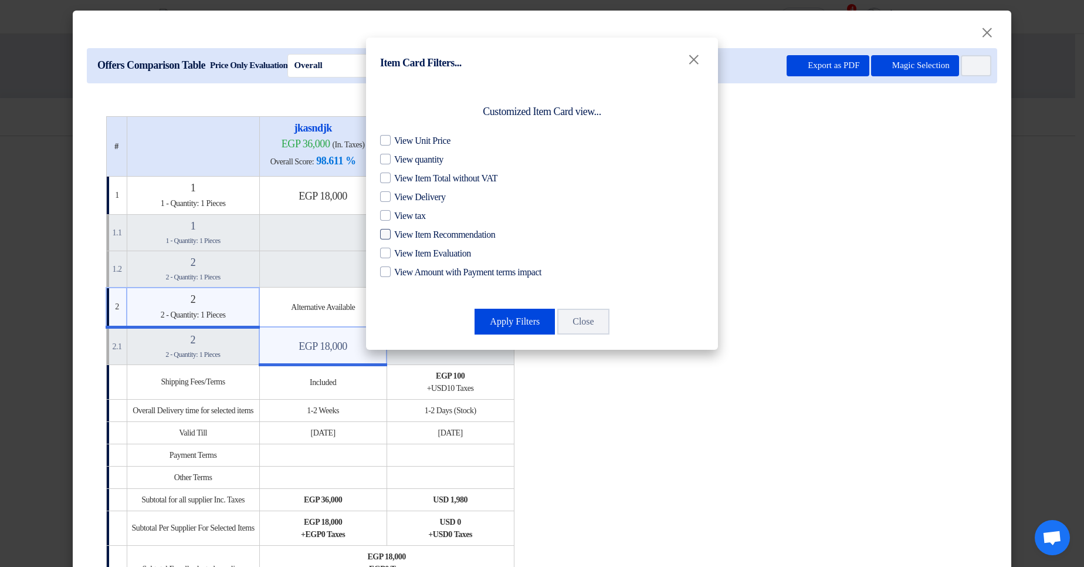
click at [474, 235] on span "View Item Recommendation" at bounding box center [444, 235] width 101 height 14
click at [402, 235] on input "View Item Recommendation" at bounding box center [398, 232] width 8 height 8
checkbox input "true"
click at [511, 314] on button "Apply Filters" at bounding box center [514, 321] width 80 height 26
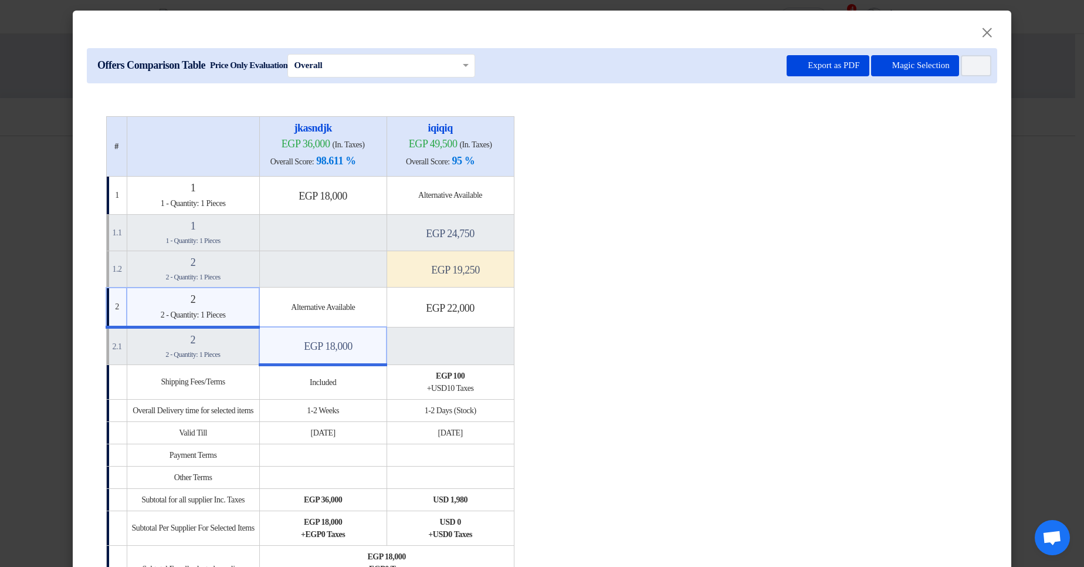
click at [381, 351] on h4 "Minimize/Maximize Category egp 18,000" at bounding box center [322, 346] width 117 height 13
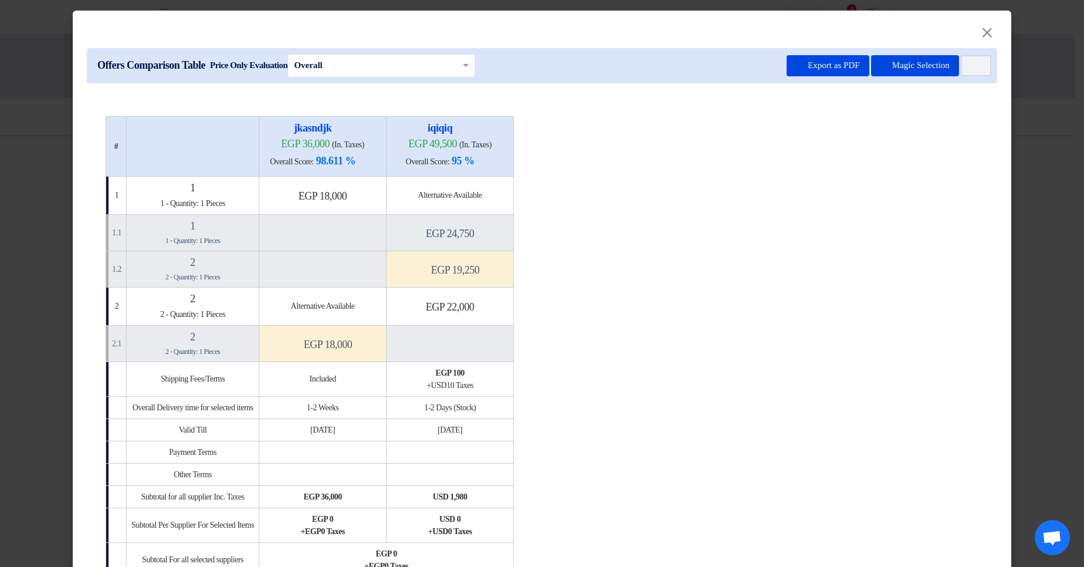
click at [862, 348] on table "# jkasndjk egp 36,000 (In. Taxes) Overall Score: 98.611 % iqiqiq" at bounding box center [542, 346] width 873 height 461
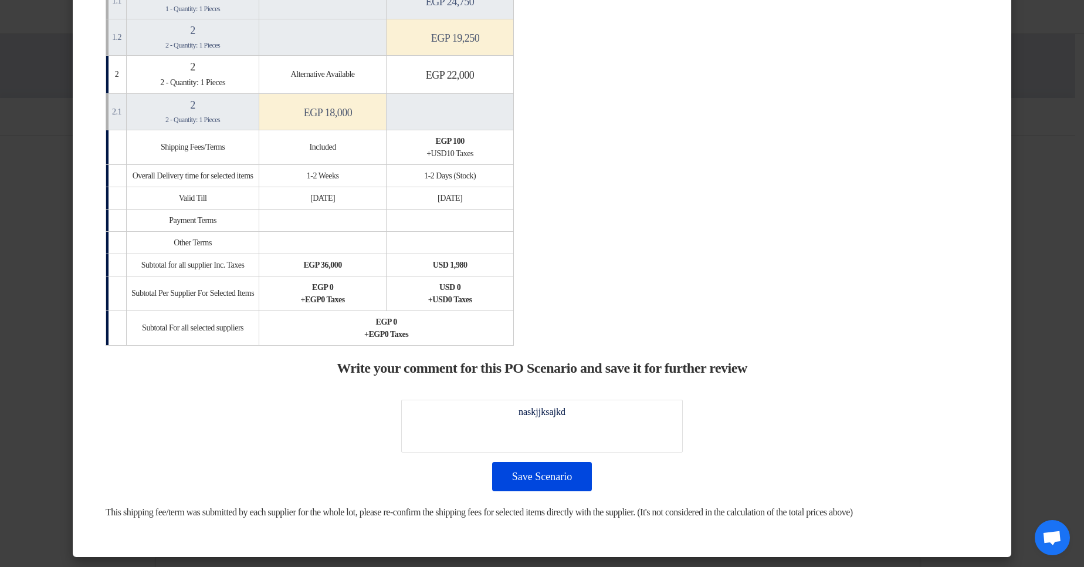
scroll to position [246, 0]
click at [518, 465] on button "Save Scenario" at bounding box center [542, 476] width 100 height 29
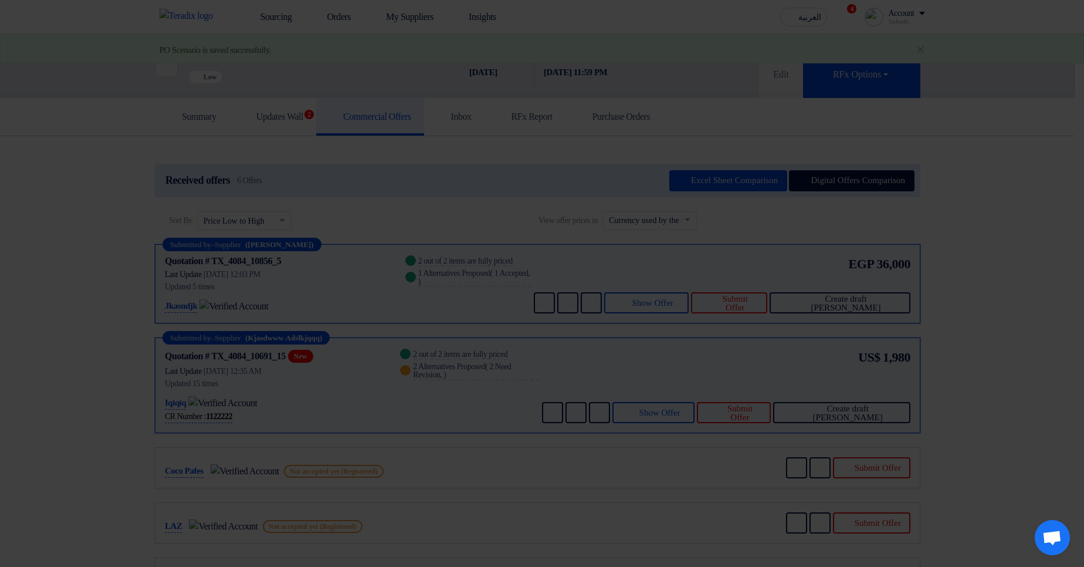
click at [835, 229] on table "# jkasndjk egp 36,000 (In. Taxes) Overall Score: 98.611 % iqiqiq" at bounding box center [542, 85] width 873 height 461
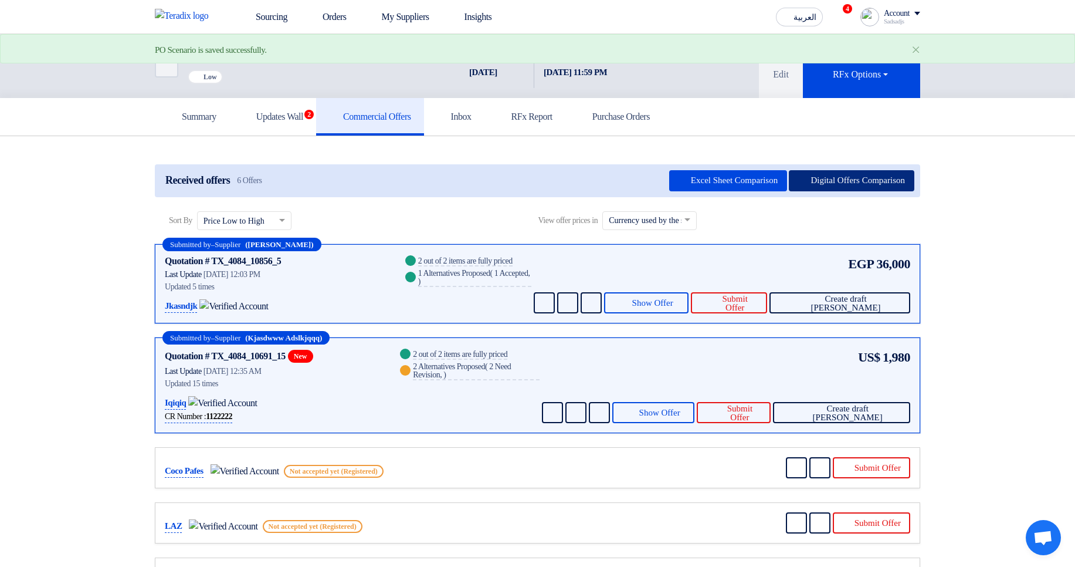
click at [849, 190] on button "Digital Offers Comparison" at bounding box center [852, 180] width 126 height 21
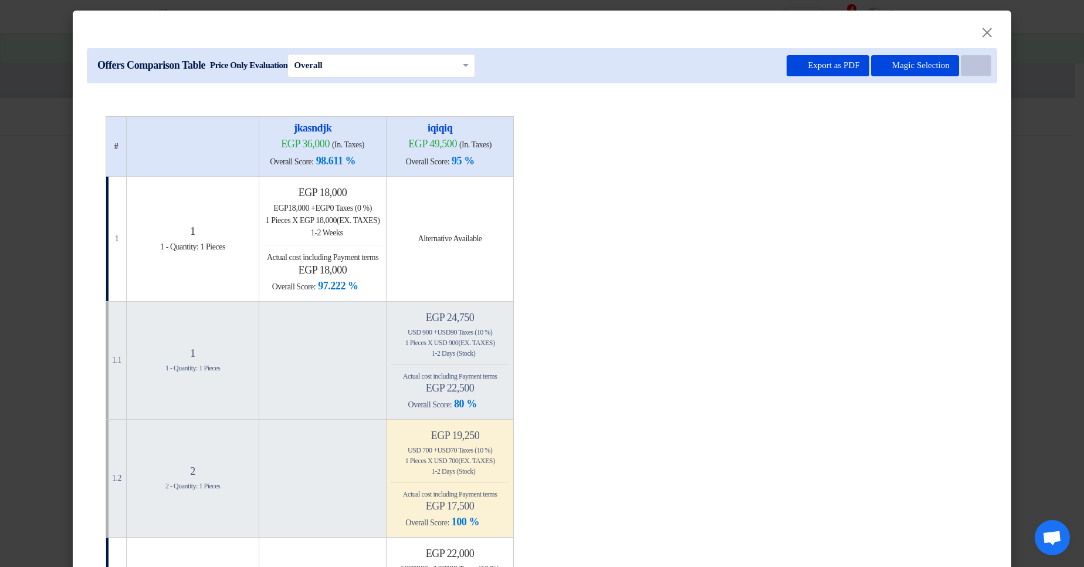
click at [970, 62] on use at bounding box center [970, 62] width 0 height 0
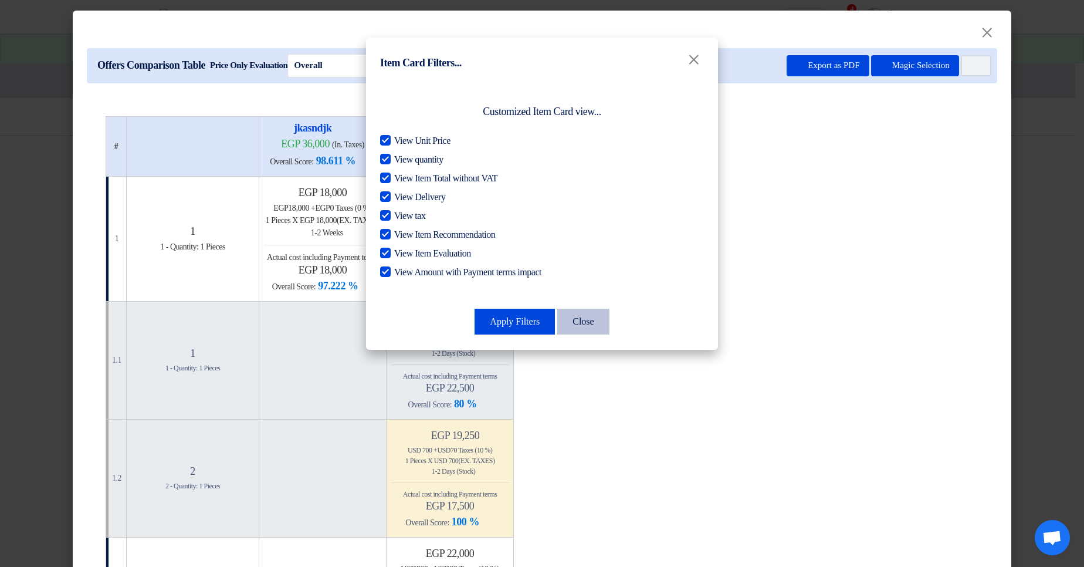
click at [575, 324] on button "Close" at bounding box center [583, 321] width 52 height 26
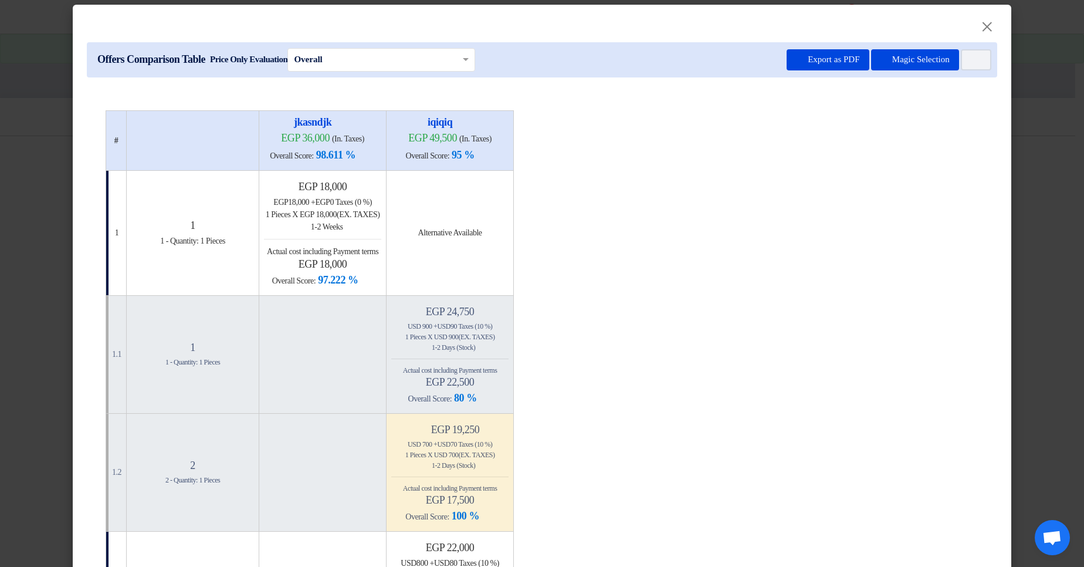
scroll to position [0, 0]
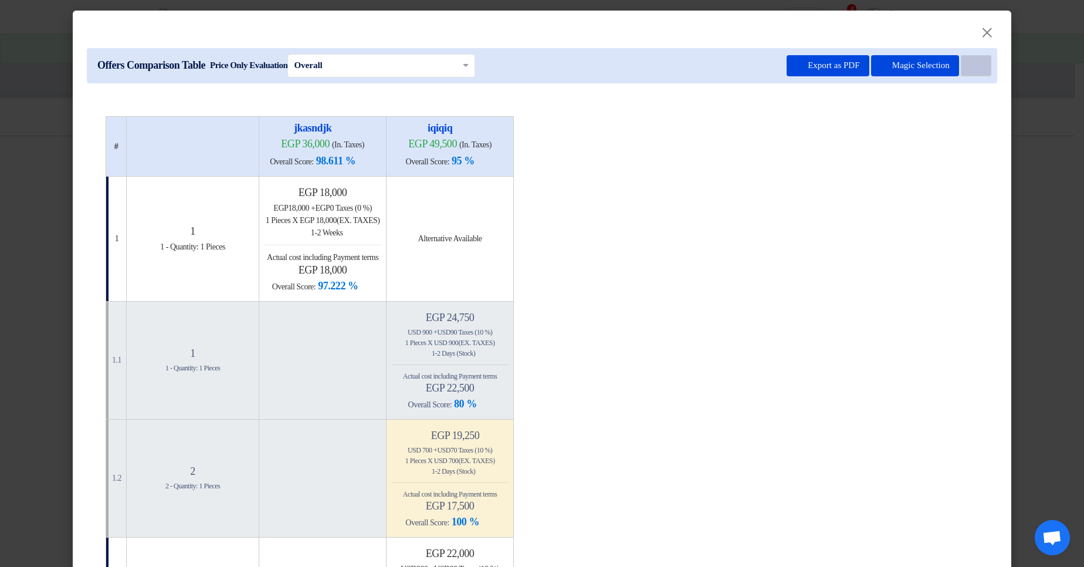
click at [978, 63] on button "Item Card filters" at bounding box center [976, 65] width 30 height 21
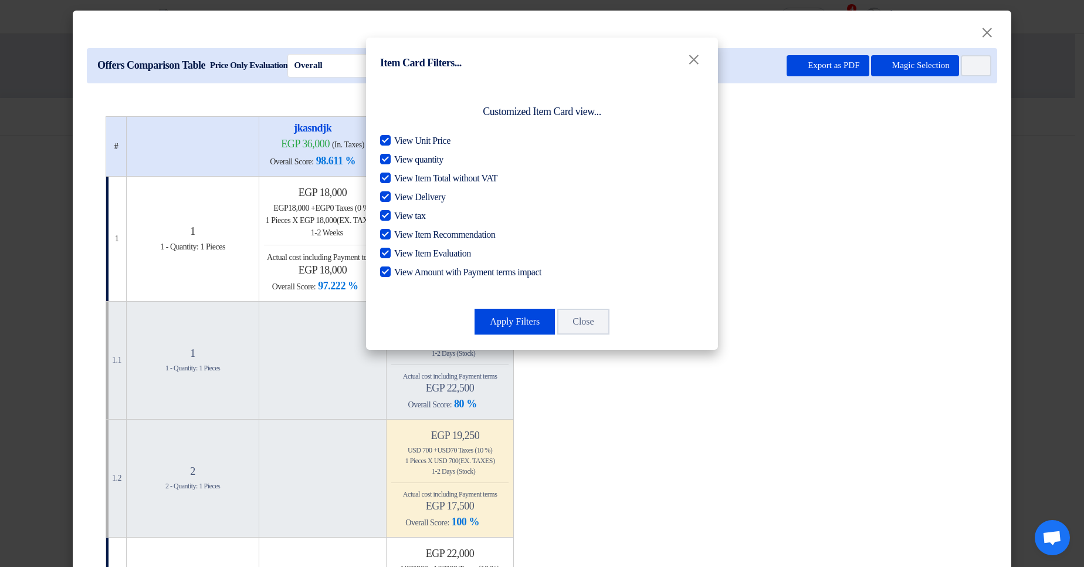
click at [439, 236] on span "View Item Recommendation" at bounding box center [444, 235] width 101 height 14
click at [402, 235] on input "View Item Recommendation" at bounding box center [398, 232] width 8 height 8
checkbox input "false"
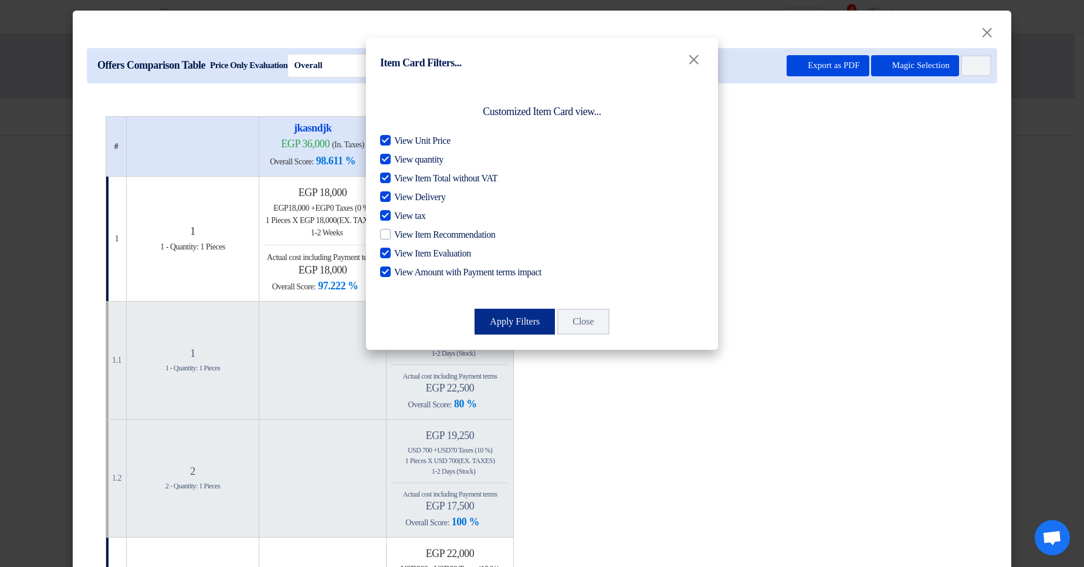
click at [491, 313] on button "Apply Filters" at bounding box center [514, 321] width 80 height 26
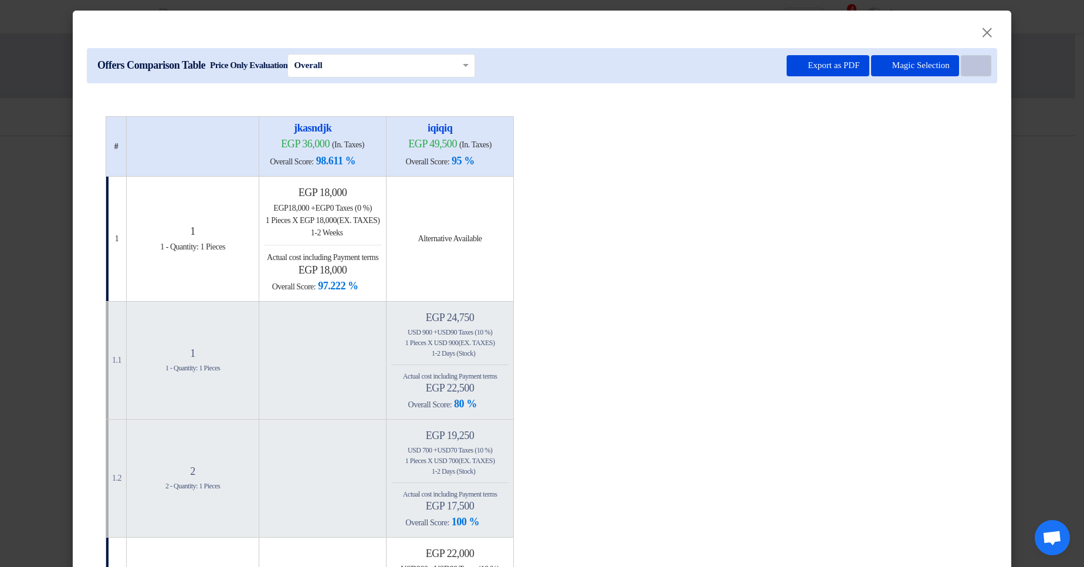
click at [973, 67] on icon "Item Card filters" at bounding box center [974, 66] width 9 height 9
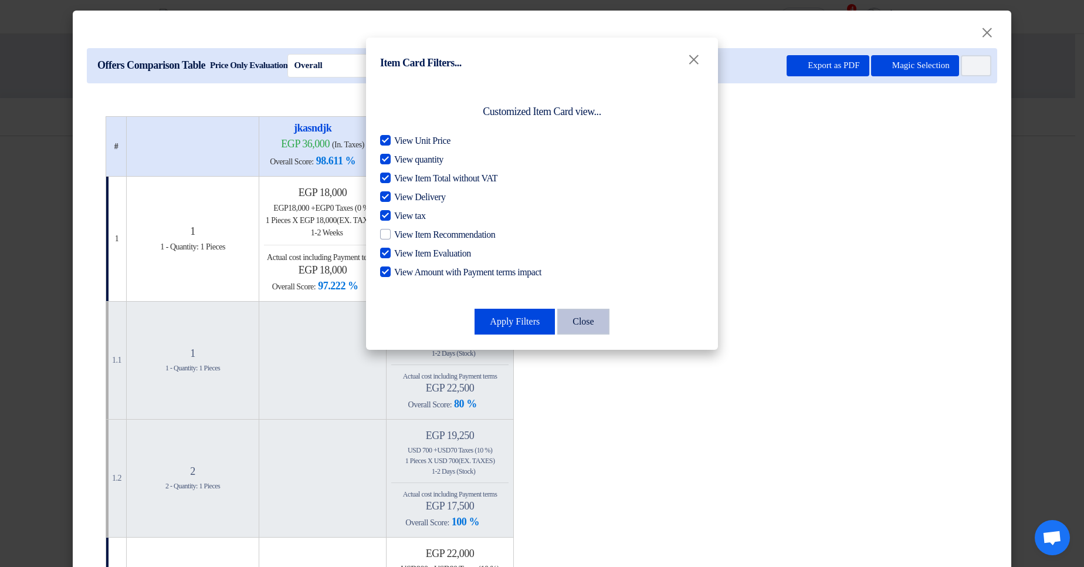
click at [603, 331] on button "Close" at bounding box center [583, 321] width 52 height 26
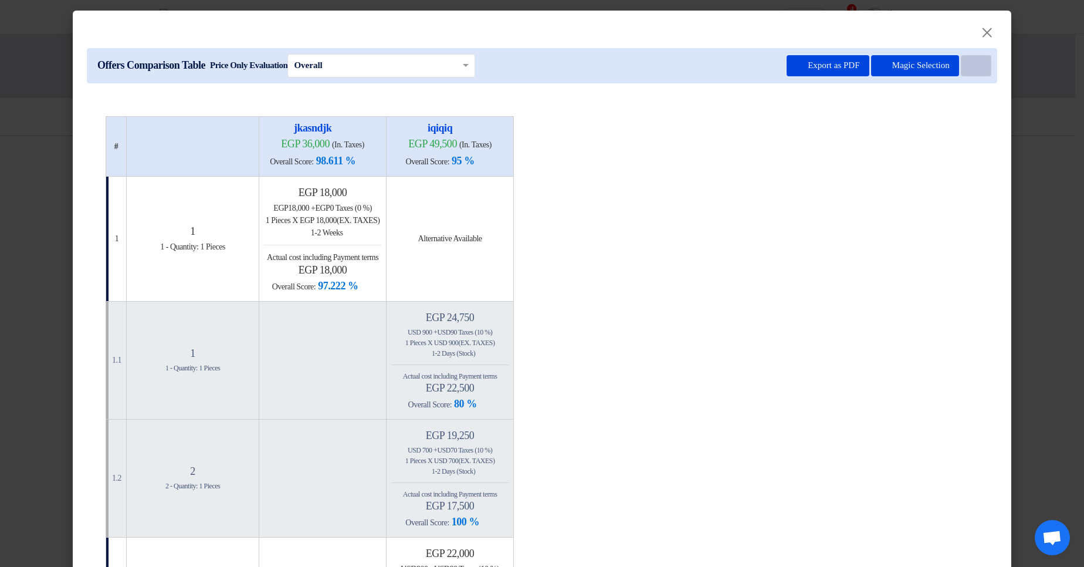
click at [970, 67] on icon "Item Card filters" at bounding box center [974, 66] width 9 height 9
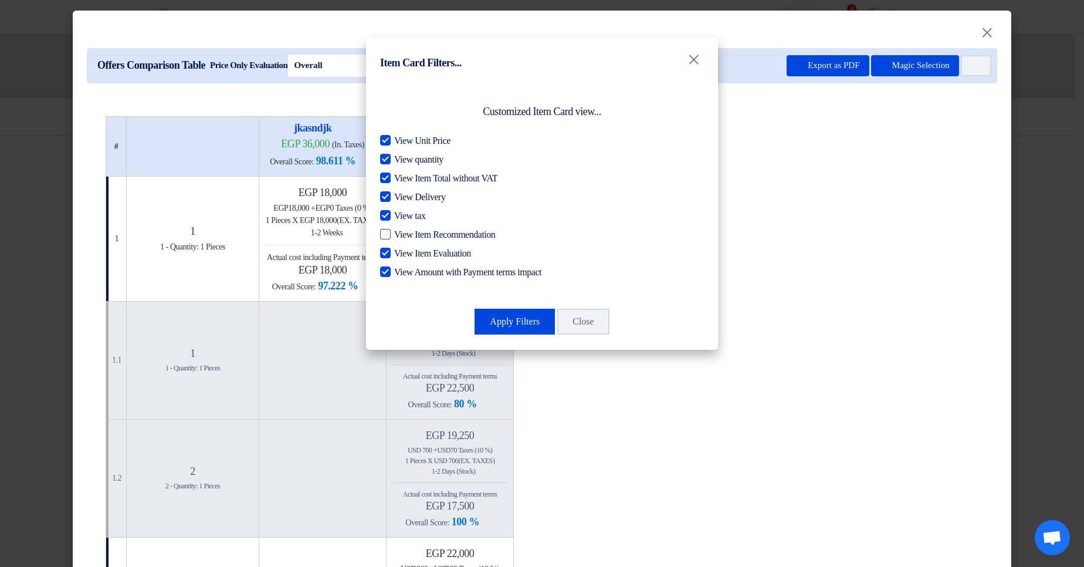
click at [476, 234] on span "View Item Recommendation" at bounding box center [444, 235] width 101 height 14
click at [402, 234] on input "View Item Recommendation" at bounding box center [398, 232] width 8 height 8
checkbox input "true"
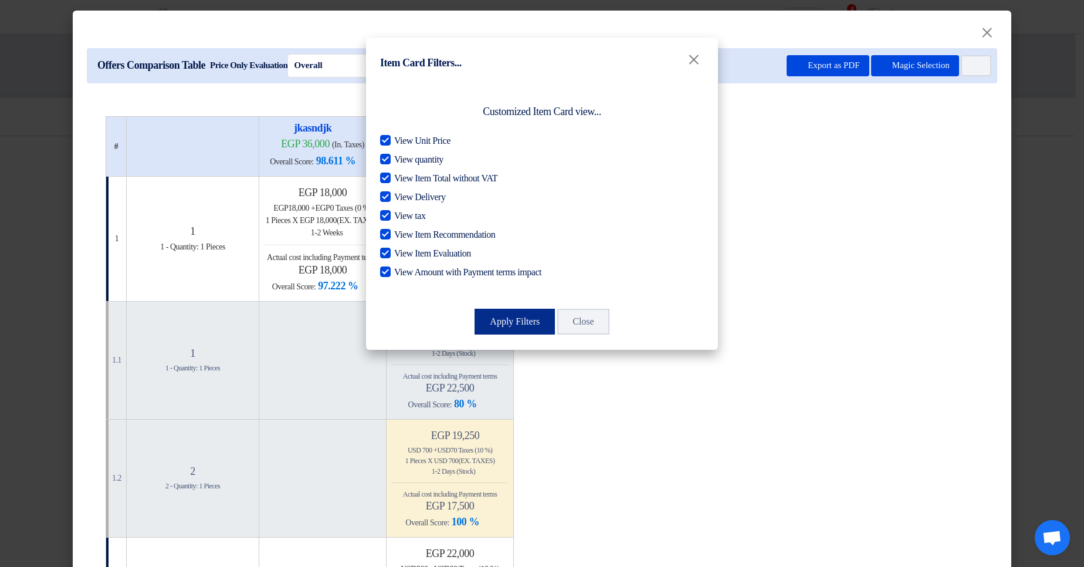
click at [494, 317] on button "Apply Filters" at bounding box center [514, 321] width 80 height 26
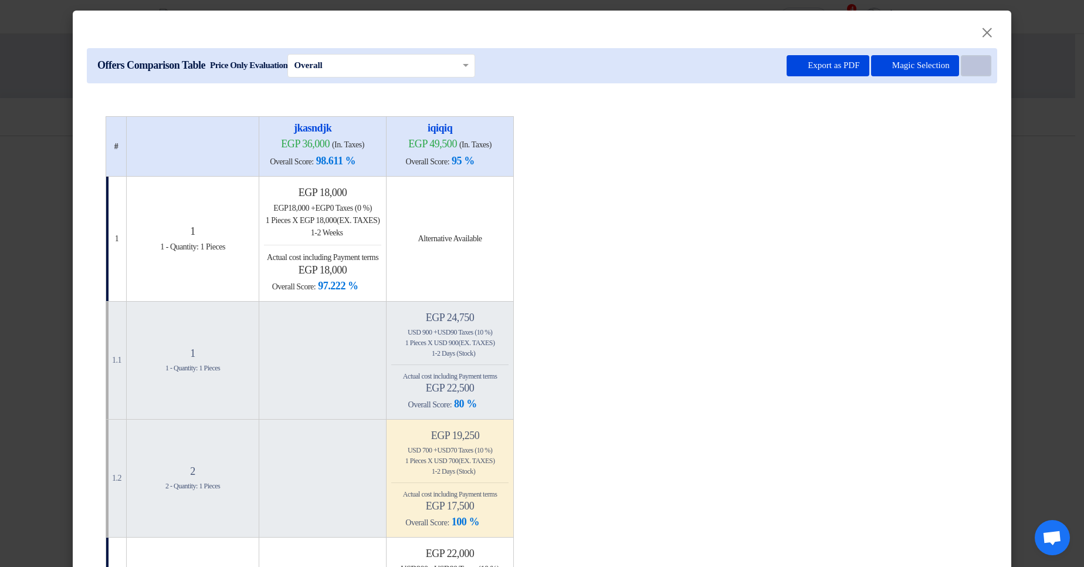
click at [974, 69] on icon "Item Card filters" at bounding box center [974, 66] width 9 height 9
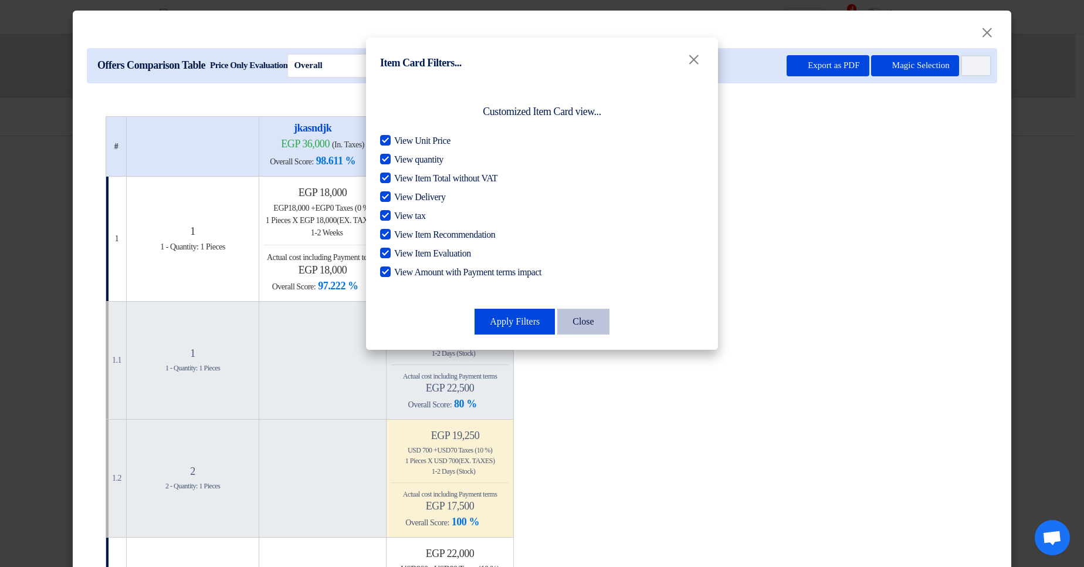
click at [596, 318] on button "Close" at bounding box center [583, 321] width 52 height 26
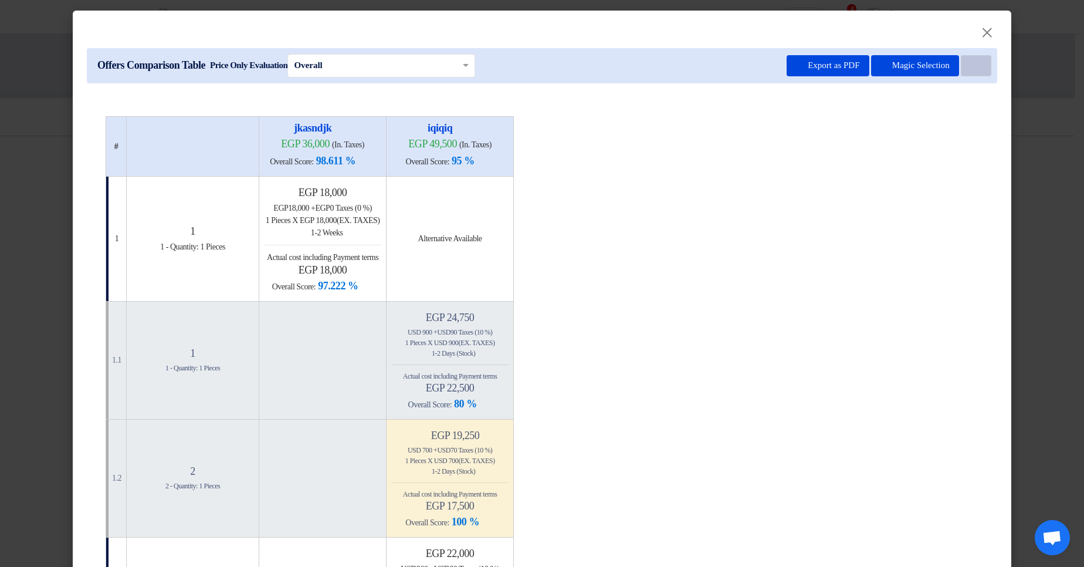
click at [979, 70] on button "Item Card filters" at bounding box center [976, 65] width 30 height 21
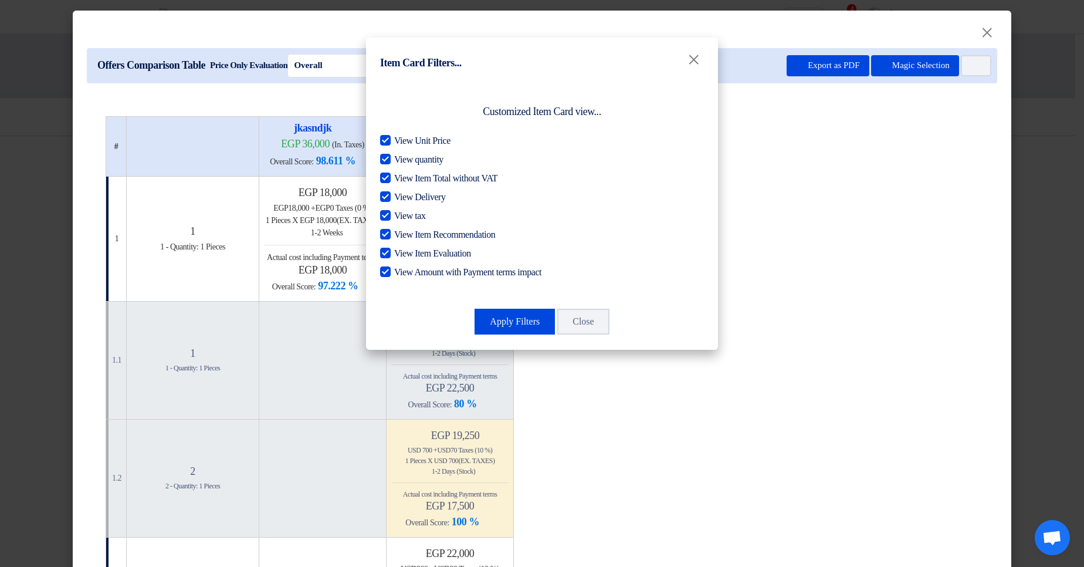
drag, startPoint x: 522, startPoint y: 281, endPoint x: 441, endPoint y: 272, distance: 81.4
click at [521, 280] on div "Customized Item Card view... View Unit Price View quantity View Item Total with…" at bounding box center [542, 196] width 324 height 204
click at [417, 255] on span "View Item Evaluation" at bounding box center [432, 253] width 77 height 14
click at [402, 254] on input "View Item Evaluation" at bounding box center [398, 250] width 8 height 8
checkbox input "false"
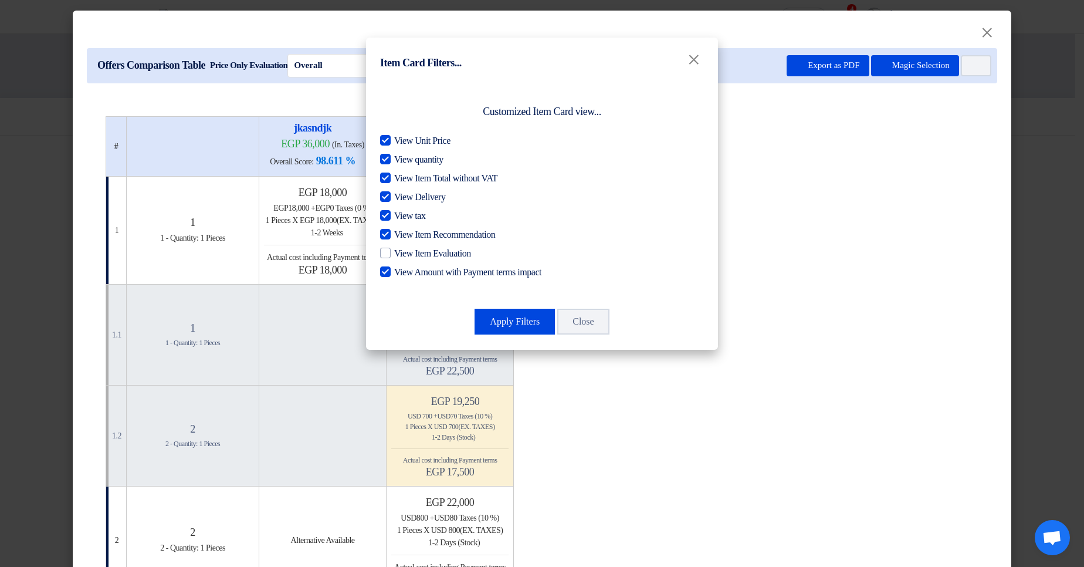
click at [416, 269] on span "View Amount with Payment terms impact" at bounding box center [467, 272] width 147 height 14
click at [402, 269] on input "View Amount with Payment terms impact" at bounding box center [398, 269] width 8 height 8
checkbox input "false"
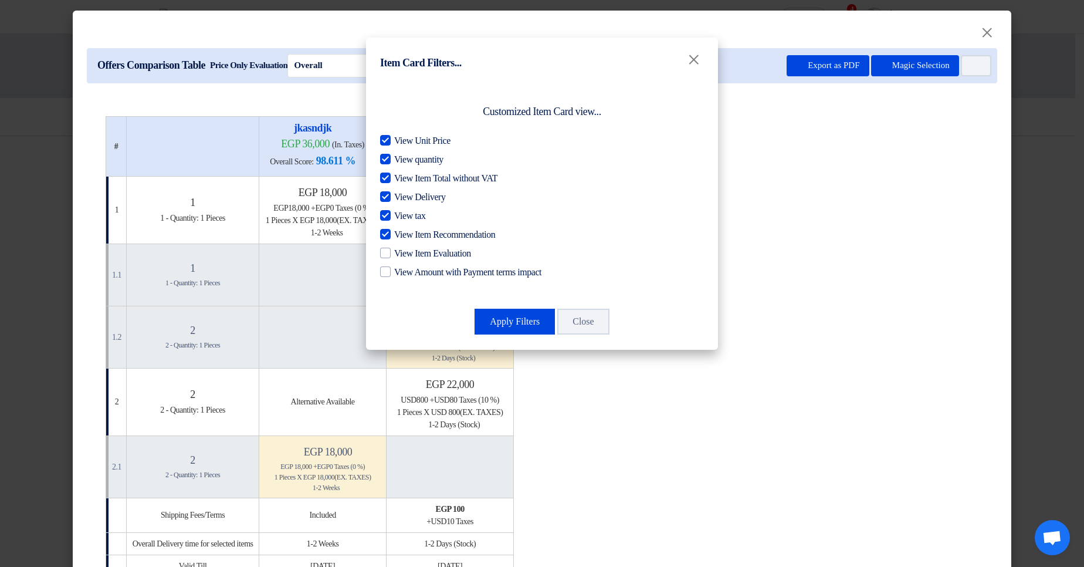
click at [425, 225] on div "View Unit Price View quantity View Item Total without VAT View Delivery View ta…" at bounding box center [542, 206] width 324 height 145
drag, startPoint x: 415, startPoint y: 236, endPoint x: 406, endPoint y: 213, distance: 23.8
click at [415, 235] on span "View Item Recommendation" at bounding box center [444, 235] width 101 height 14
click at [402, 235] on input "View Item Recommendation" at bounding box center [398, 232] width 8 height 8
checkbox input "false"
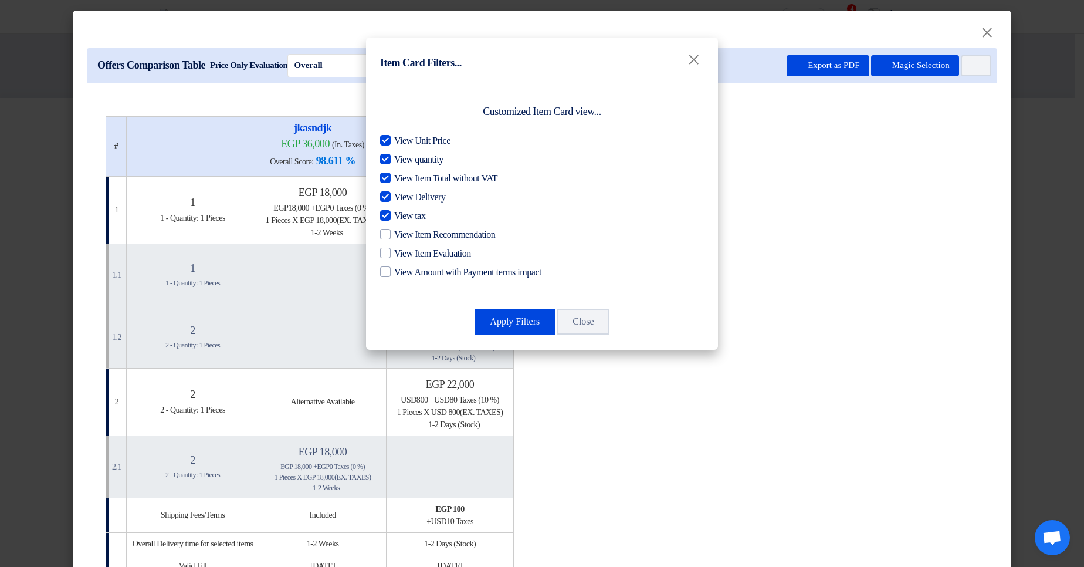
click at [406, 209] on span "View tax" at bounding box center [409, 216] width 31 height 14
click at [402, 209] on input "View tax" at bounding box center [398, 213] width 8 height 8
checkbox input "false"
click at [422, 196] on span "View Delivery" at bounding box center [419, 197] width 51 height 14
click at [402, 196] on input "View Delivery" at bounding box center [398, 194] width 8 height 8
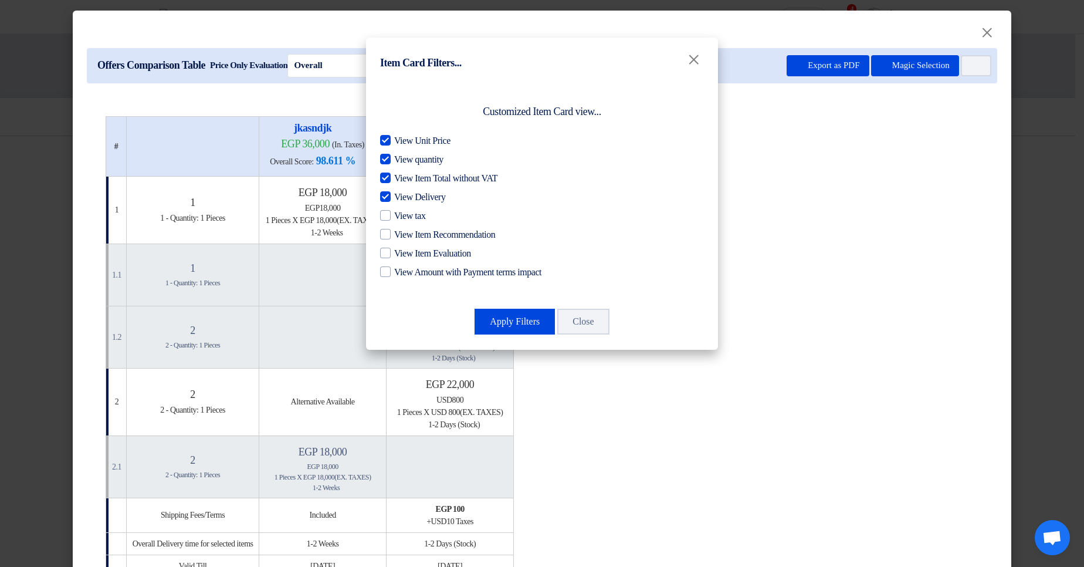
checkbox input "false"
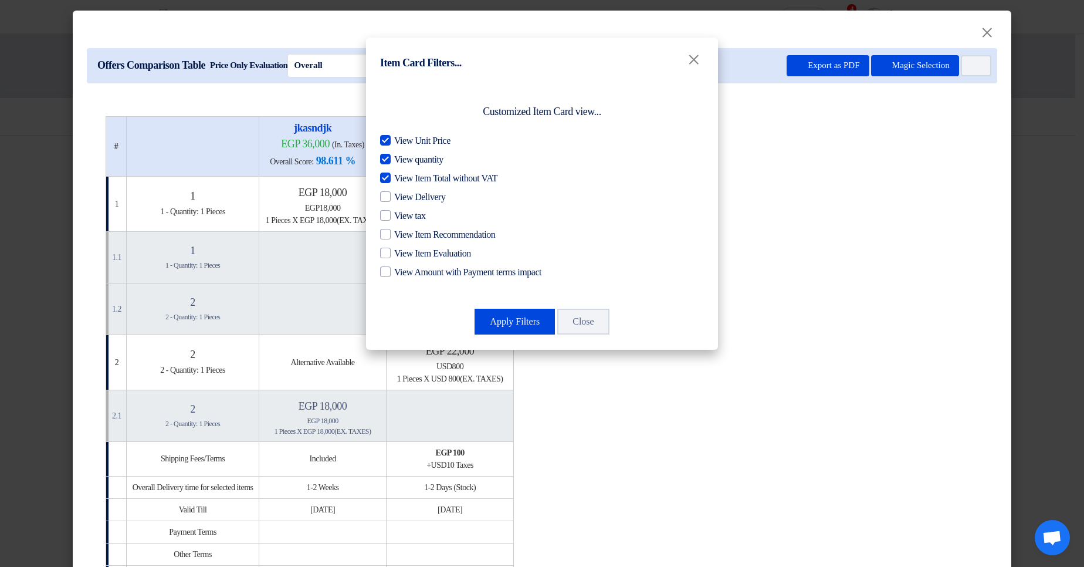
click at [421, 171] on div "View Unit Price View quantity View Item Total without VAT View Delivery View ta…" at bounding box center [542, 206] width 324 height 145
click at [412, 146] on span "View Unit Price" at bounding box center [422, 141] width 56 height 14
click at [402, 141] on input "View Unit Price" at bounding box center [398, 138] width 8 height 8
checkbox input "false"
click at [411, 158] on span "View quantity" at bounding box center [418, 159] width 49 height 14
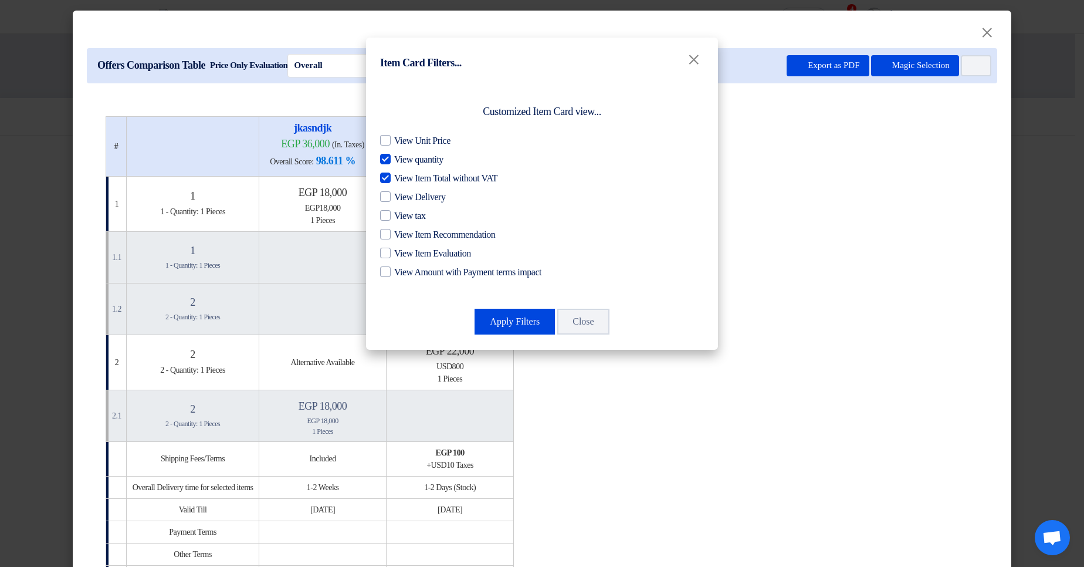
click at [402, 158] on input "View quantity" at bounding box center [398, 156] width 8 height 8
checkbox input "false"
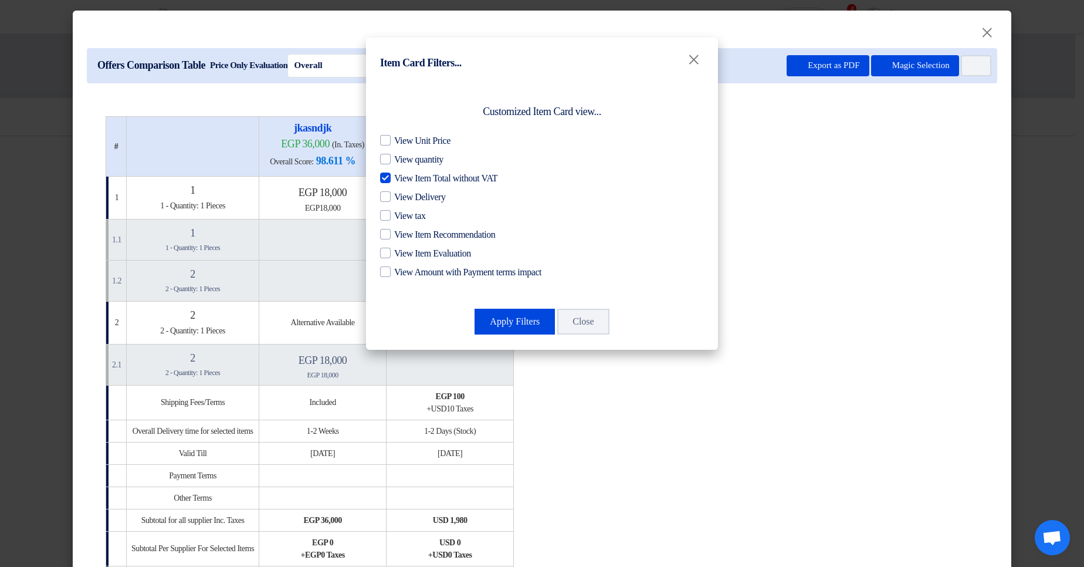
click at [413, 181] on span "View Item Total without VAT" at bounding box center [445, 178] width 103 height 14
click at [402, 179] on input "View Item Total without VAT" at bounding box center [398, 175] width 8 height 8
checkbox input "false"
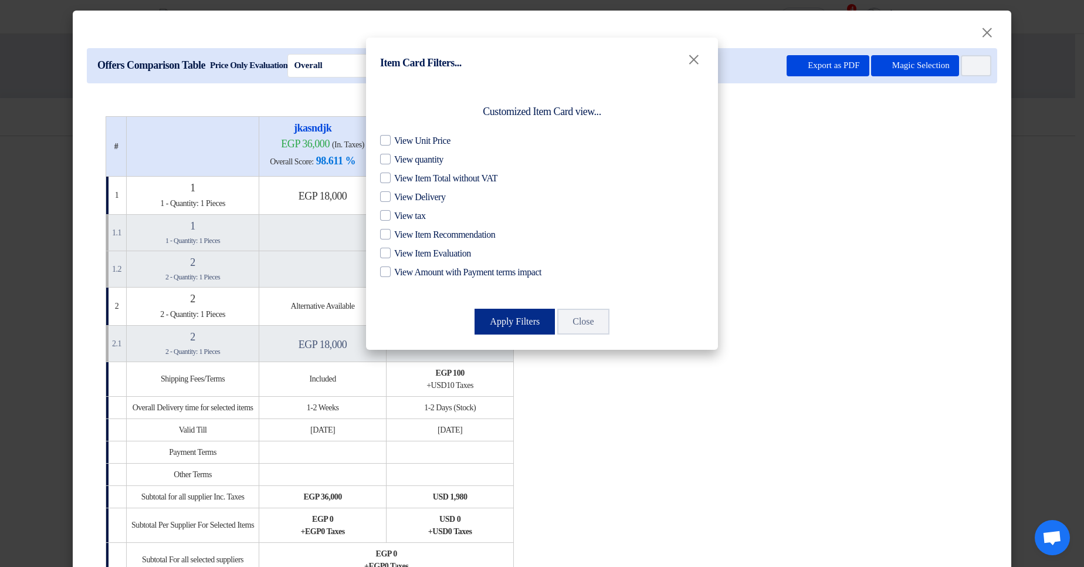
click at [538, 322] on button "Apply Filters" at bounding box center [514, 321] width 80 height 26
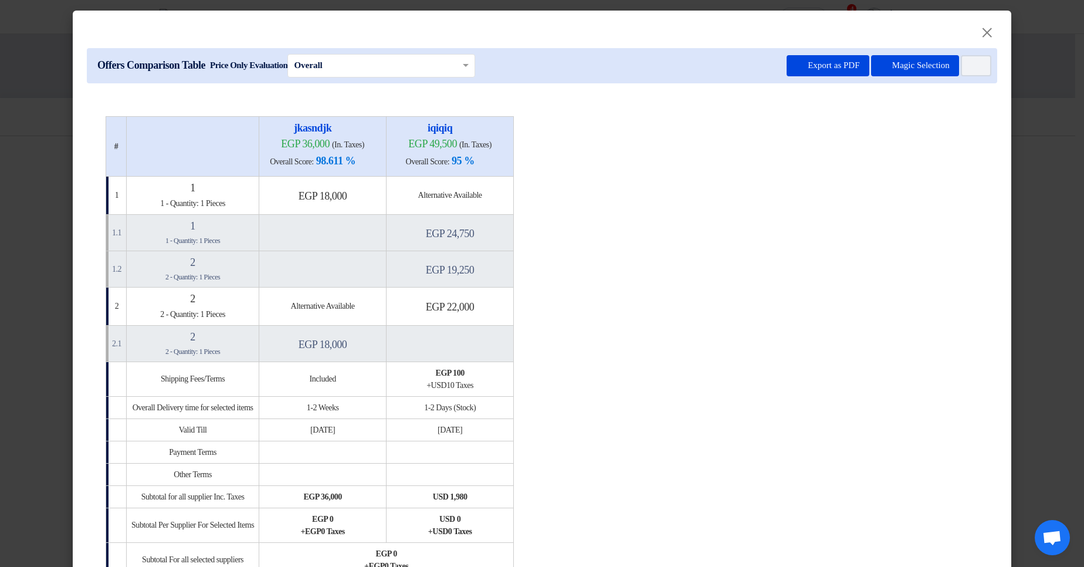
click at [684, 232] on table "# jkasndjk egp 36,000 (In. Taxes) Overall Score: 98.611 % iqiqiq" at bounding box center [542, 346] width 873 height 461
click at [967, 69] on button "Item Card filters" at bounding box center [976, 65] width 30 height 21
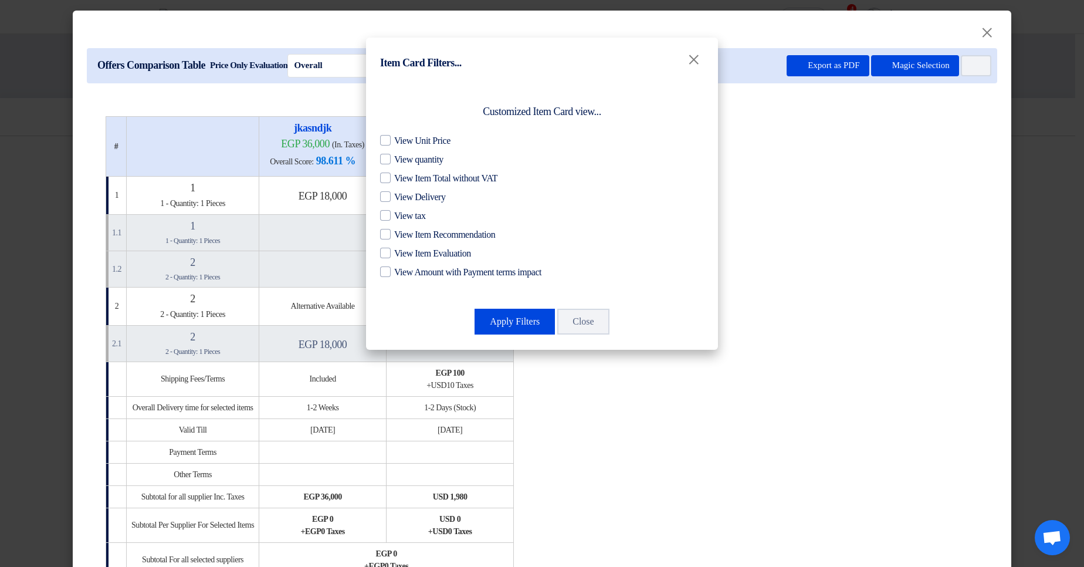
click at [917, 229] on modal-container "Item Card Filters... × Customized Item Card view... View Unit Price View quanti…" at bounding box center [542, 283] width 1084 height 567
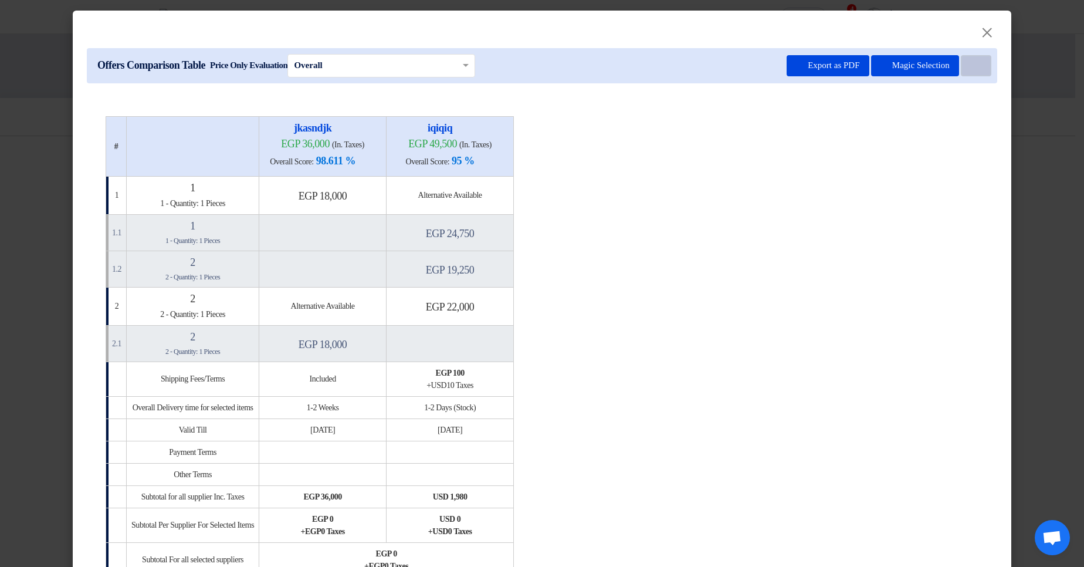
click at [970, 69] on icon "Item Card filters" at bounding box center [974, 66] width 9 height 9
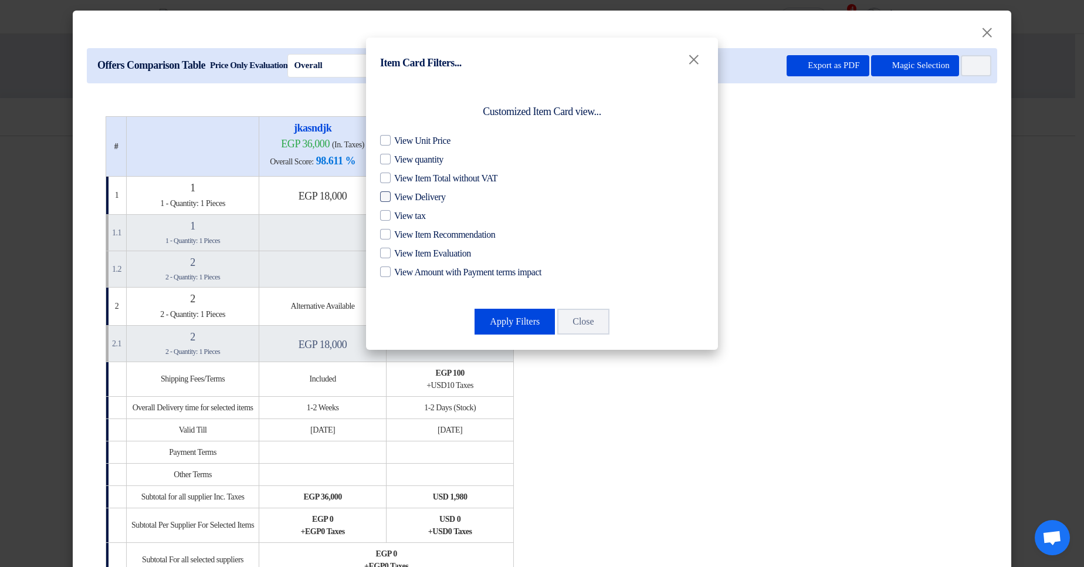
click at [427, 196] on span "View Delivery" at bounding box center [419, 197] width 51 height 14
click at [402, 196] on input "View Delivery" at bounding box center [398, 194] width 8 height 8
checkbox input "true"
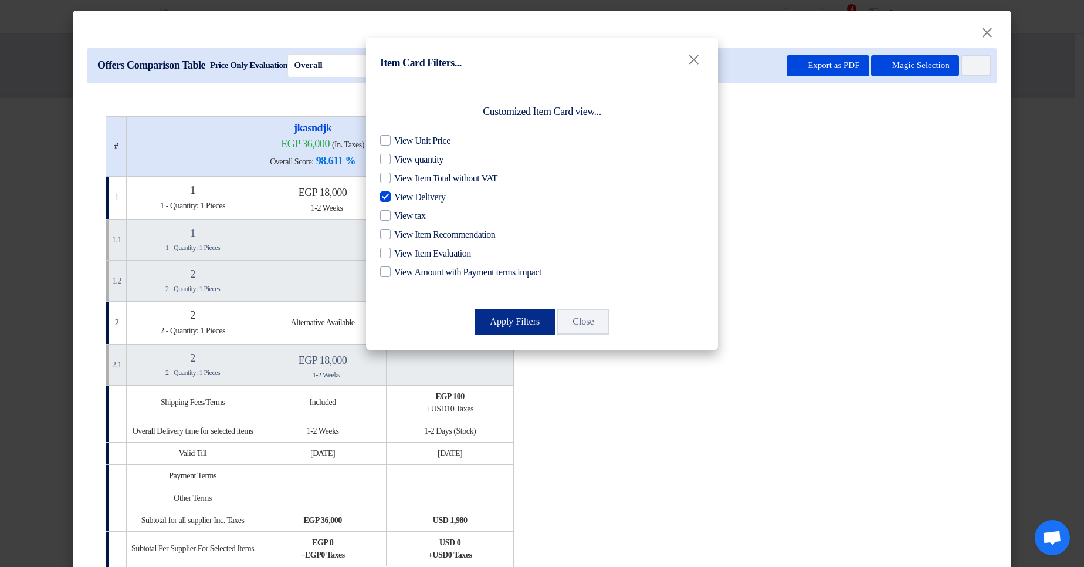
drag, startPoint x: 512, startPoint y: 319, endPoint x: 520, endPoint y: 322, distance: 8.7
click at [513, 319] on button "Apply Filters" at bounding box center [514, 321] width 80 height 26
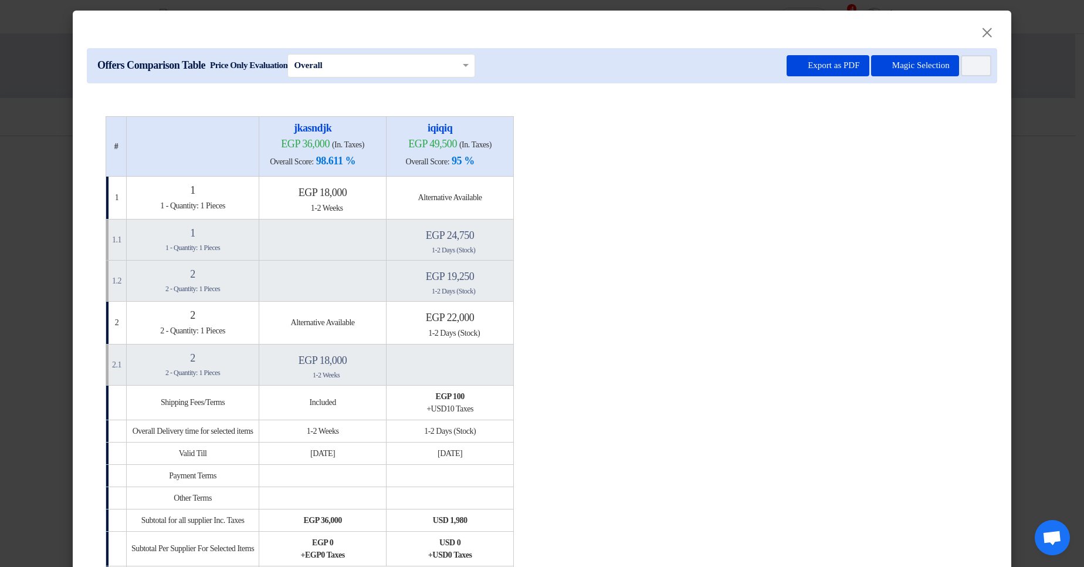
click at [740, 239] on table "# jkasndjk egp 36,000 (In. Taxes) Overall Score: 98.611 % iqiqiq" at bounding box center [542, 358] width 873 height 484
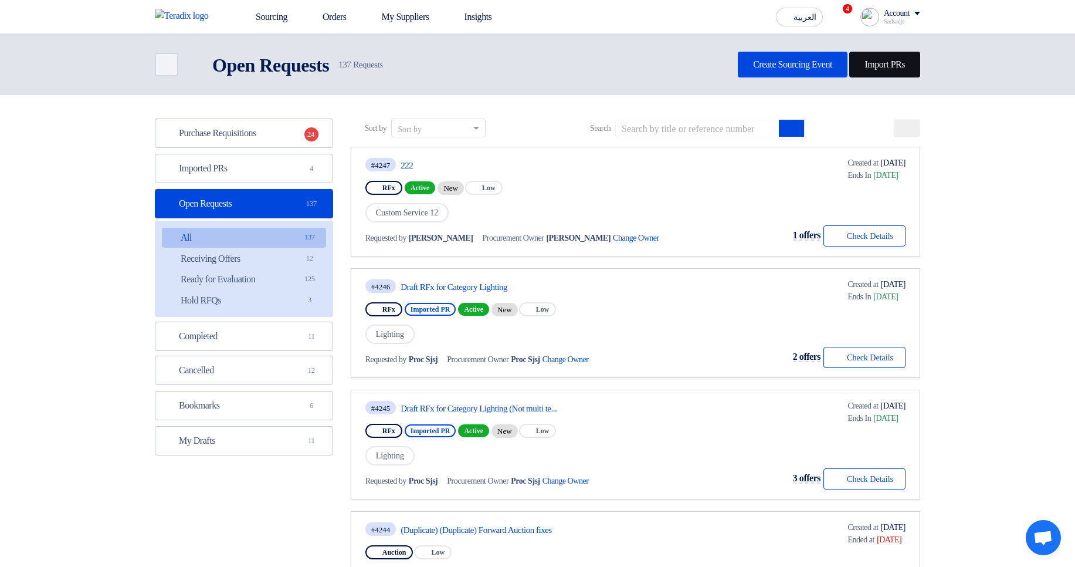
click at [903, 65] on link "Import PRs" at bounding box center [884, 65] width 71 height 26
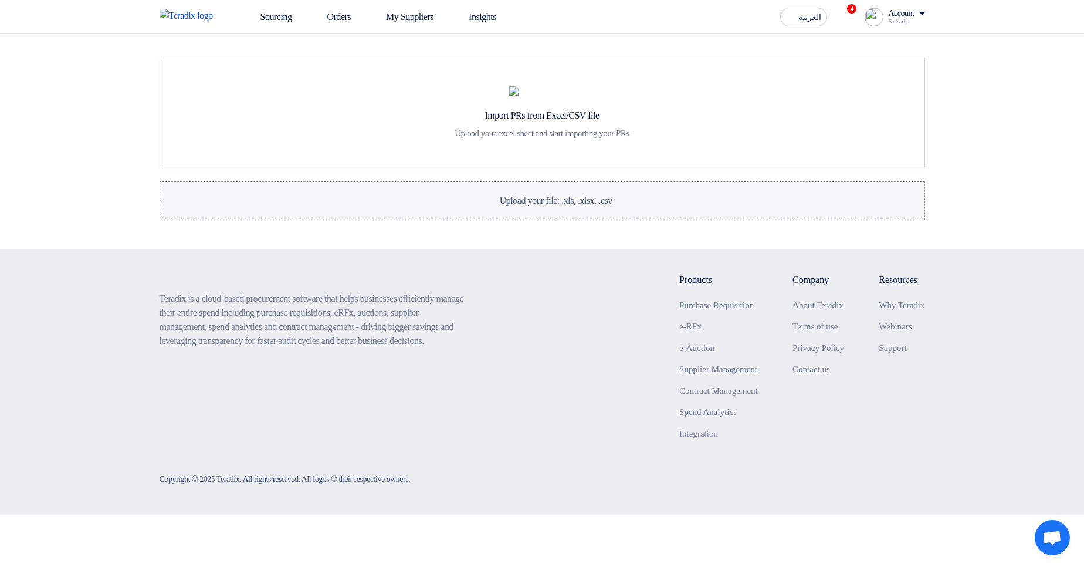
click at [597, 205] on span "Upload your file: .xls, .xlsx, .csv" at bounding box center [556, 200] width 113 height 10
click at [0, 0] on input "Upload your file: .xls, .xlsx, .csv Upload your file: .xls, .xlsx, .csv" at bounding box center [0, 0] width 0 height 0
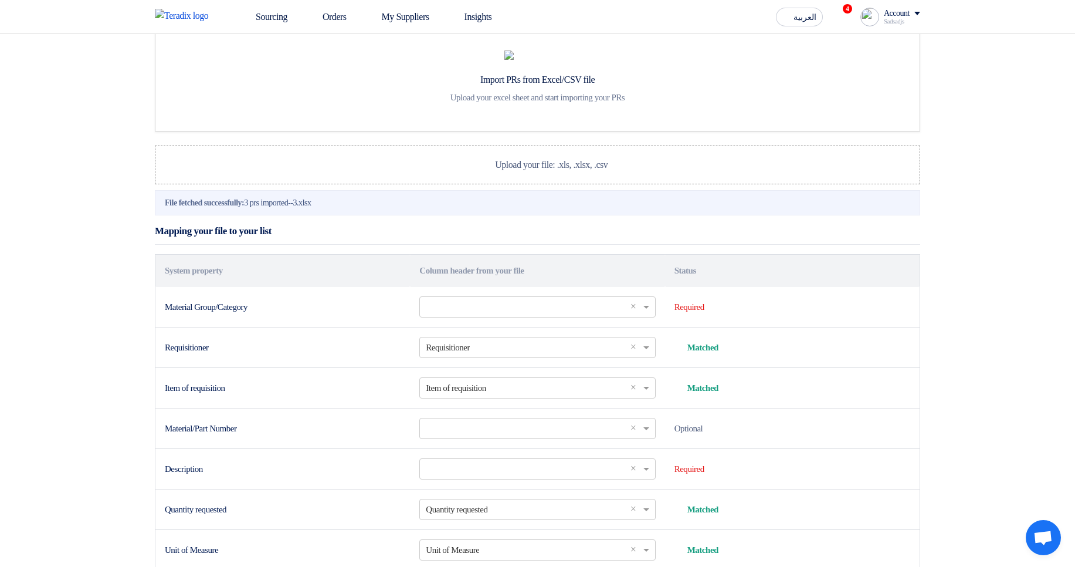
scroll to position [70, 0]
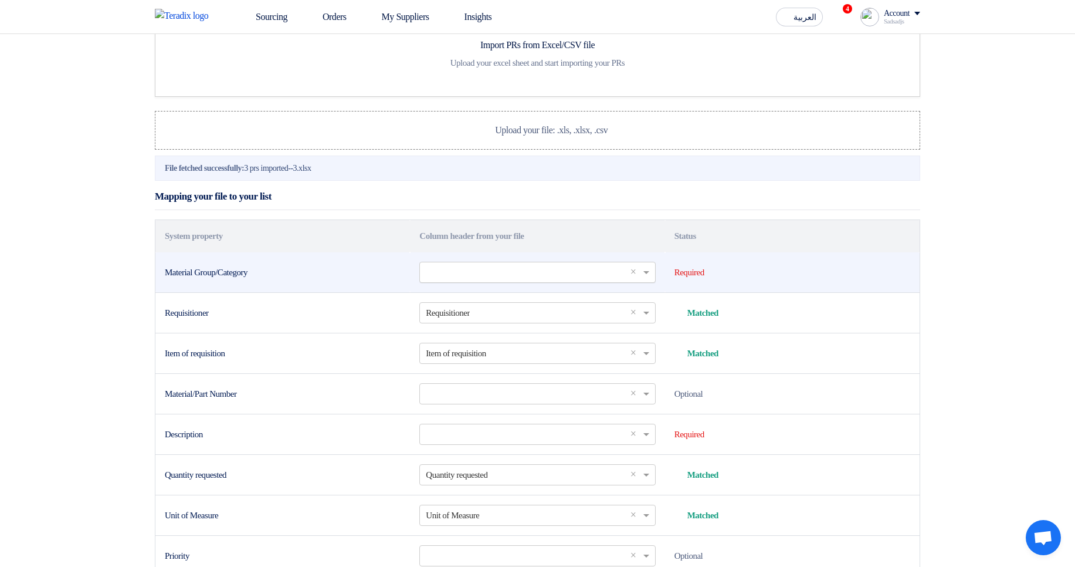
click at [462, 282] on input "text" at bounding box center [531, 271] width 211 height 19
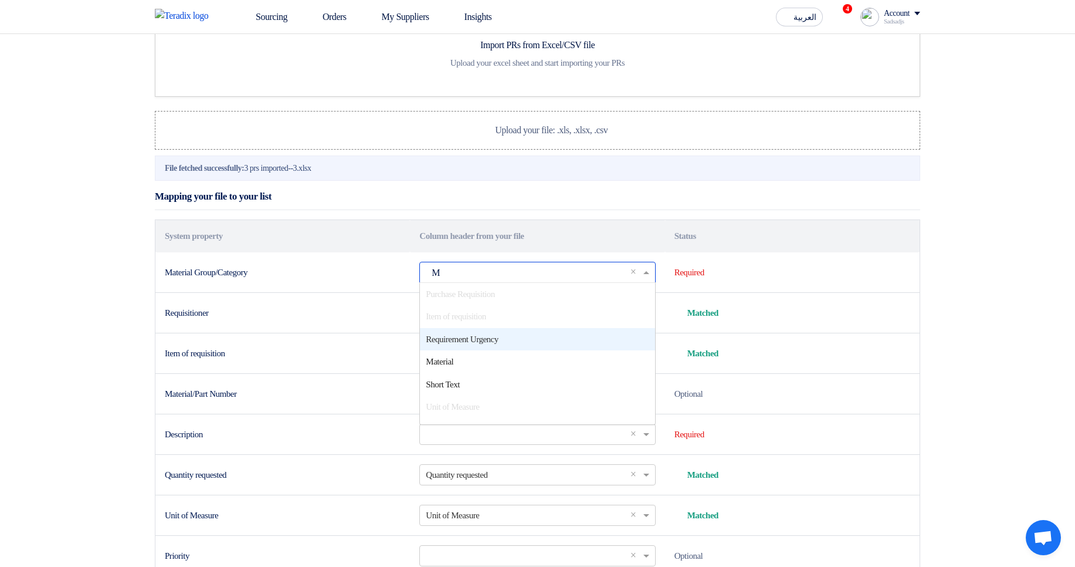
scroll to position [0, 0]
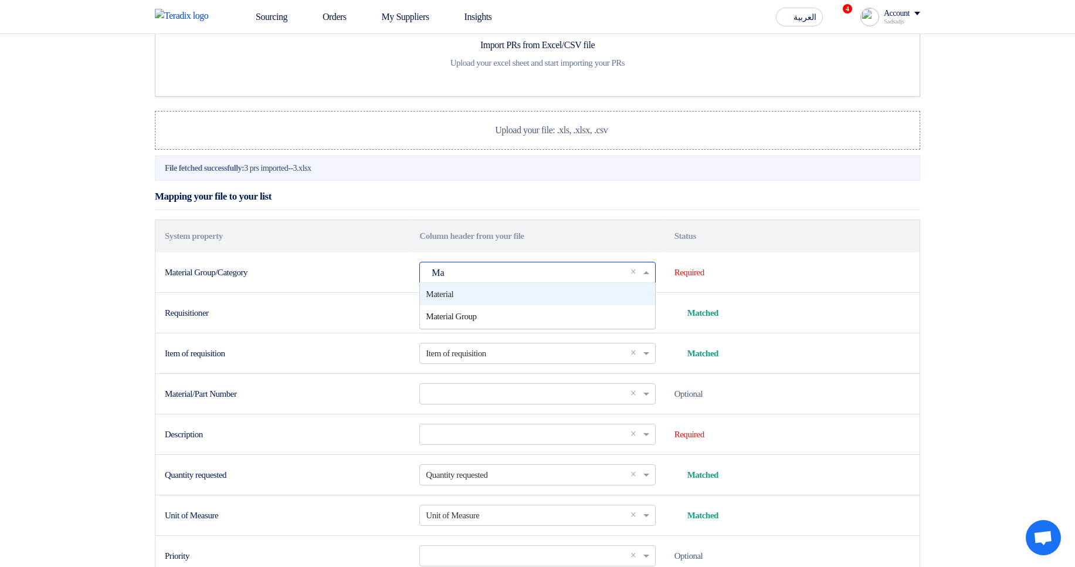
type input "Mat"
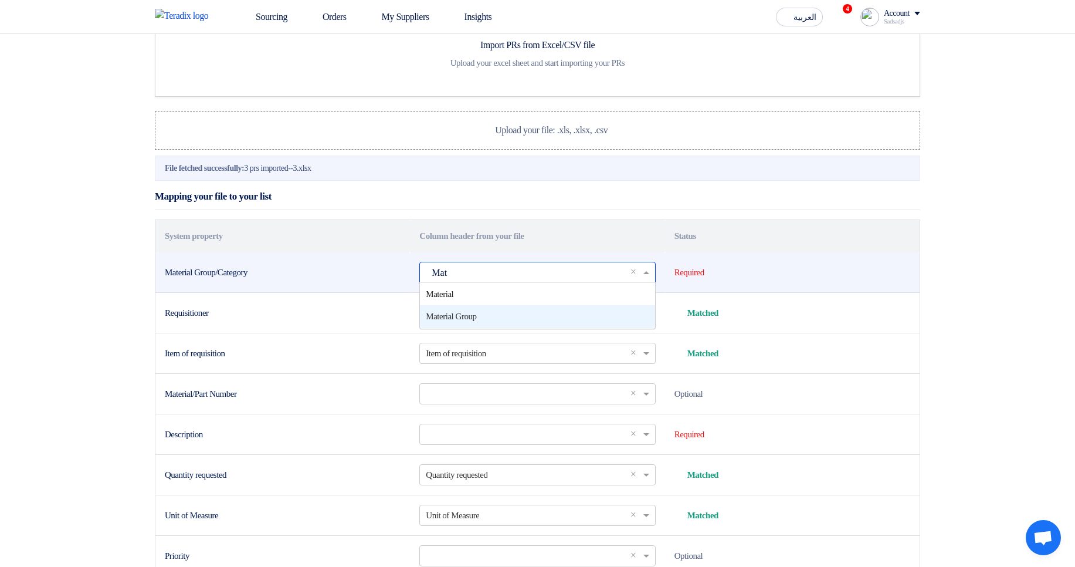
click at [499, 328] on div "Material Group" at bounding box center [537, 316] width 235 height 23
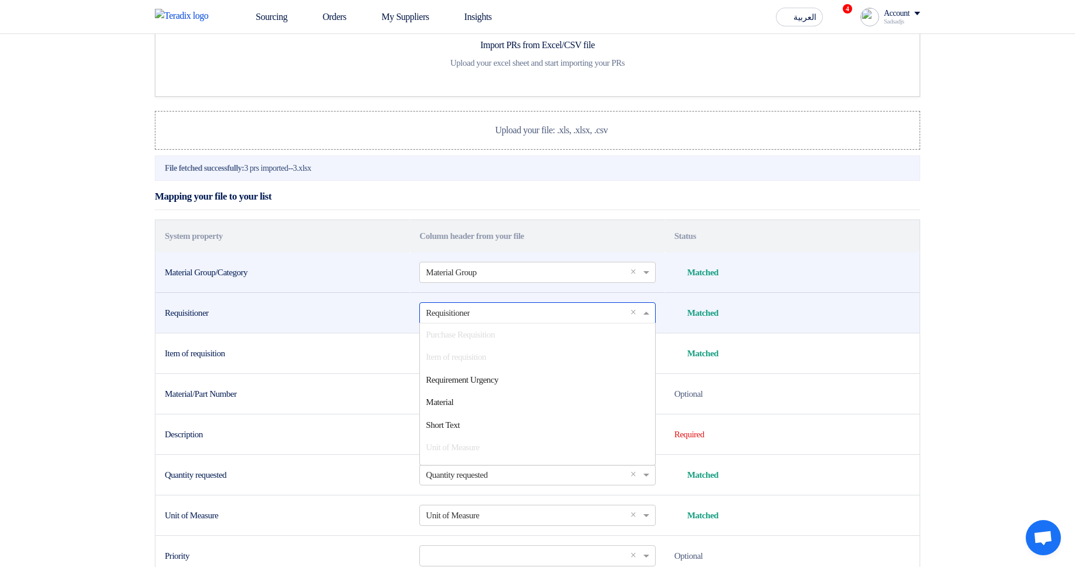
click at [475, 322] on input "text" at bounding box center [531, 312] width 211 height 19
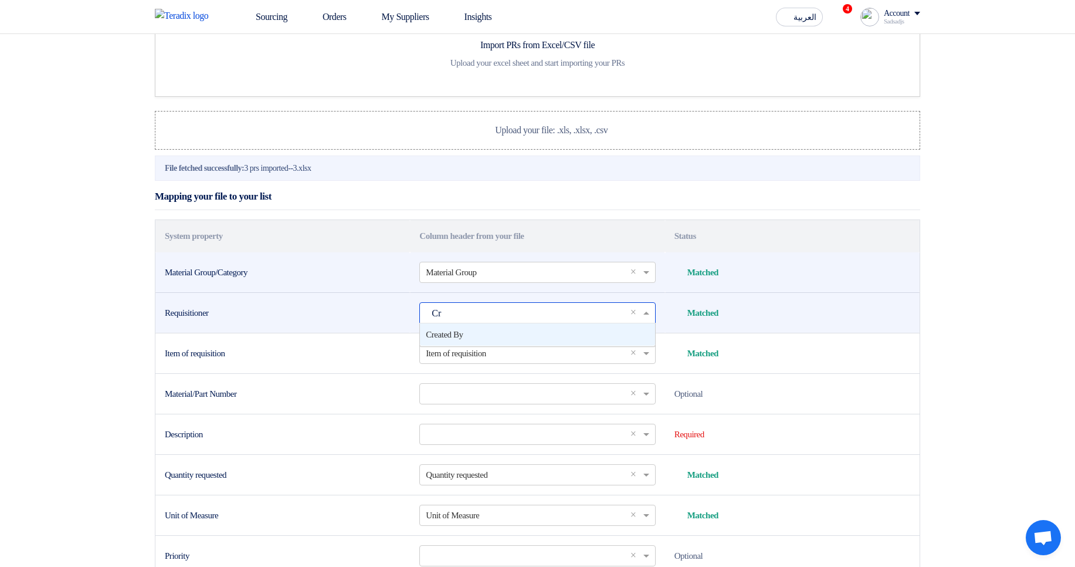
type input "Cre"
click at [463, 339] on span "Created By" at bounding box center [444, 334] width 37 height 9
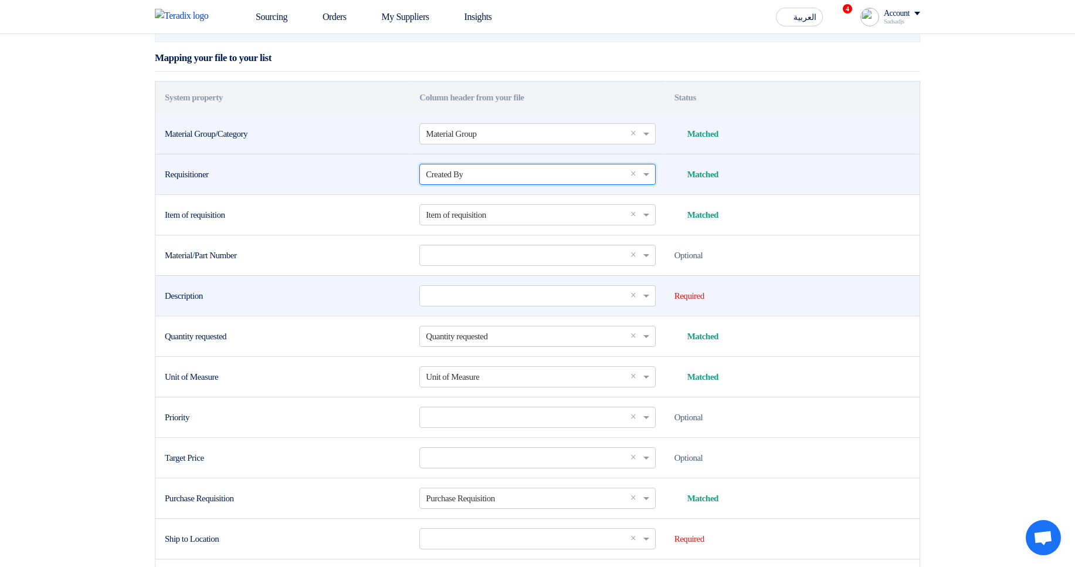
scroll to position [211, 0]
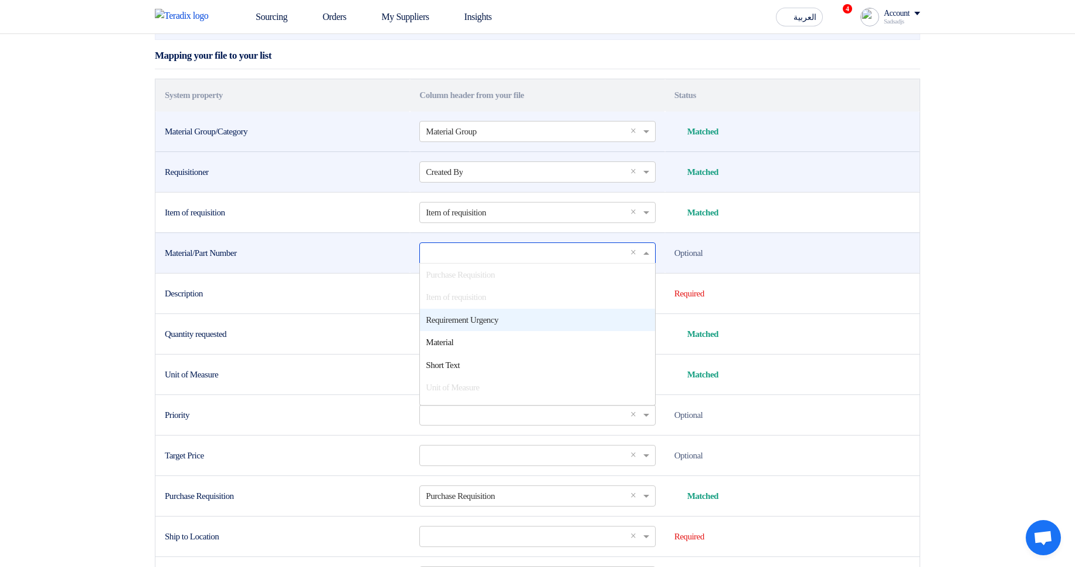
click at [442, 262] on input "text" at bounding box center [531, 252] width 211 height 19
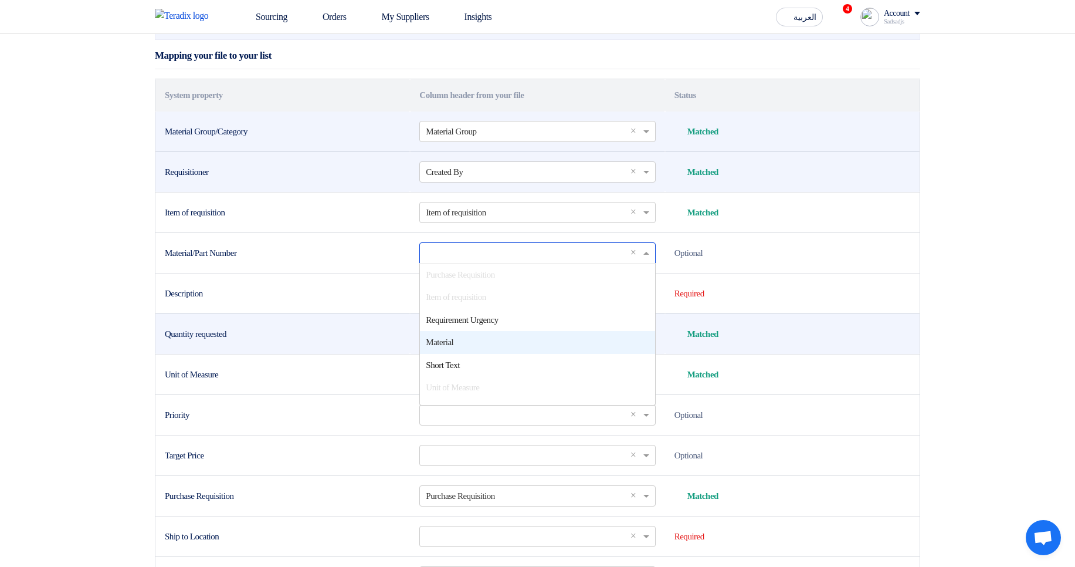
drag, startPoint x: 481, startPoint y: 389, endPoint x: 485, endPoint y: 378, distance: 12.2
click at [481, 354] on div "Material" at bounding box center [537, 342] width 235 height 23
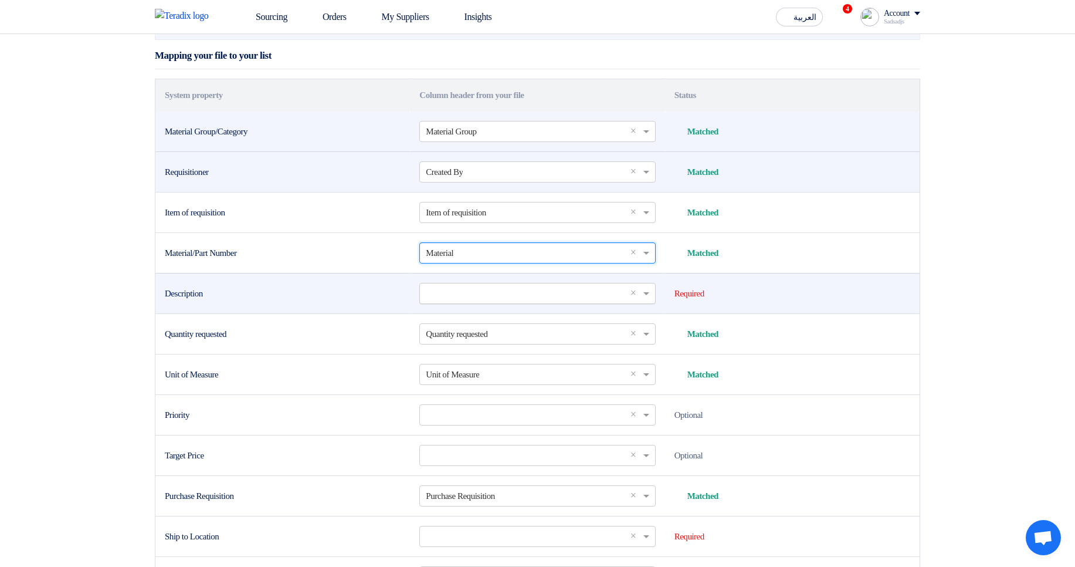
click at [485, 303] on input "text" at bounding box center [531, 292] width 211 height 19
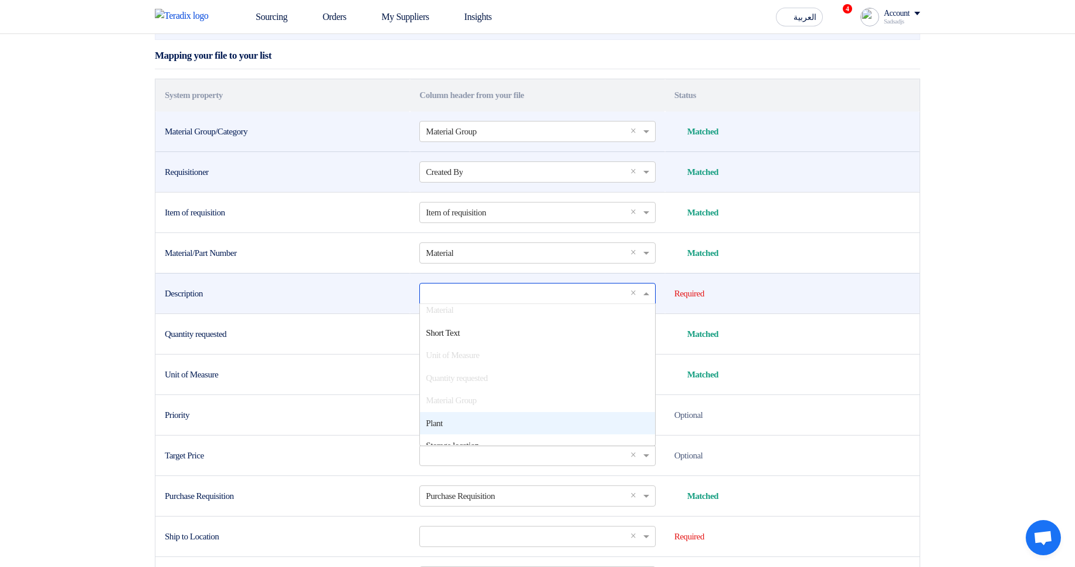
scroll to position [70, 0]
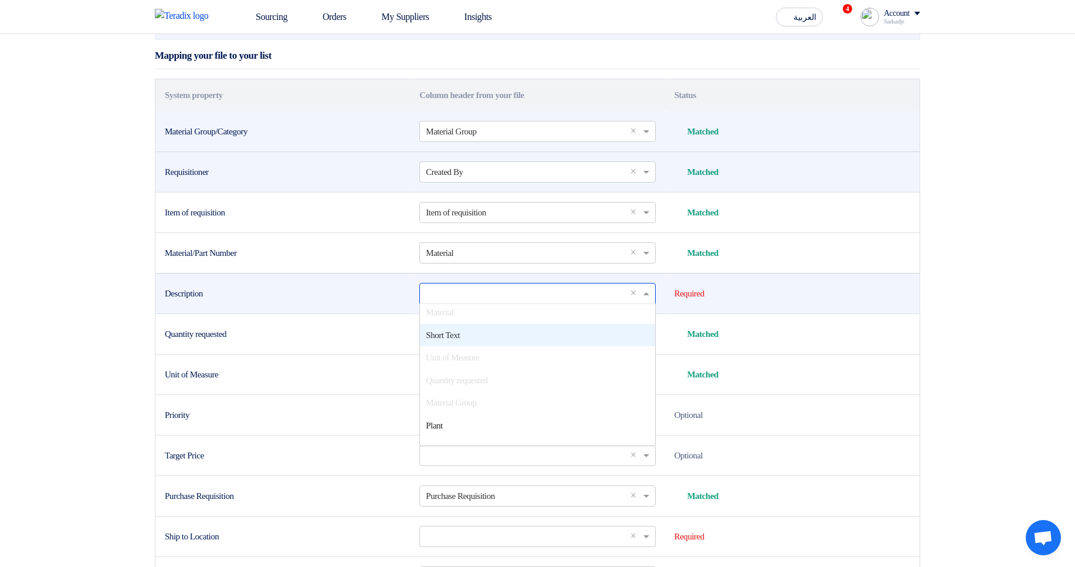
click at [460, 340] on span "Short Text" at bounding box center [443, 334] width 34 height 9
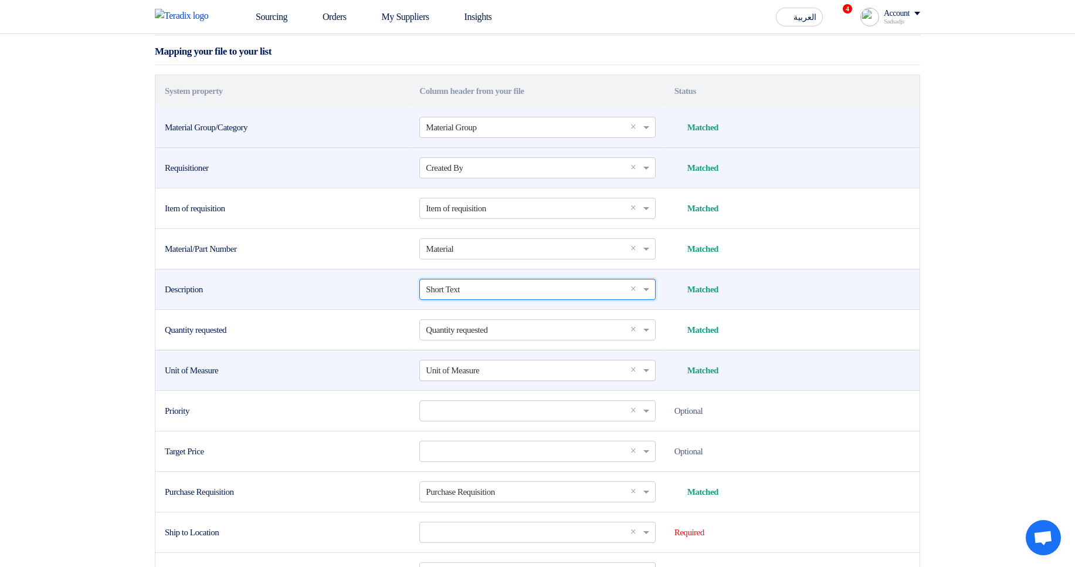
scroll to position [282, 0]
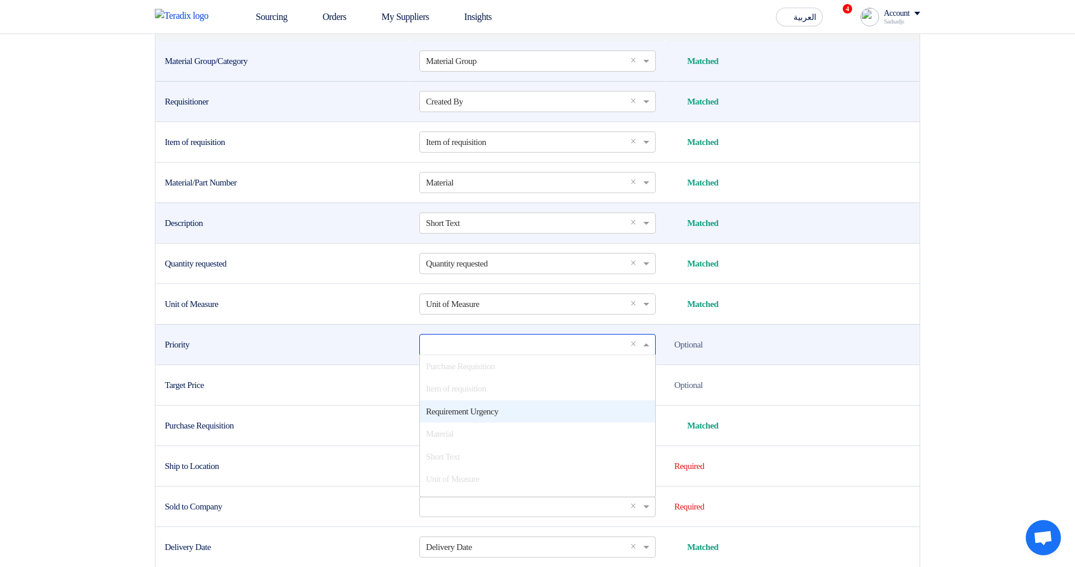
click at [464, 354] on input "text" at bounding box center [531, 343] width 211 height 19
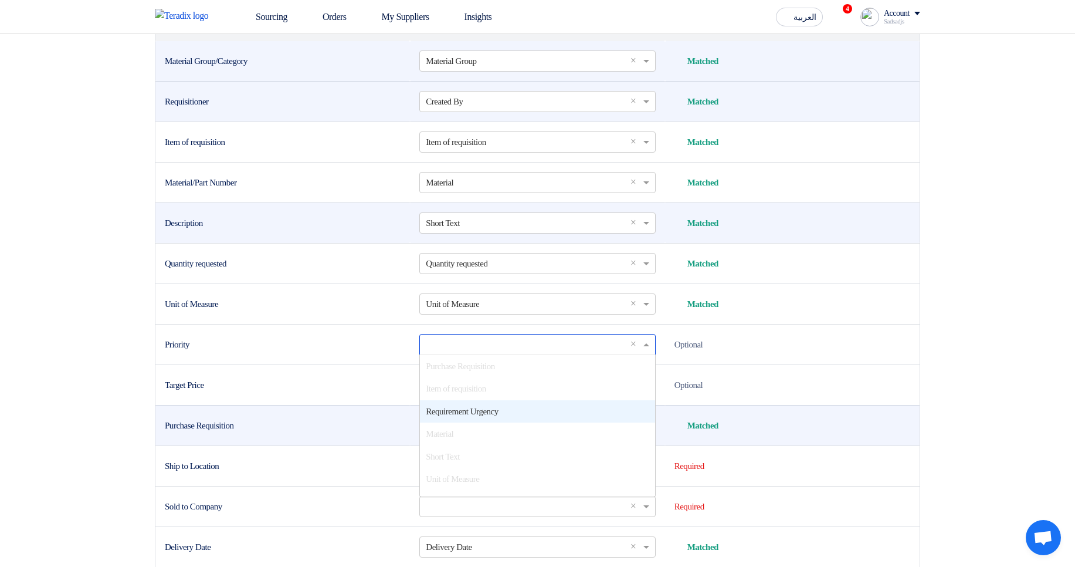
click at [477, 416] on span "Requirement Urgency" at bounding box center [462, 410] width 72 height 9
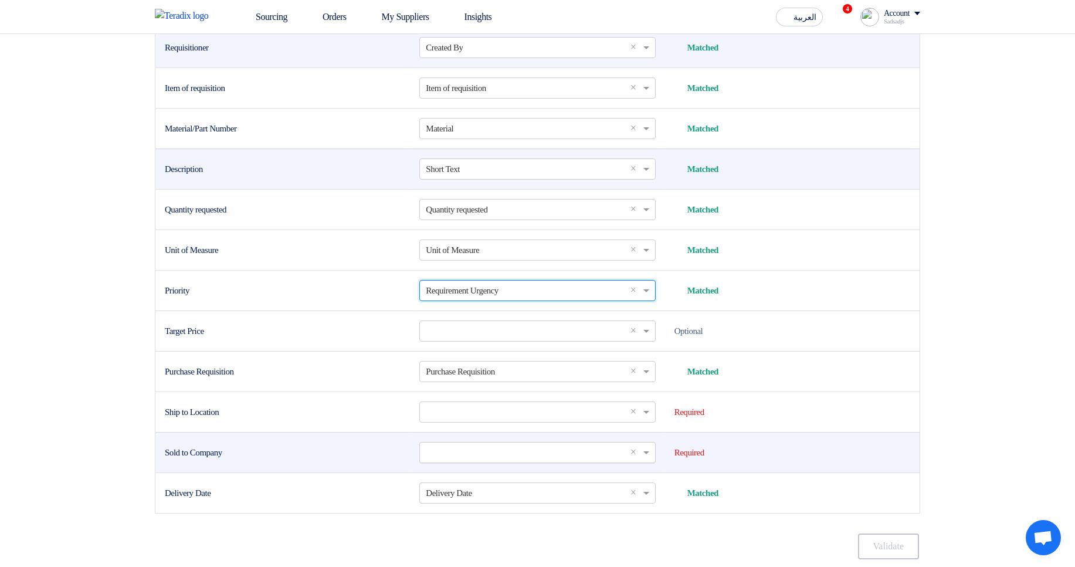
scroll to position [422, 0]
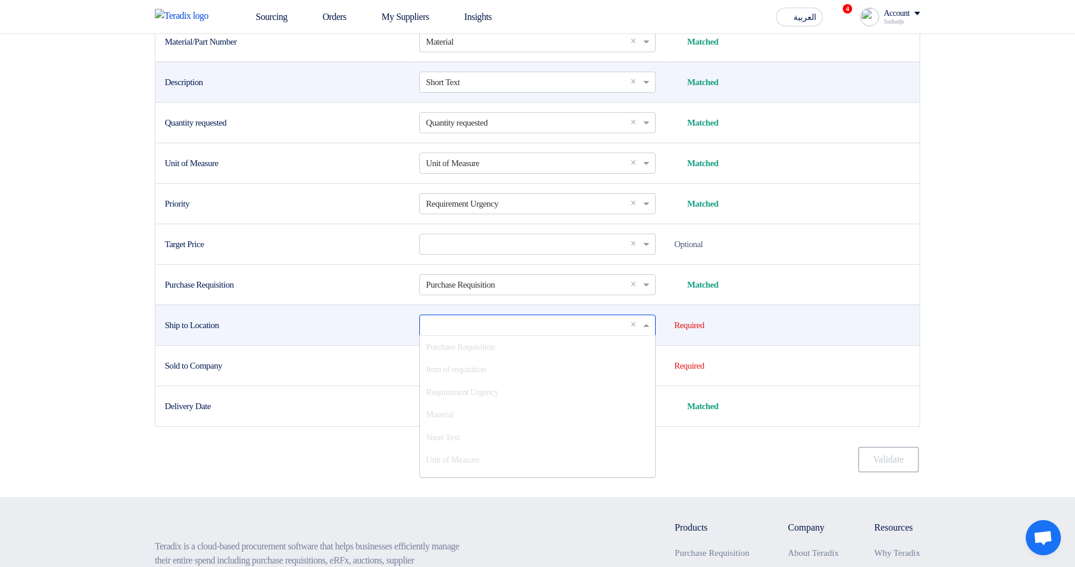
click at [447, 335] on ng-select "Select a column... × × Purchase Requisition Item of requisition Requirement Urg…" at bounding box center [537, 324] width 236 height 21
click at [495, 350] on div "Storage location" at bounding box center [537, 338] width 235 height 23
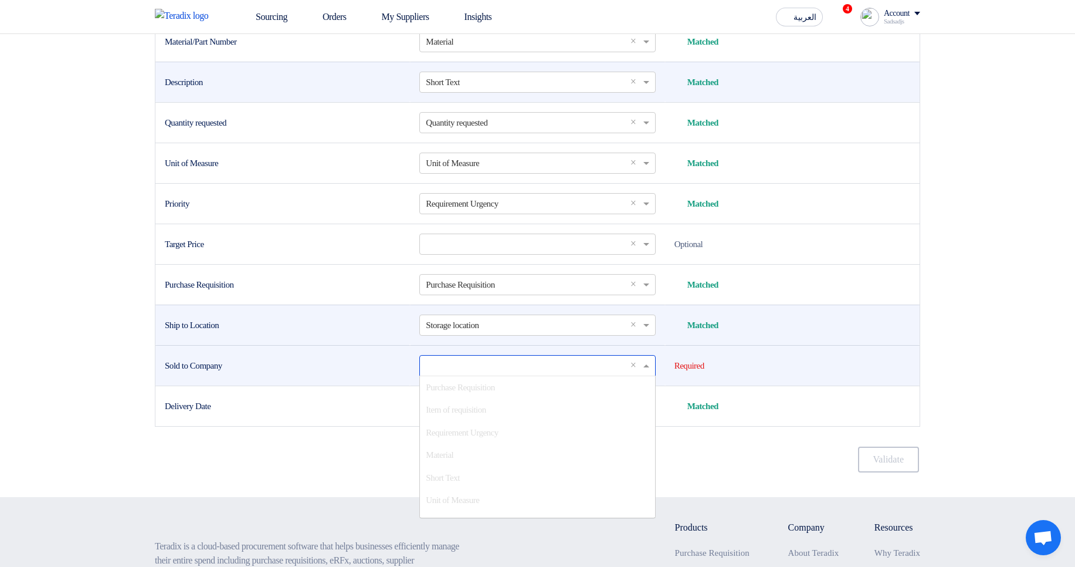
click at [470, 375] on input "text" at bounding box center [531, 364] width 211 height 19
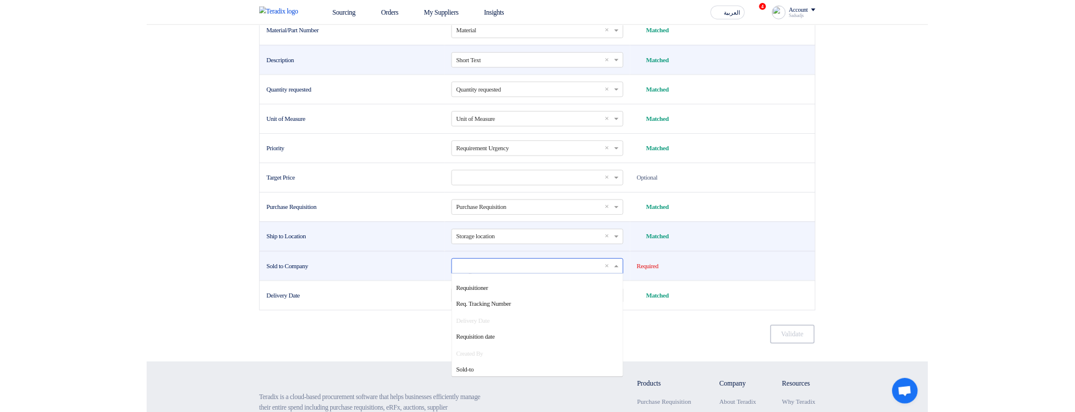
scroll to position [221, 0]
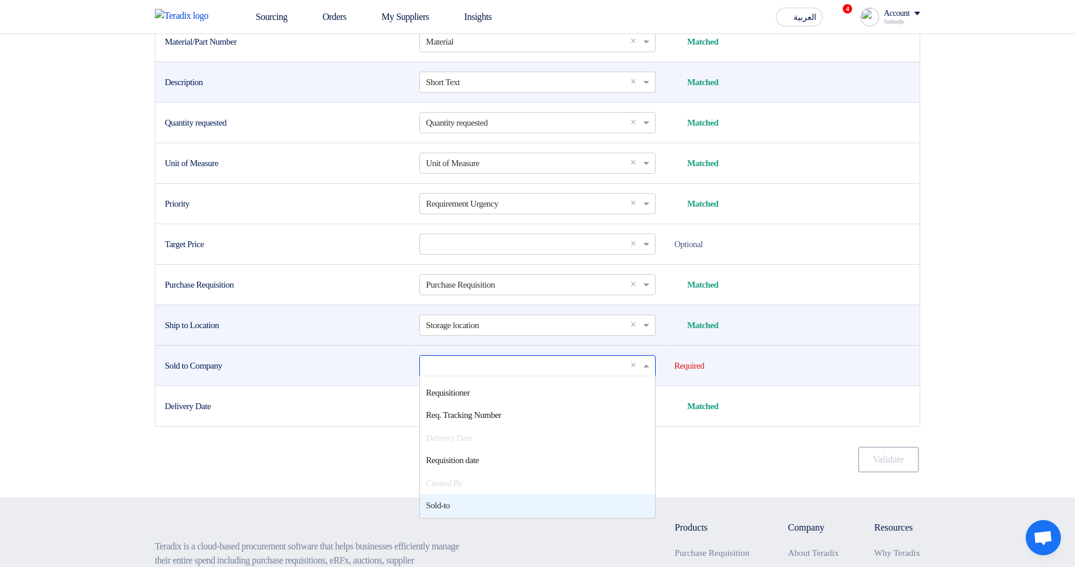
click at [463, 517] on div "Sold-to" at bounding box center [537, 505] width 235 height 23
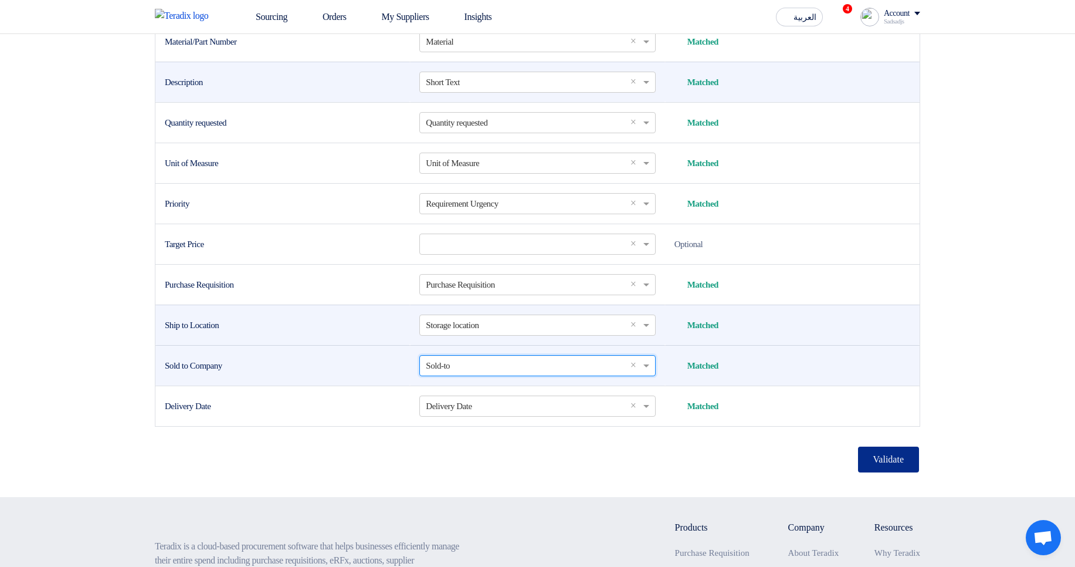
click at [871, 472] on button "Validate" at bounding box center [888, 459] width 61 height 26
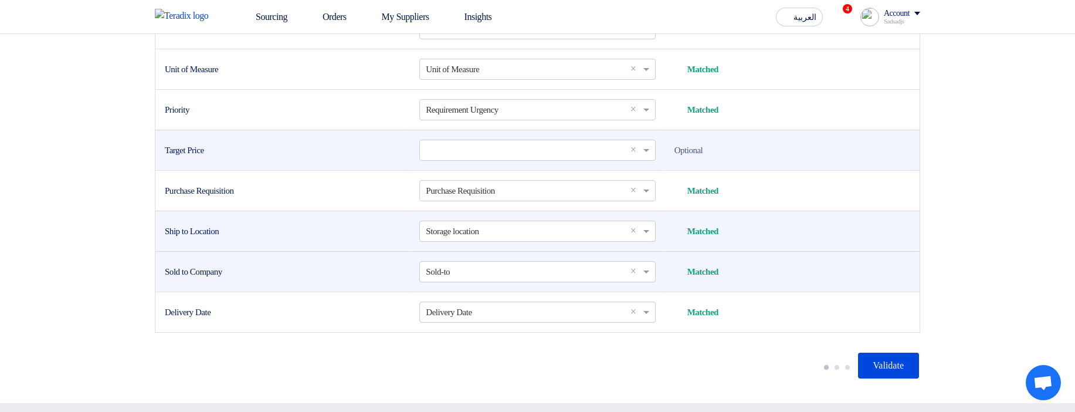
scroll to position [633, 0]
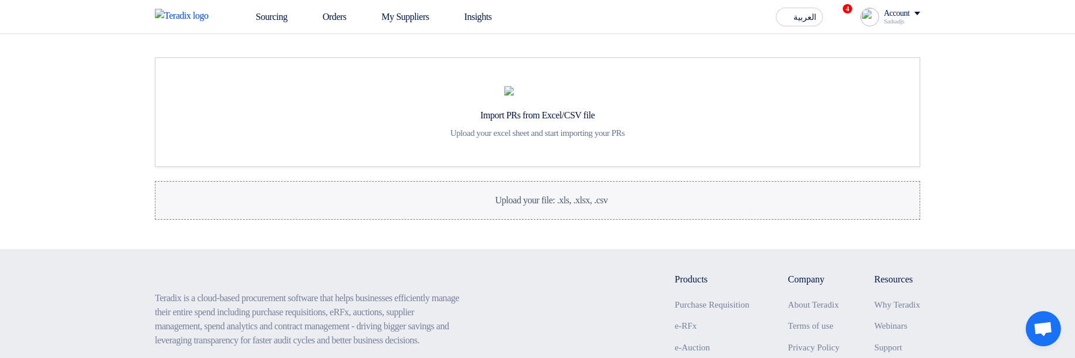
click at [506, 220] on label "Upload your file: .xls, .xlsx, .csv Upload your file: .xls, .xlsx, .csv" at bounding box center [537, 200] width 765 height 39
click at [0, 0] on input "Upload your file: .xls, .xlsx, .csv Upload your file: .xls, .xlsx, .csv" at bounding box center [0, 0] width 0 height 0
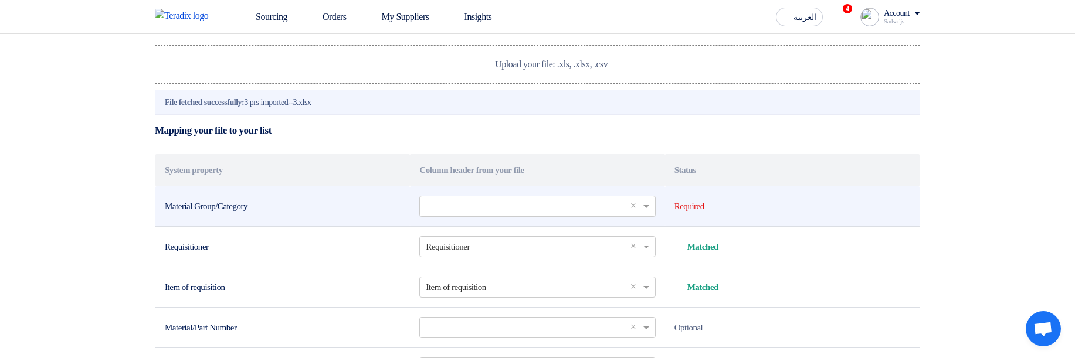
scroll to position [141, 0]
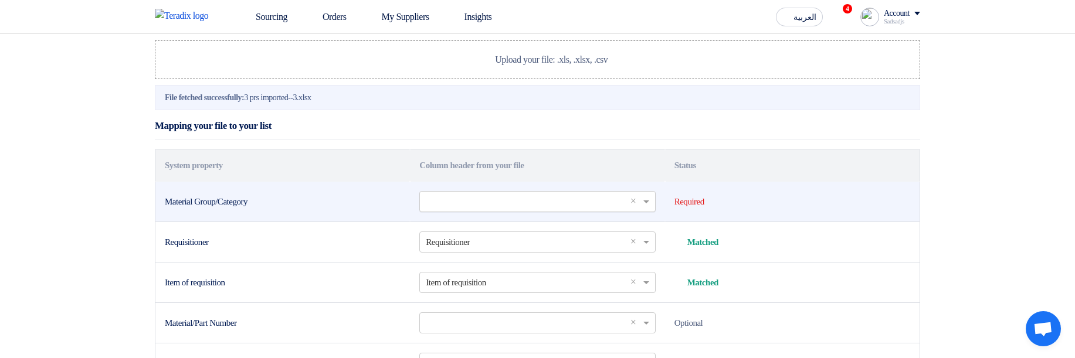
click at [487, 211] on input "text" at bounding box center [531, 201] width 211 height 19
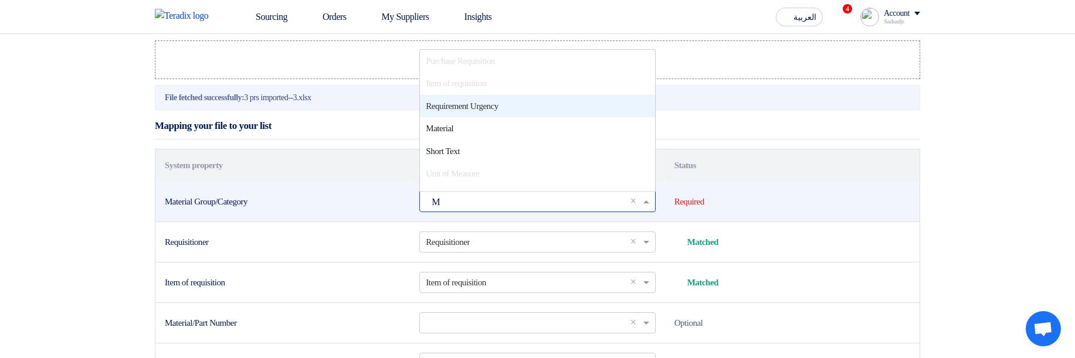
scroll to position [0, 0]
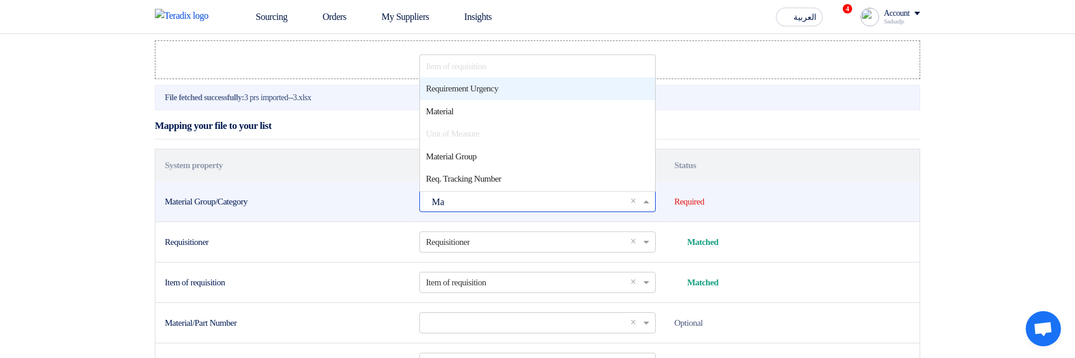
type input "Mat"
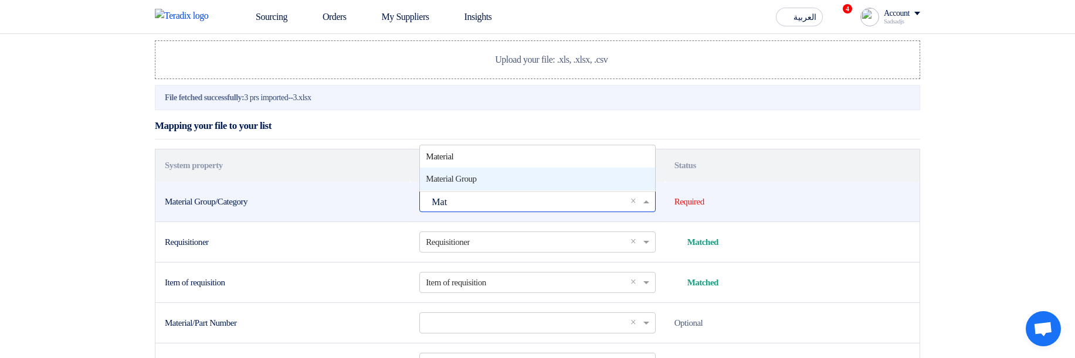
click at [476, 184] on span "Material Group" at bounding box center [451, 178] width 50 height 9
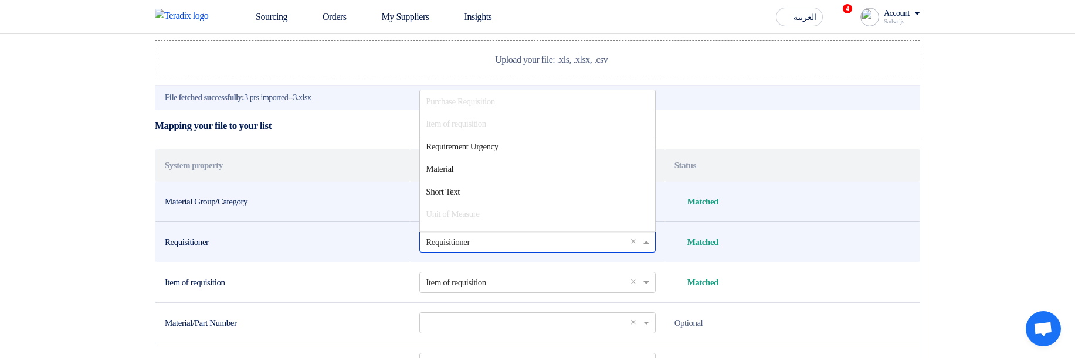
click at [472, 230] on input "text" at bounding box center [531, 241] width 211 height 19
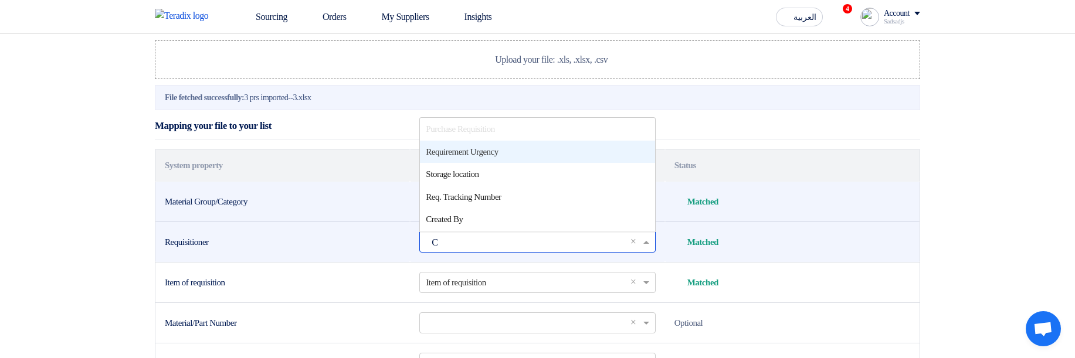
type input "Cr"
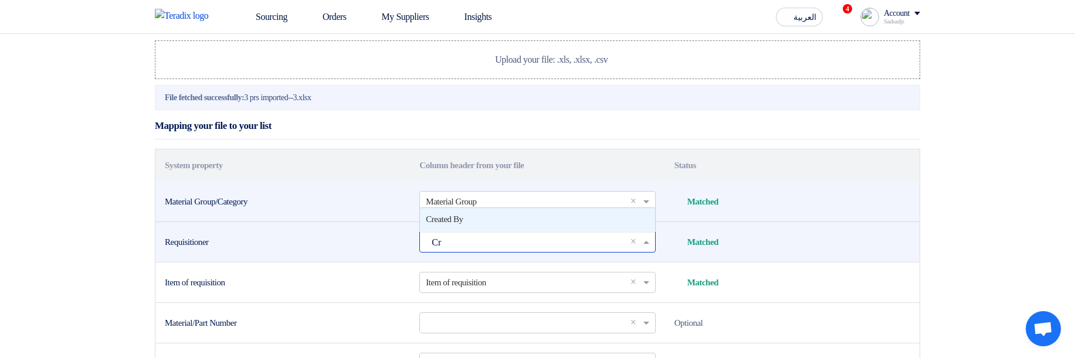
click at [494, 230] on div "Created By" at bounding box center [537, 219] width 235 height 23
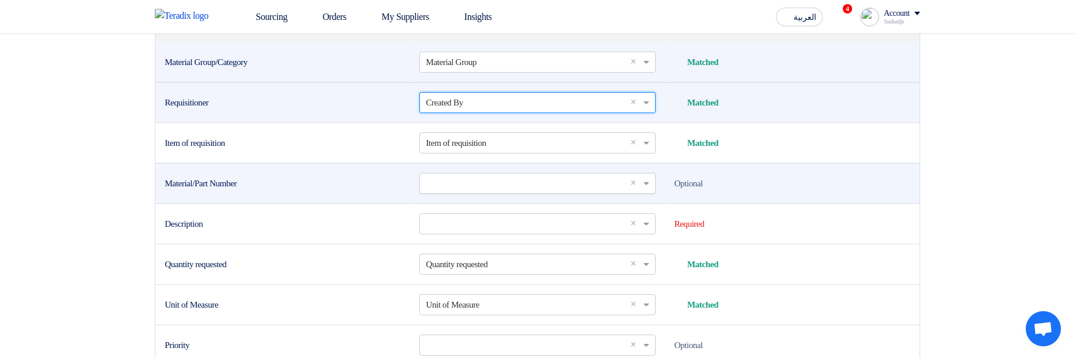
scroll to position [282, 0]
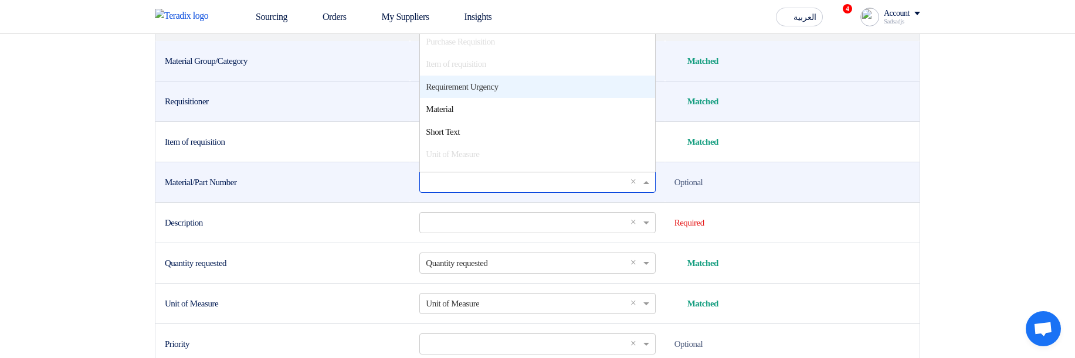
click at [452, 192] on input "text" at bounding box center [531, 181] width 211 height 19
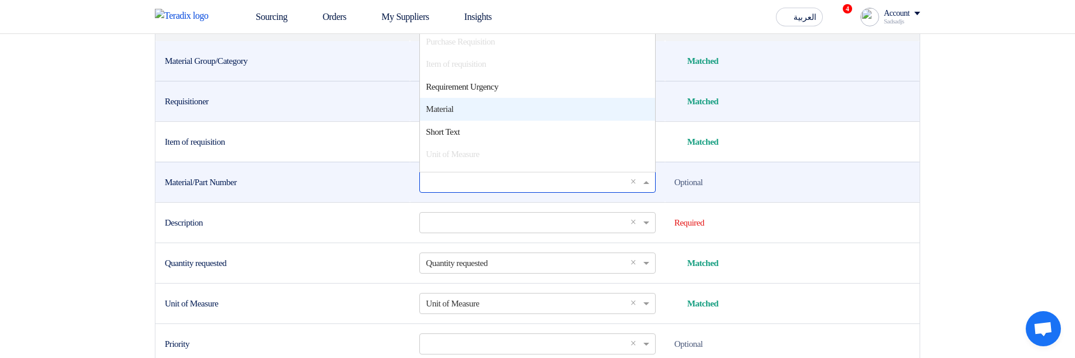
click at [452, 114] on span "Material" at bounding box center [440, 108] width 28 height 9
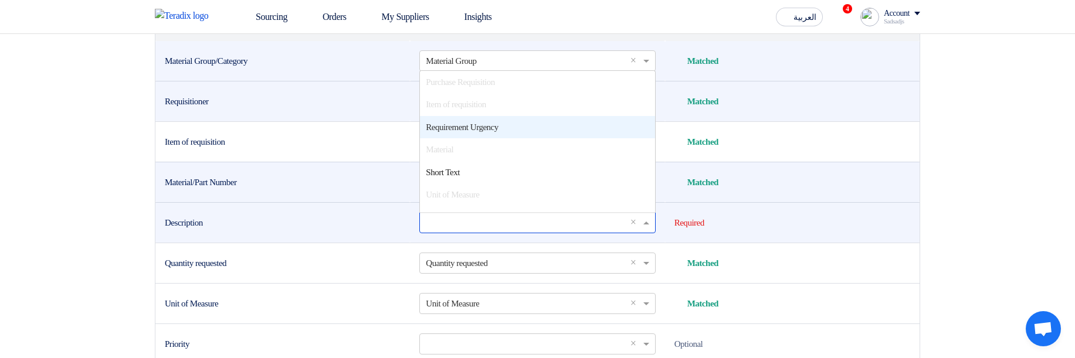
click at [456, 230] on input "text" at bounding box center [531, 222] width 211 height 19
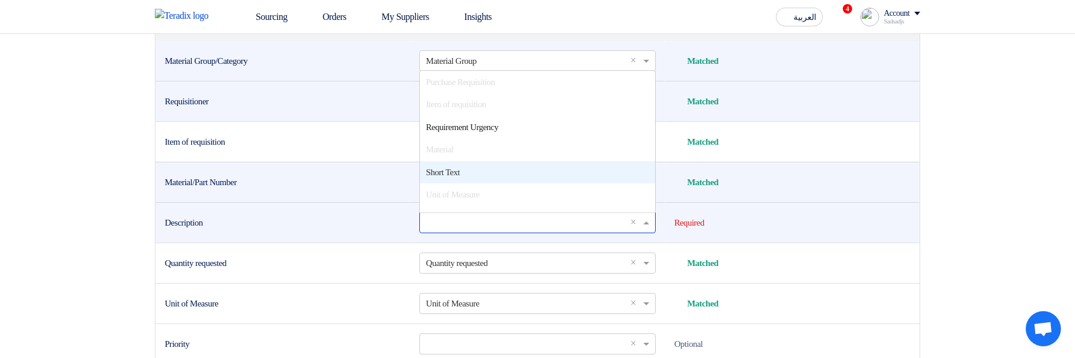
click at [460, 177] on span "Short Text" at bounding box center [443, 172] width 34 height 9
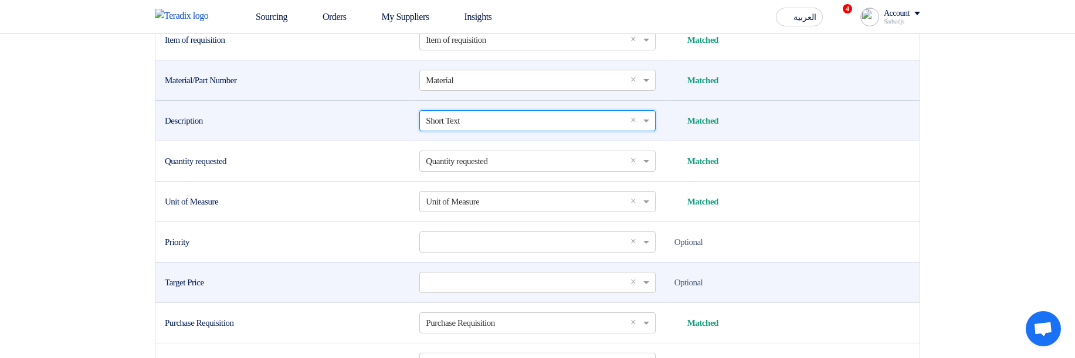
scroll to position [422, 0]
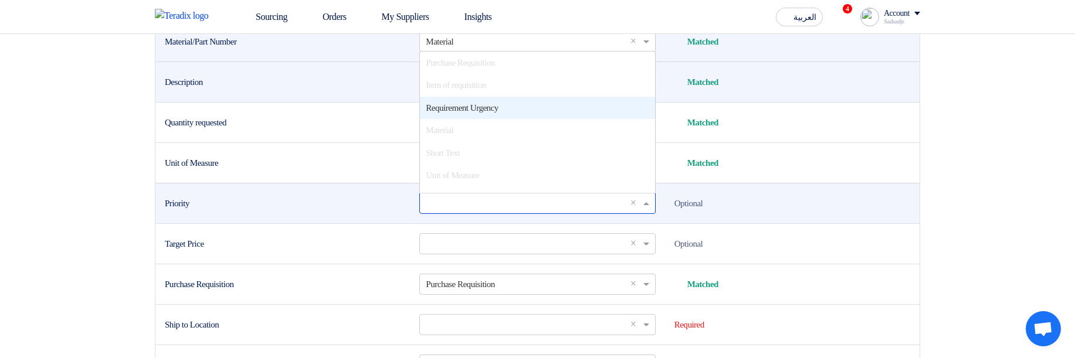
click at [474, 213] on input "text" at bounding box center [531, 203] width 211 height 19
click at [490, 113] on span "Requirement Urgency" at bounding box center [462, 107] width 72 height 9
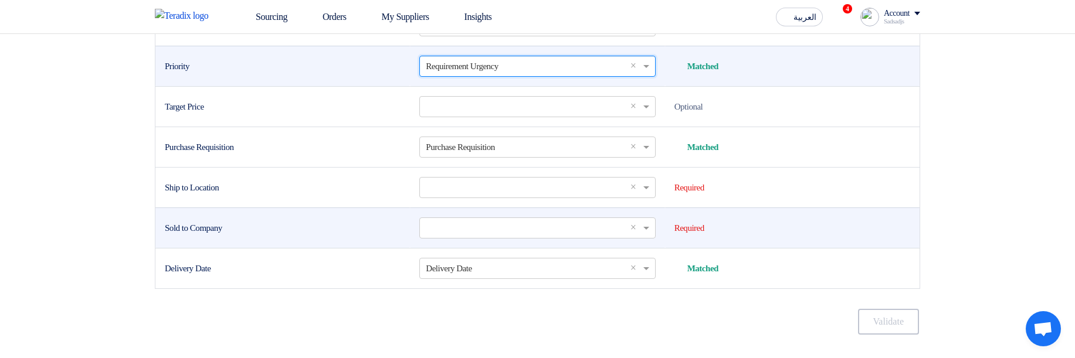
scroll to position [563, 0]
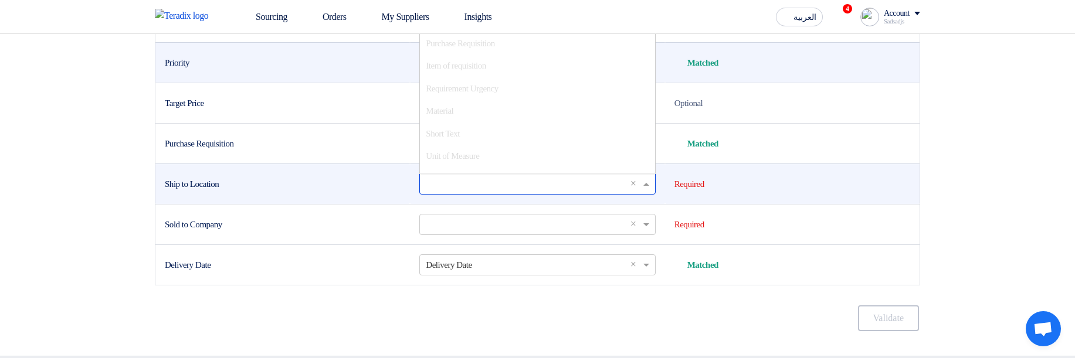
click at [474, 194] on input "text" at bounding box center [531, 183] width 211 height 19
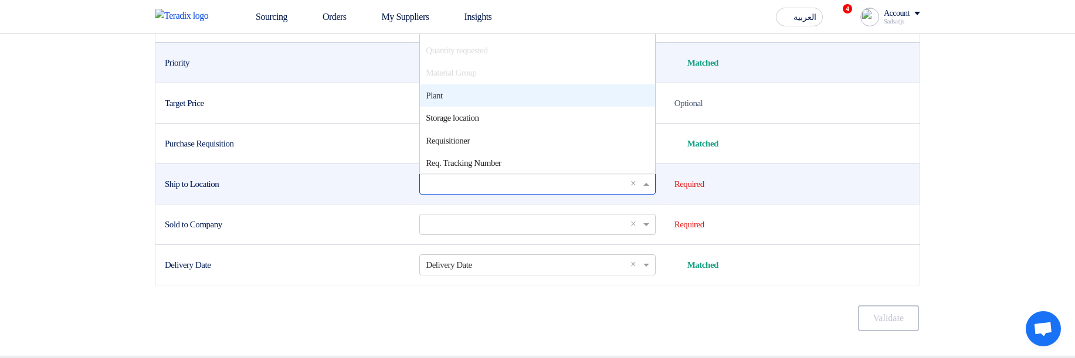
scroll to position [141, 0]
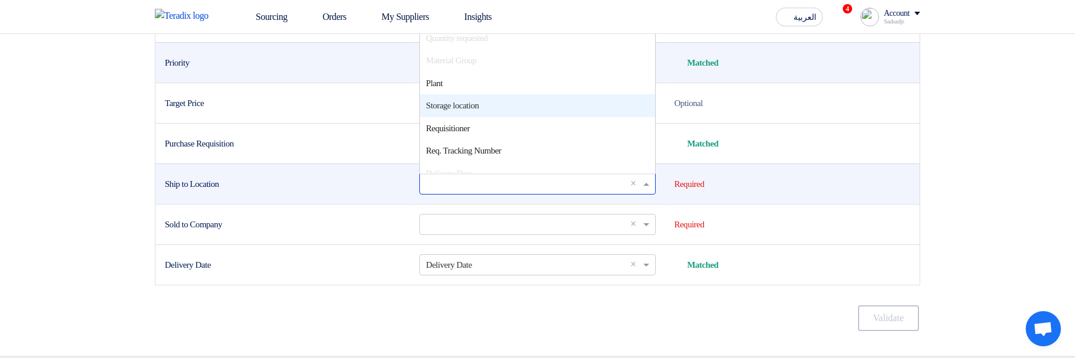
click at [494, 117] on div "Storage location" at bounding box center [537, 105] width 235 height 23
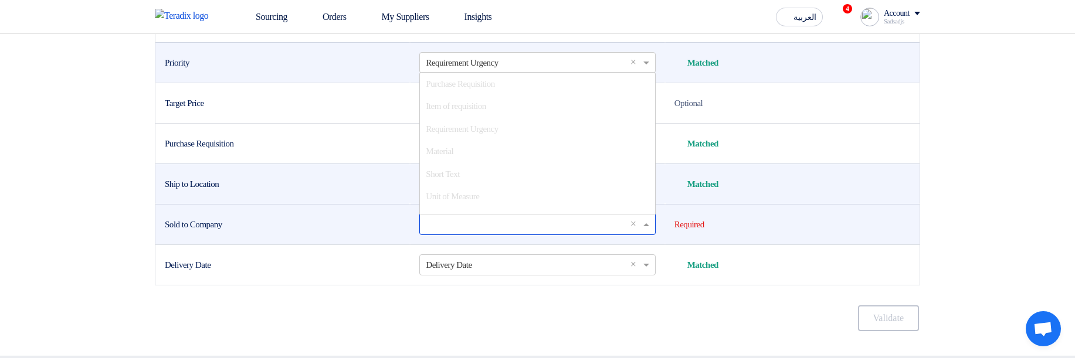
click at [458, 230] on input "text" at bounding box center [531, 224] width 211 height 19
click at [450, 216] on span "Sold-to" at bounding box center [438, 210] width 24 height 9
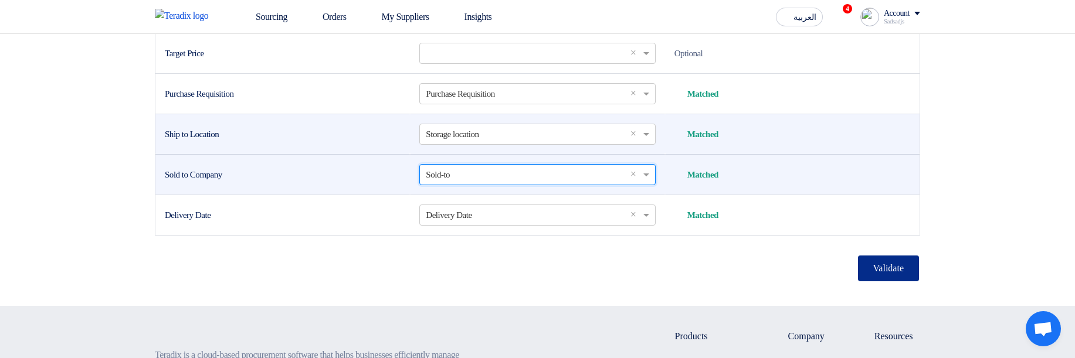
scroll to position [774, 0]
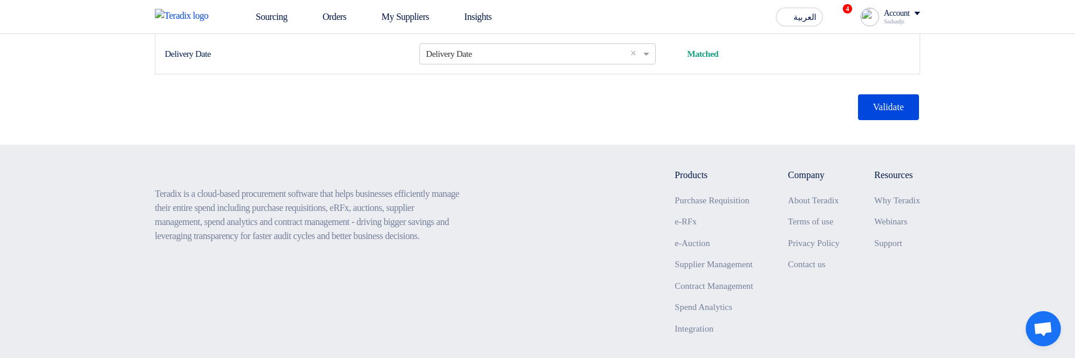
click at [889, 120] on button "Validate" at bounding box center [888, 107] width 61 height 26
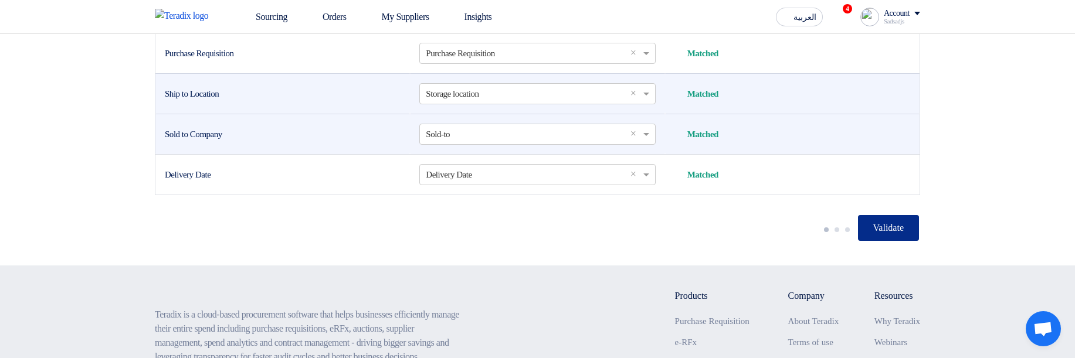
scroll to position [563, 0]
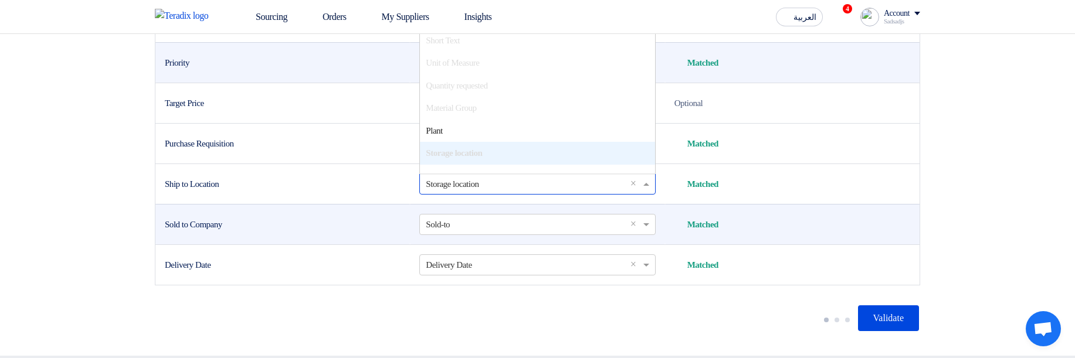
click at [479, 194] on input "text" at bounding box center [531, 183] width 211 height 19
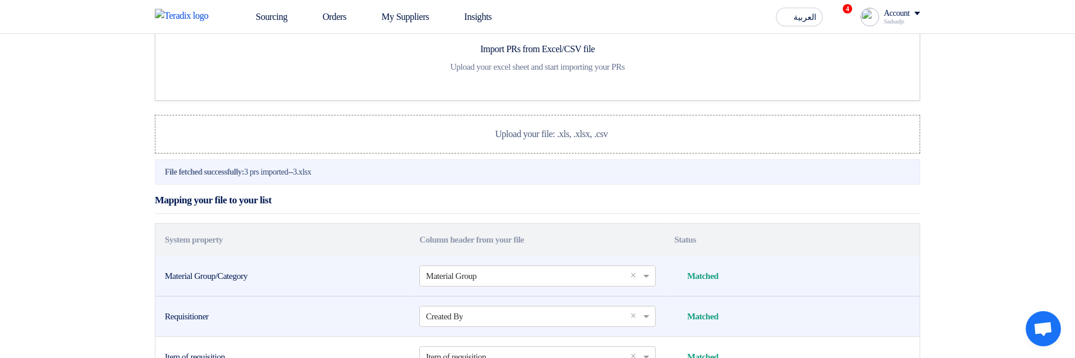
scroll to position [0, 0]
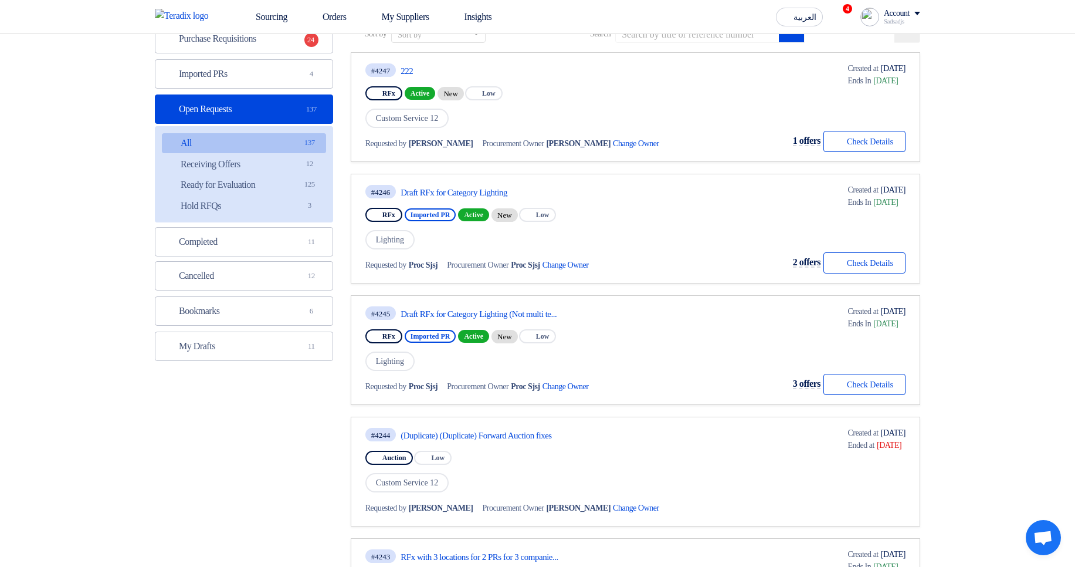
scroll to position [141, 0]
